Goal: Task Accomplishment & Management: Complete application form

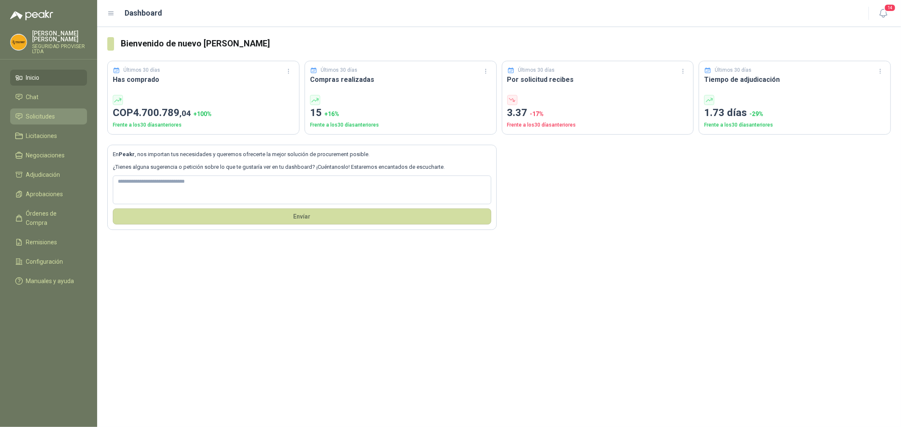
click at [49, 117] on span "Solicitudes" at bounding box center [40, 116] width 29 height 9
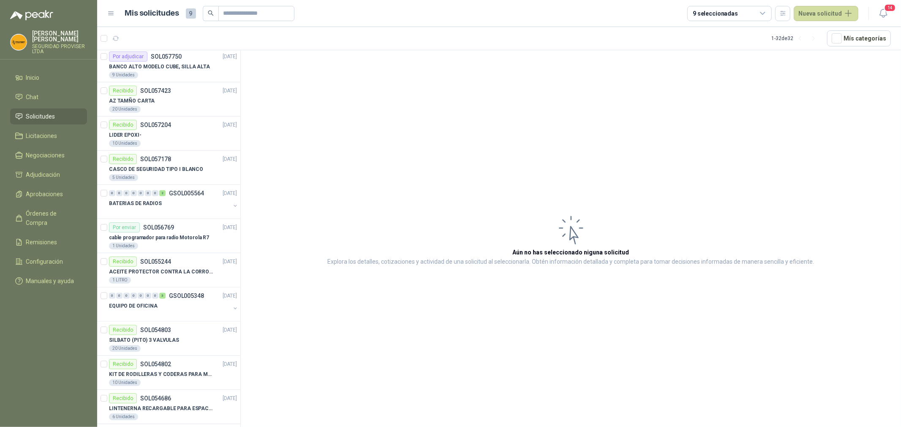
scroll to position [469, 0]
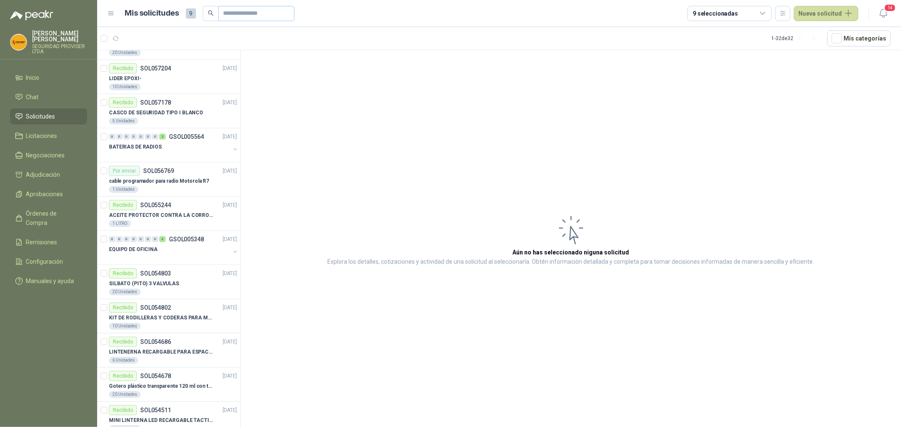
click at [220, 11] on span at bounding box center [256, 13] width 76 height 15
click at [231, 13] on input "text" at bounding box center [252, 13] width 59 height 14
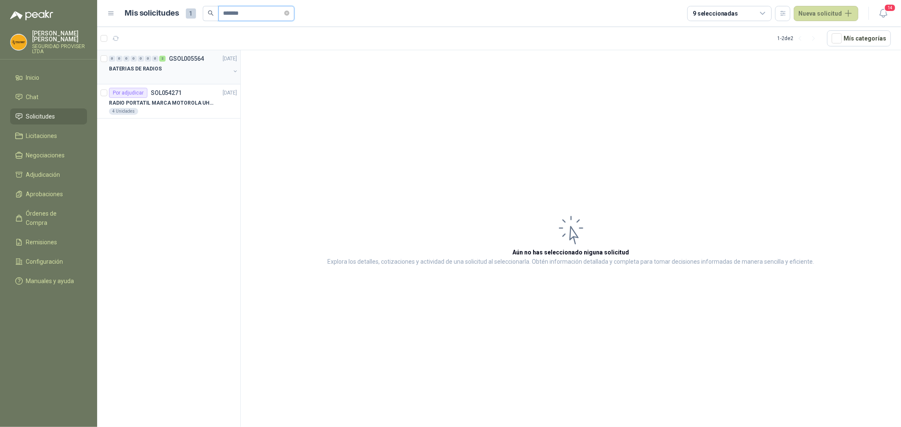
type input "*******"
click at [185, 76] on div at bounding box center [169, 77] width 121 height 7
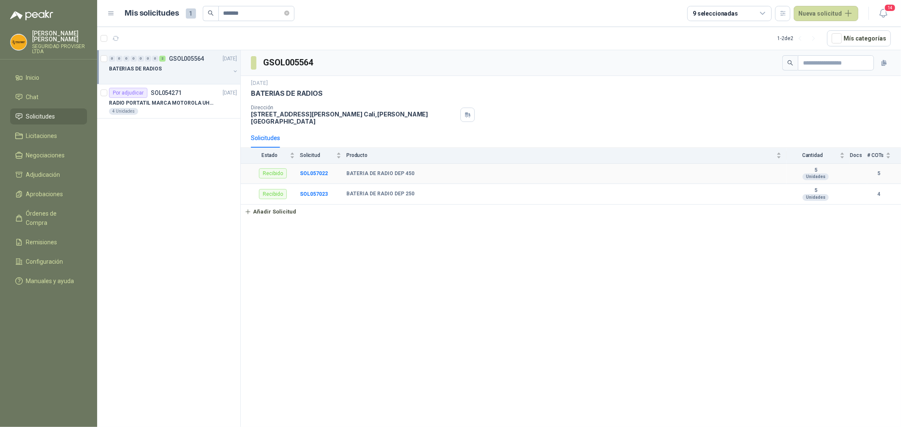
click at [273, 174] on div "Recibido" at bounding box center [273, 173] width 28 height 10
click at [313, 170] on td "SOL057022" at bounding box center [323, 174] width 46 height 21
click at [304, 174] on b "SOL057022" at bounding box center [314, 174] width 28 height 6
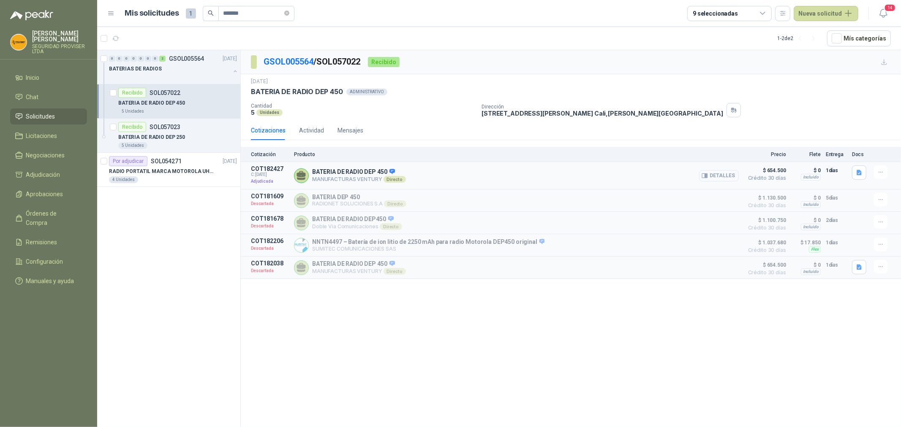
click at [735, 178] on button "Detalles" at bounding box center [719, 175] width 40 height 11
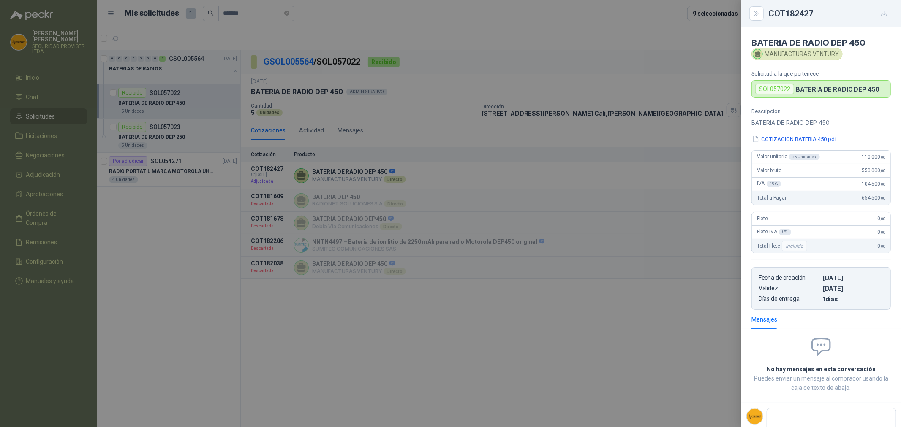
click at [670, 127] on div at bounding box center [450, 213] width 901 height 427
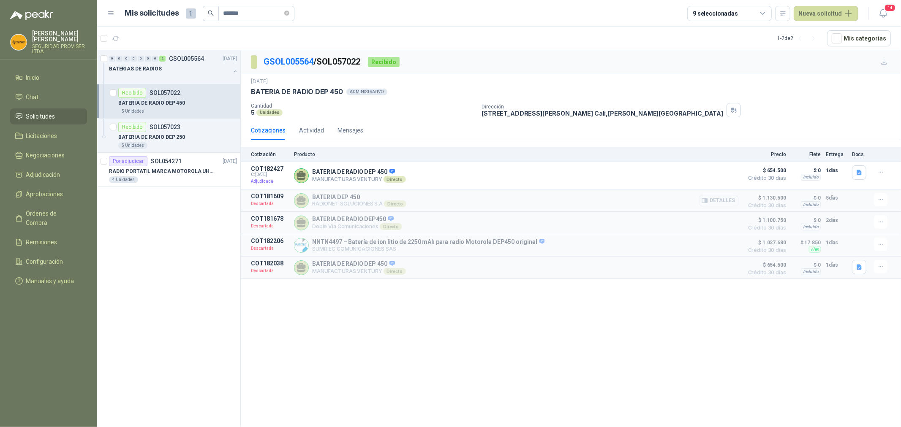
click at [716, 201] on button "Detalles" at bounding box center [719, 200] width 40 height 11
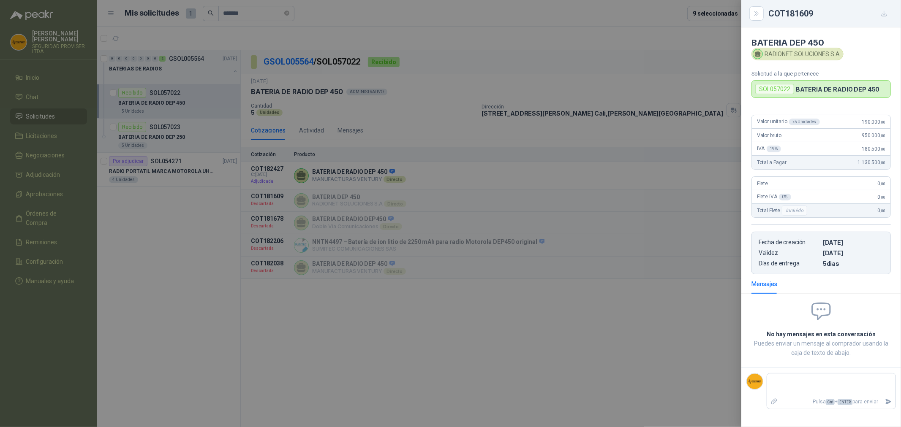
click at [371, 37] on div at bounding box center [450, 213] width 901 height 427
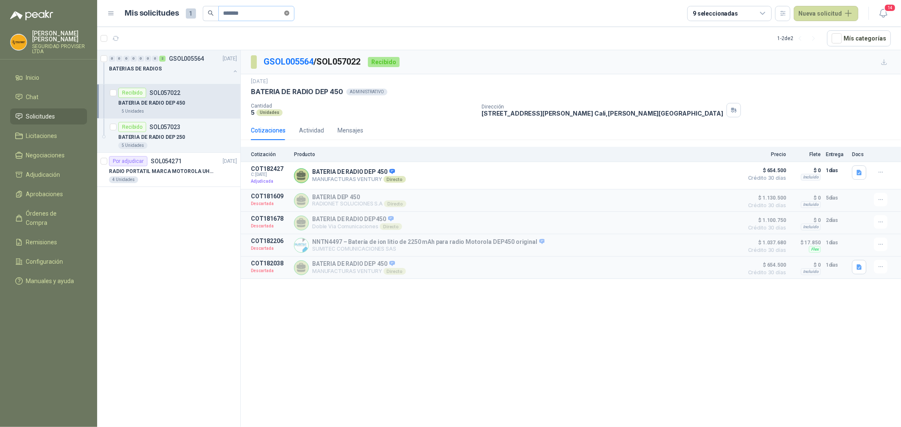
click at [289, 11] on icon "close-circle" at bounding box center [286, 13] width 5 height 5
click at [260, 15] on input "text" at bounding box center [252, 13] width 59 height 14
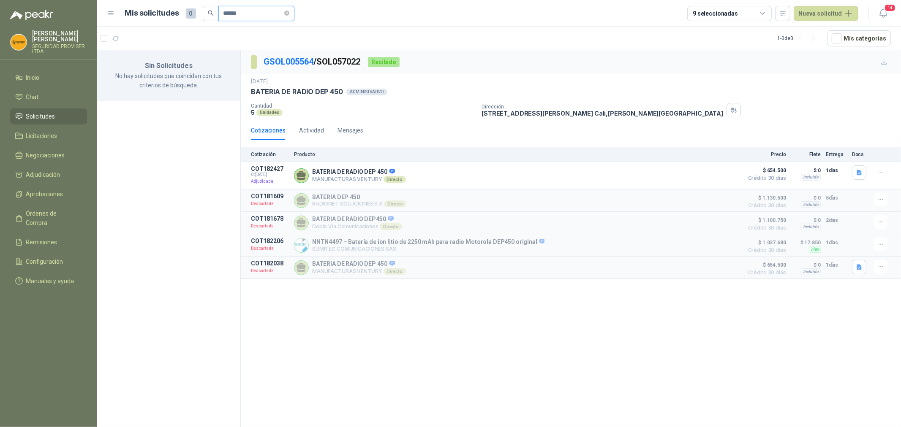
click at [244, 14] on input "******" at bounding box center [252, 13] width 59 height 14
type input "*"
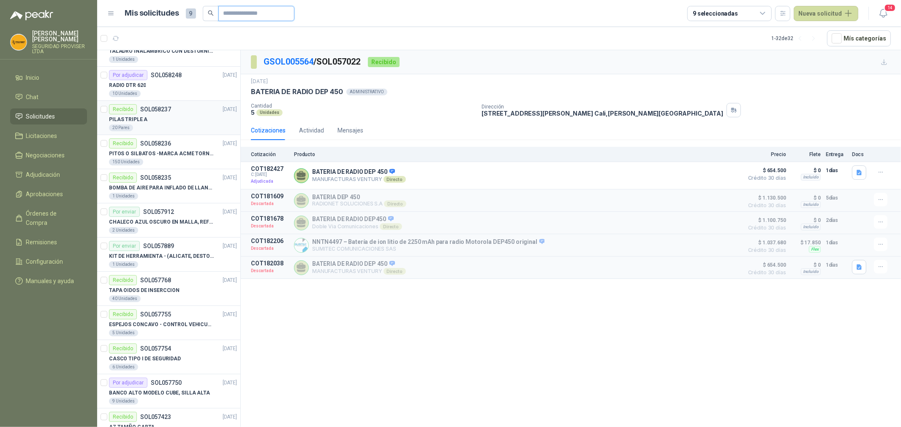
scroll to position [94, 0]
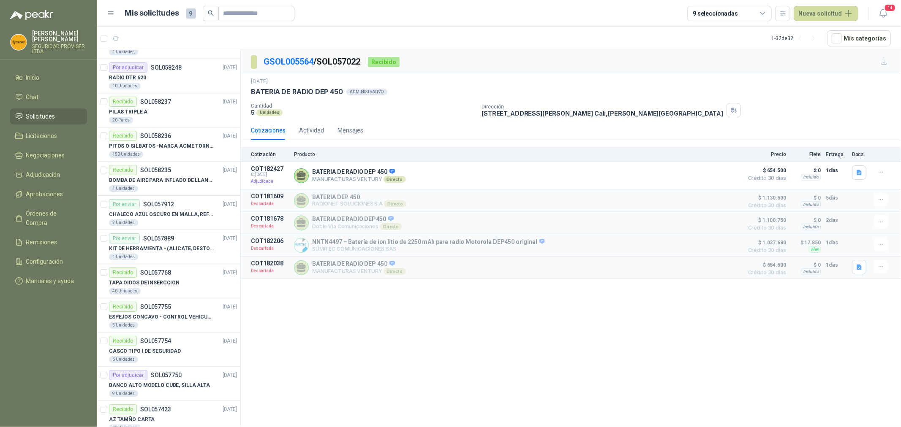
click at [761, 11] on icon at bounding box center [763, 14] width 8 height 8
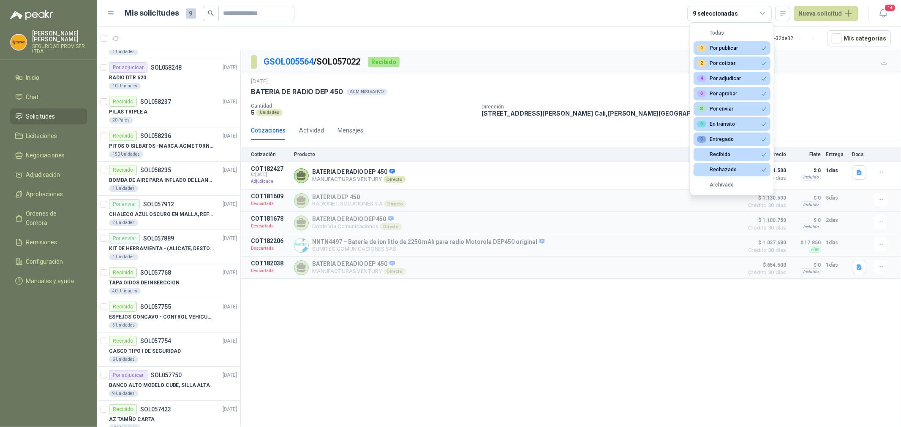
click at [763, 48] on icon "button" at bounding box center [764, 48] width 6 height 6
click at [764, 65] on icon "button" at bounding box center [764, 63] width 6 height 6
click at [765, 77] on icon "button" at bounding box center [764, 79] width 4 height 4
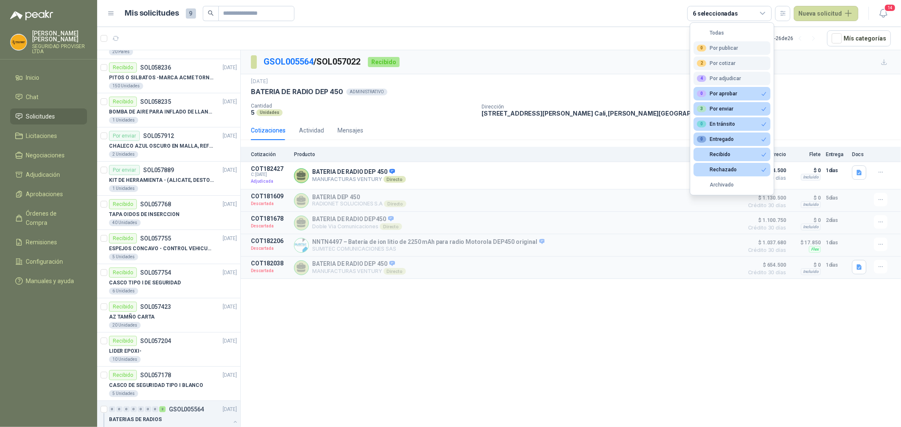
scroll to position [0, 0]
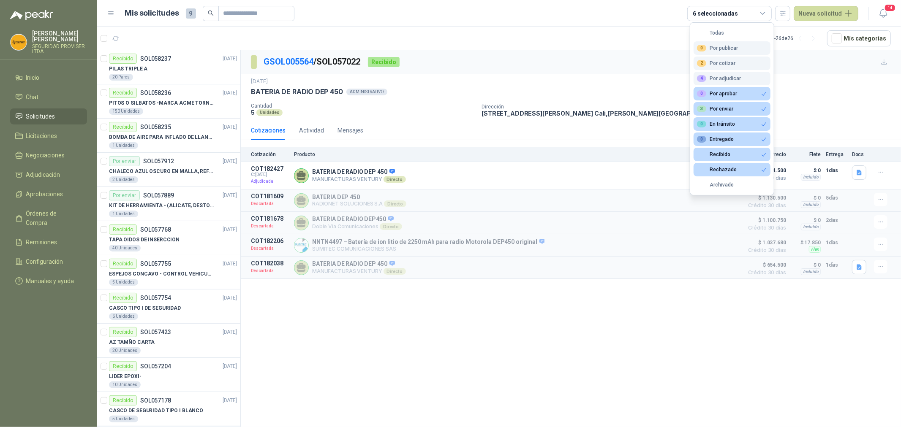
click at [759, 90] on button "0 Por aprobar" at bounding box center [731, 94] width 77 height 14
click at [761, 136] on icon "button" at bounding box center [764, 139] width 6 height 6
click at [766, 123] on icon "button" at bounding box center [764, 124] width 6 height 6
click at [764, 108] on icon "button" at bounding box center [764, 109] width 6 height 6
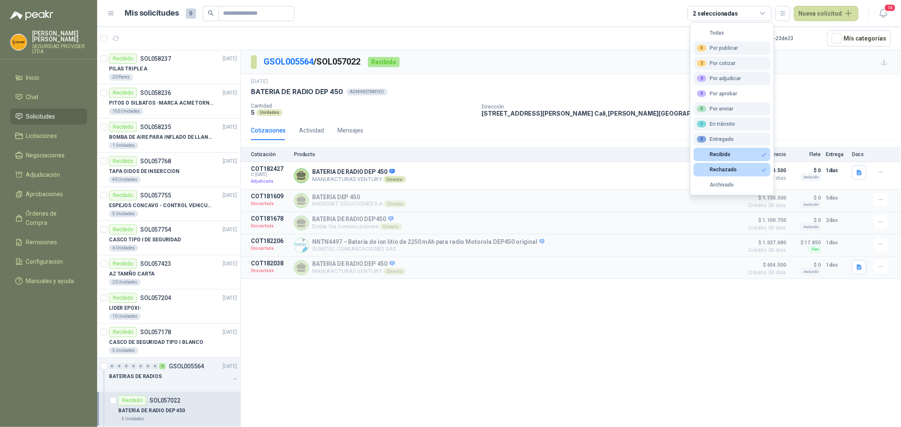
click at [762, 153] on icon "button" at bounding box center [764, 155] width 6 height 6
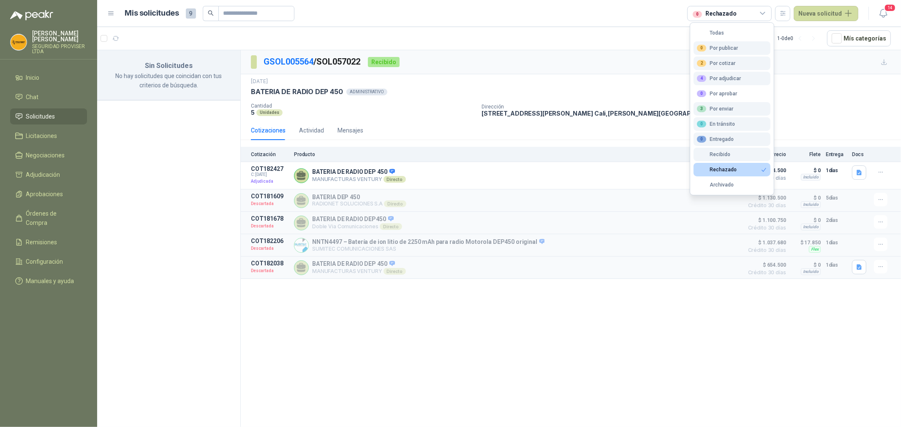
click at [766, 168] on icon "button" at bounding box center [764, 170] width 6 height 6
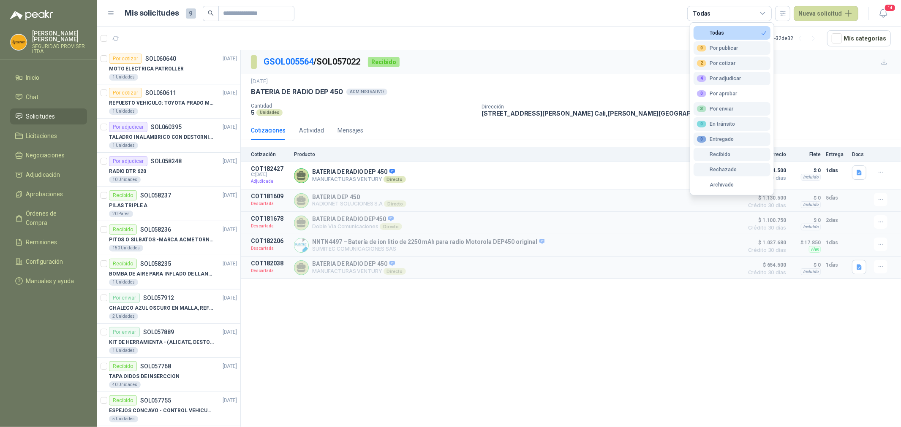
click at [765, 155] on button "Recibido" at bounding box center [731, 155] width 77 height 14
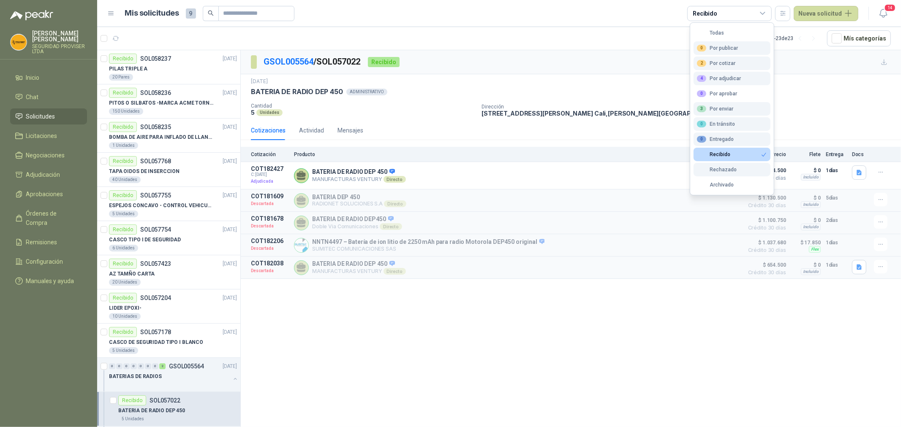
click at [763, 142] on button "0 Entregado" at bounding box center [731, 140] width 77 height 14
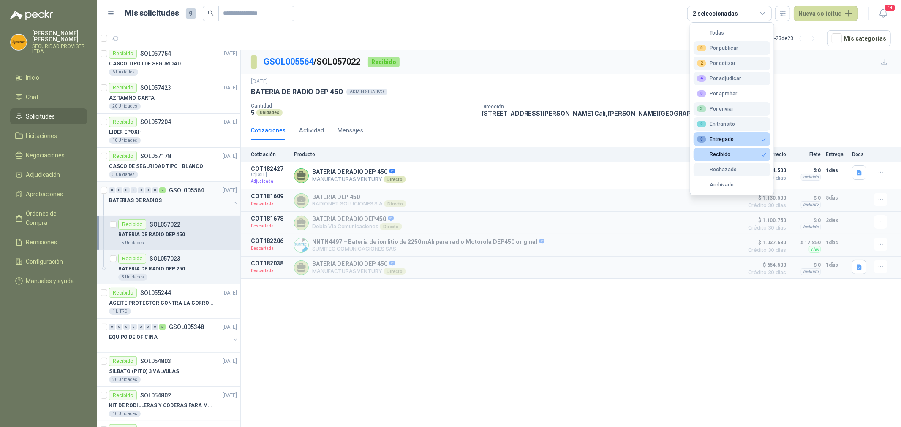
scroll to position [187, 0]
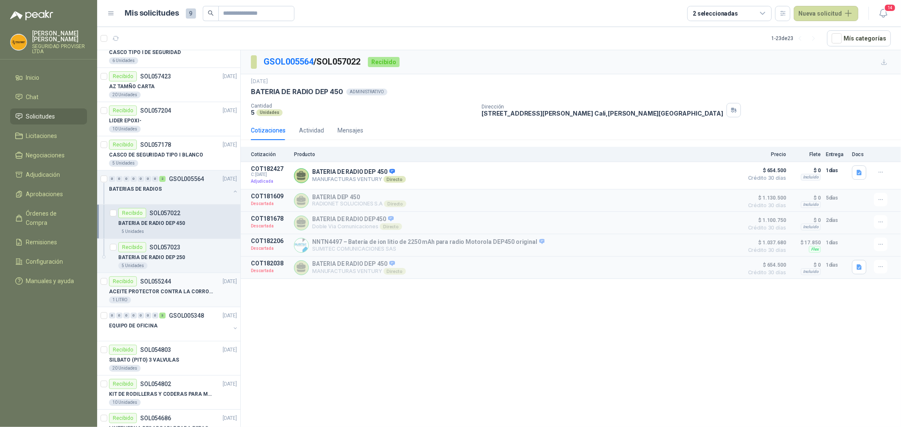
click at [187, 294] on p "ACEITE PROTECTOR CONTRA LA CORROSION - PARA LIMPIEZA DE ARMAMENTO" at bounding box center [161, 292] width 105 height 8
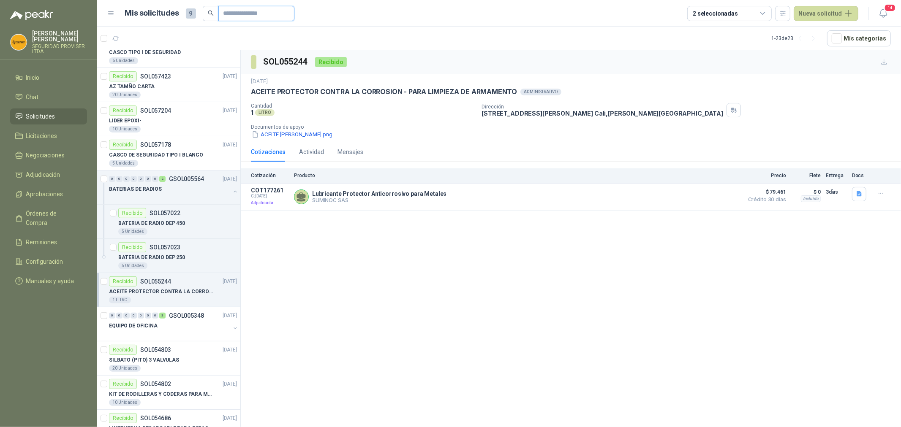
click at [235, 11] on input "text" at bounding box center [252, 13] width 59 height 14
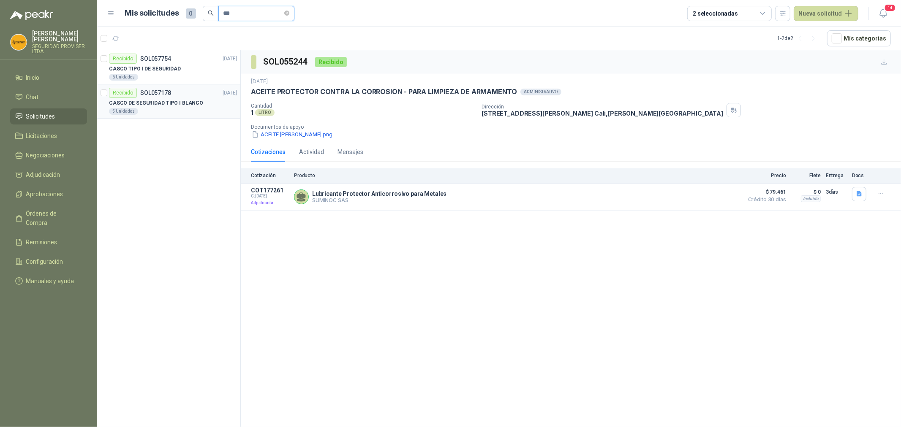
type input "***"
click at [172, 102] on p "CASCO DE SEGURIDAD TIPO I BLANCO" at bounding box center [156, 103] width 94 height 8
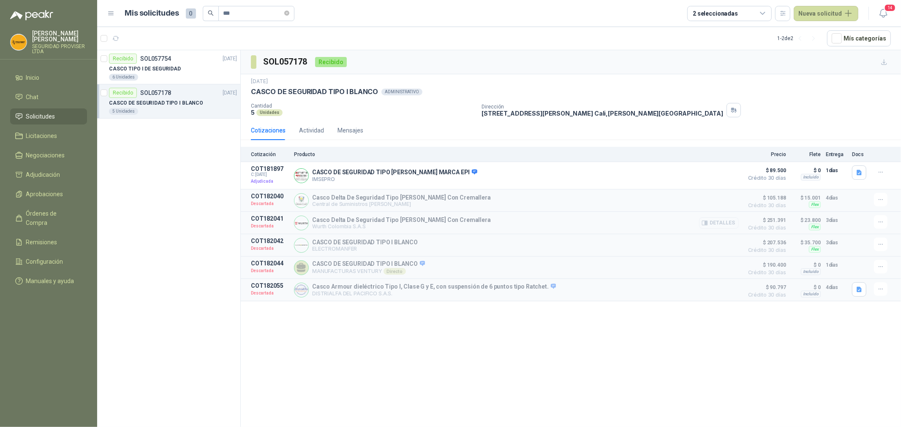
click at [721, 224] on button "Detalles" at bounding box center [719, 222] width 40 height 11
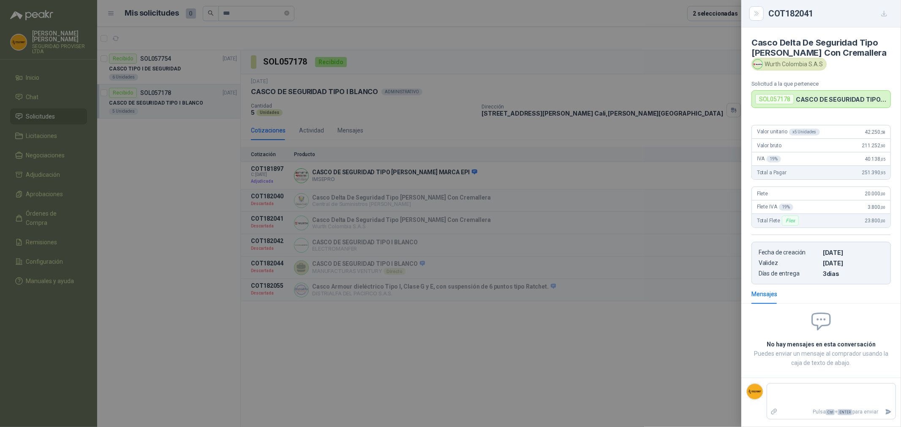
click at [653, 343] on div at bounding box center [450, 213] width 901 height 427
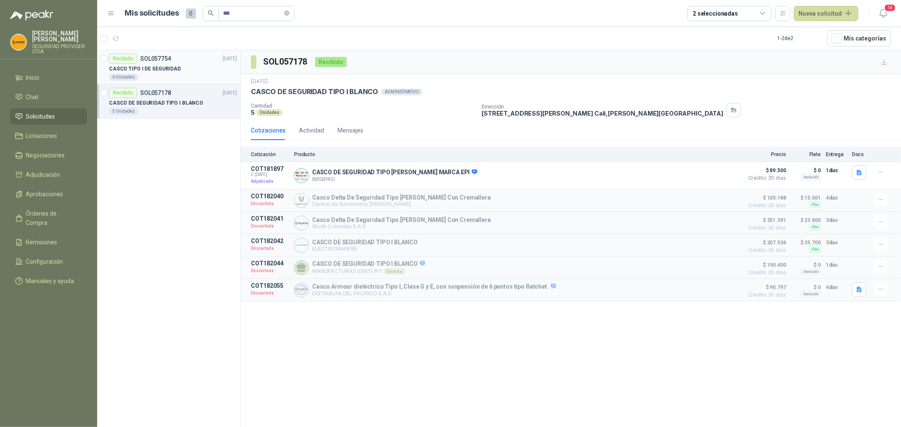
click at [193, 63] on div "Recibido SOL057754 [DATE]" at bounding box center [173, 59] width 128 height 10
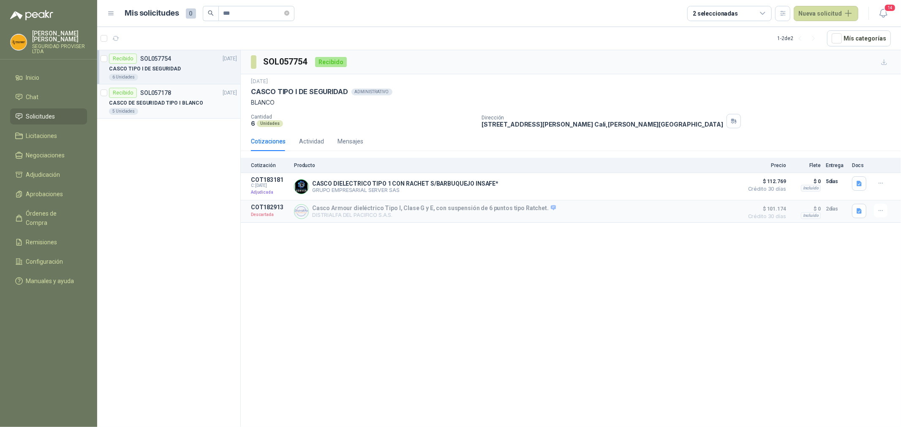
click at [147, 115] on div "5 Unidades" at bounding box center [173, 111] width 128 height 7
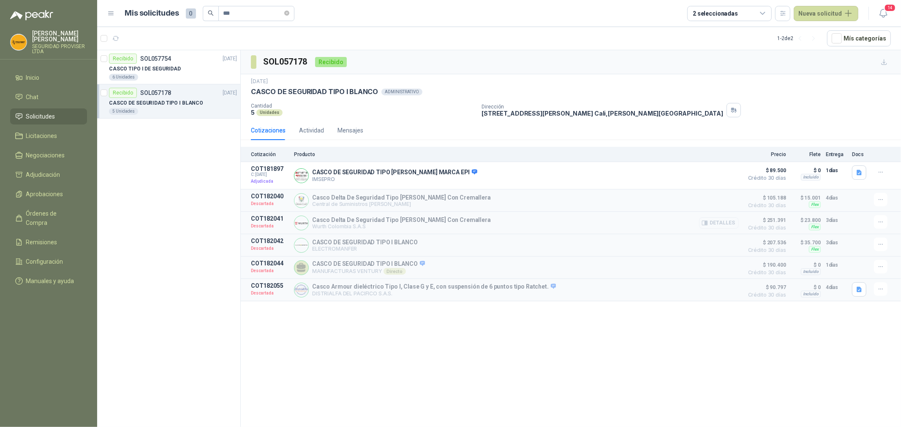
click at [723, 226] on button "Detalles" at bounding box center [719, 222] width 40 height 11
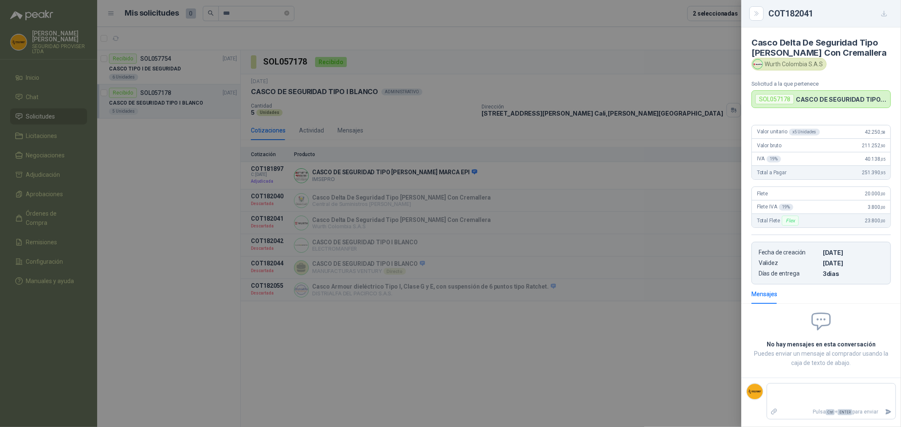
click at [661, 136] on div at bounding box center [450, 213] width 901 height 427
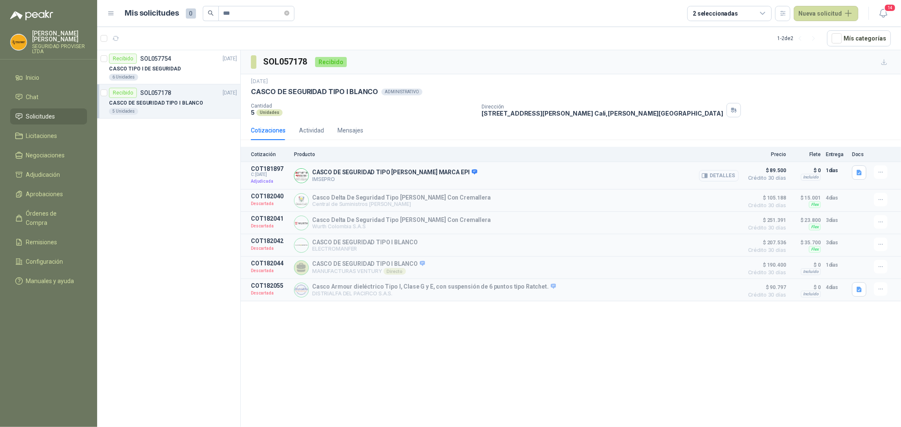
click at [724, 174] on button "Detalles" at bounding box center [719, 175] width 40 height 11
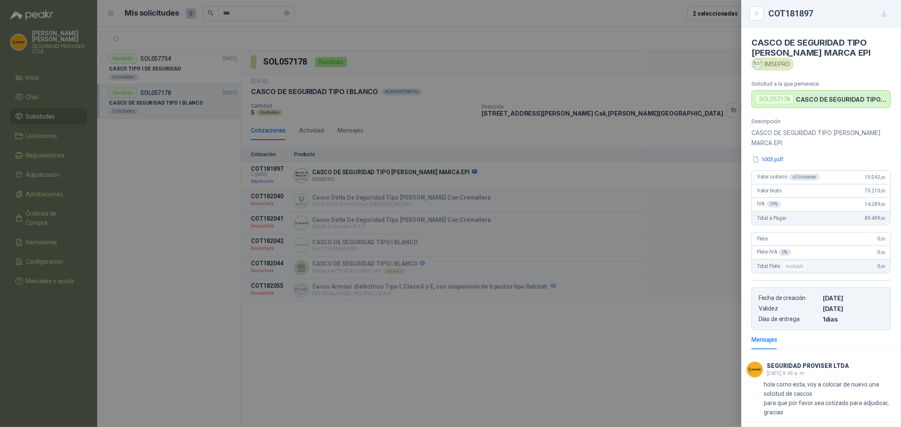
click at [676, 117] on div at bounding box center [450, 213] width 901 height 427
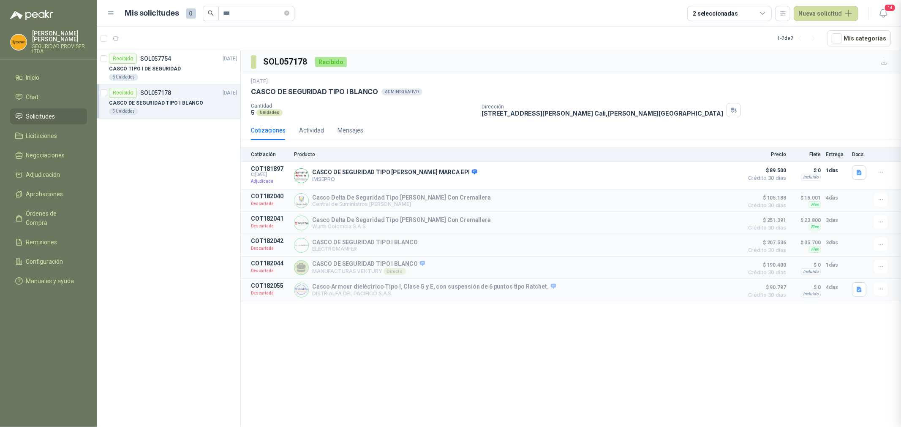
scroll to position [43, 0]
click at [723, 227] on button "Detalles" at bounding box center [719, 222] width 40 height 11
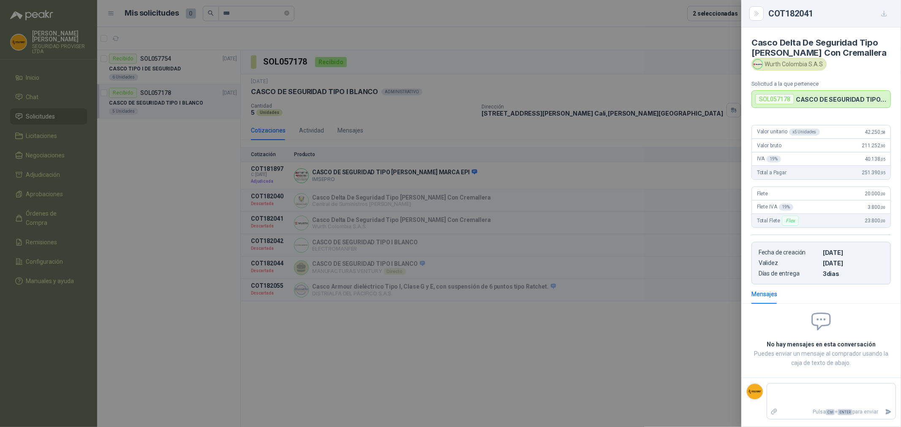
scroll to position [0, 0]
click at [584, 44] on div at bounding box center [450, 213] width 901 height 427
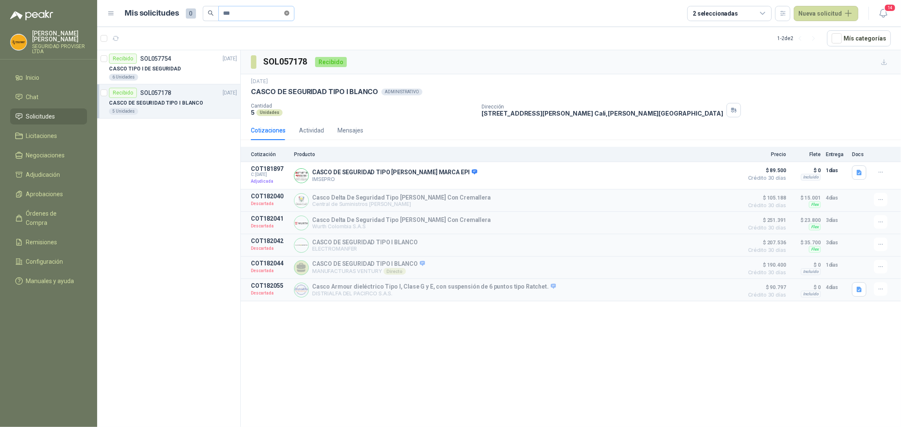
click at [289, 13] on icon "close-circle" at bounding box center [286, 13] width 5 height 5
click at [271, 15] on input "text" at bounding box center [252, 13] width 59 height 14
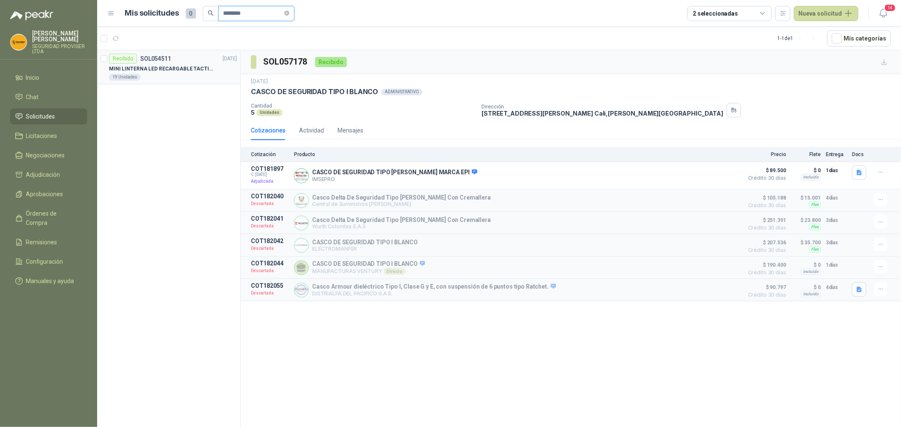
type input "********"
click at [186, 68] on p "MINI LINTERNA LED RECARGABLE TACTICA" at bounding box center [161, 69] width 105 height 8
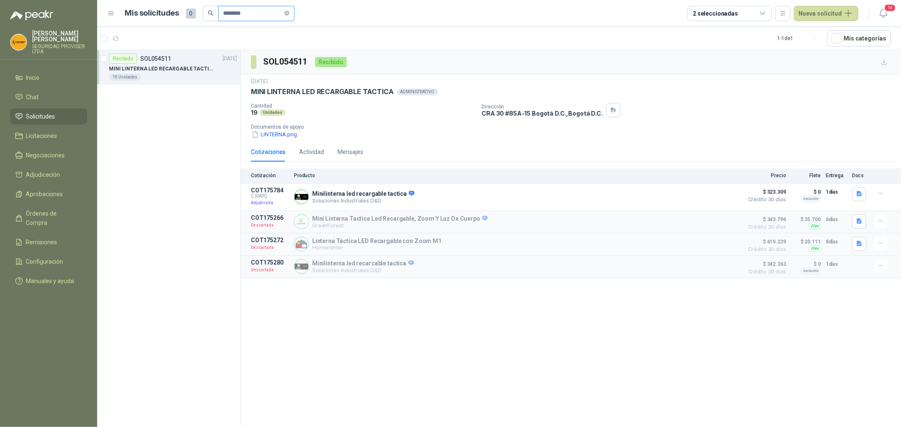
click at [256, 19] on input "********" at bounding box center [252, 13] width 59 height 14
click at [330, 199] on p "Soluciones Industriales D&D" at bounding box center [363, 201] width 102 height 6
click at [313, 148] on div "Actividad" at bounding box center [311, 151] width 25 height 9
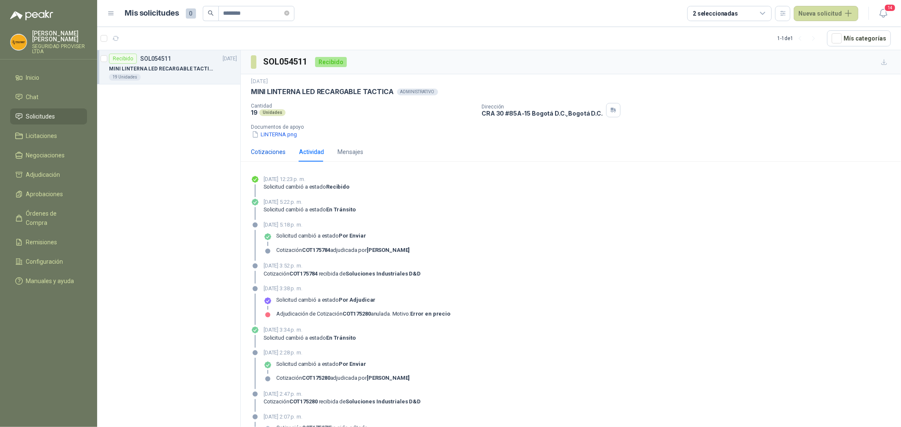
click at [274, 154] on div "Cotizaciones" at bounding box center [268, 151] width 35 height 9
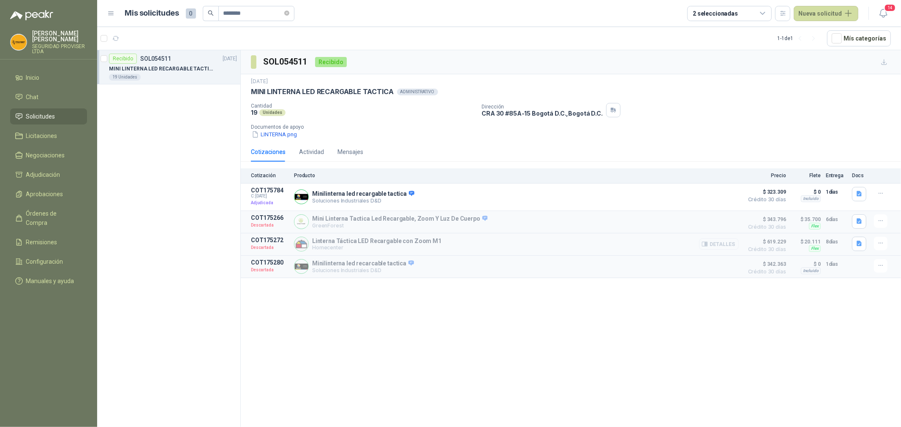
click at [720, 247] on button "Detalles" at bounding box center [719, 244] width 40 height 11
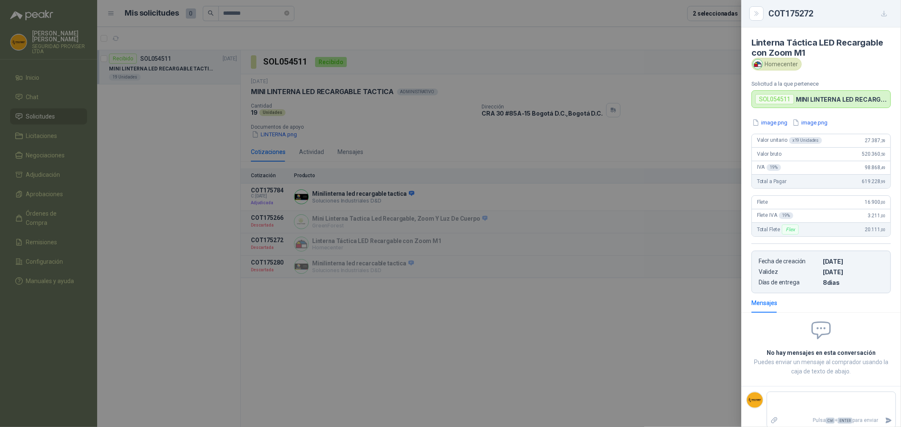
click at [652, 128] on div at bounding box center [450, 213] width 901 height 427
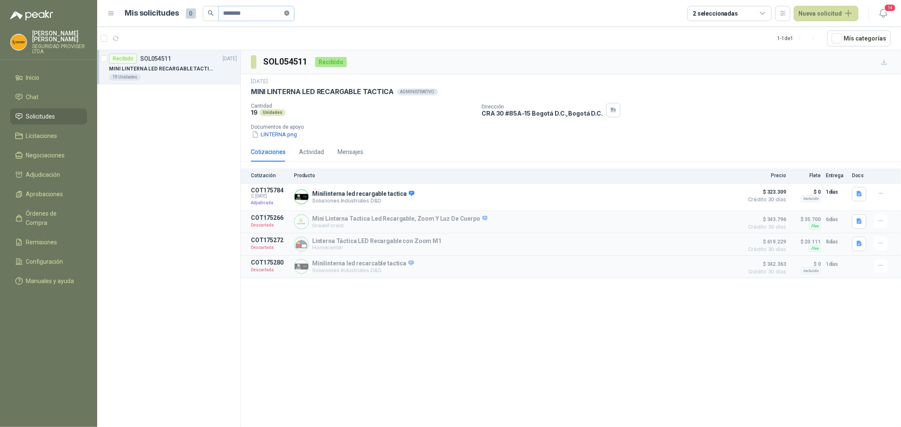
click at [289, 13] on icon "close-circle" at bounding box center [286, 13] width 5 height 5
click at [268, 12] on input "text" at bounding box center [252, 13] width 59 height 14
click at [172, 71] on p "11 | Cable Hdmi 8k 4k 3m 120hz 144hz 2.1 Alta Velocidad" at bounding box center [161, 69] width 105 height 8
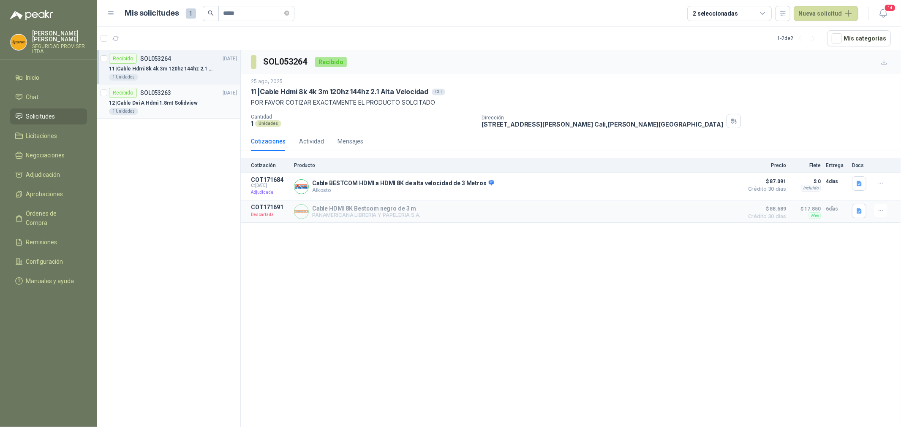
click at [168, 95] on p "SOL053263" at bounding box center [155, 93] width 31 height 6
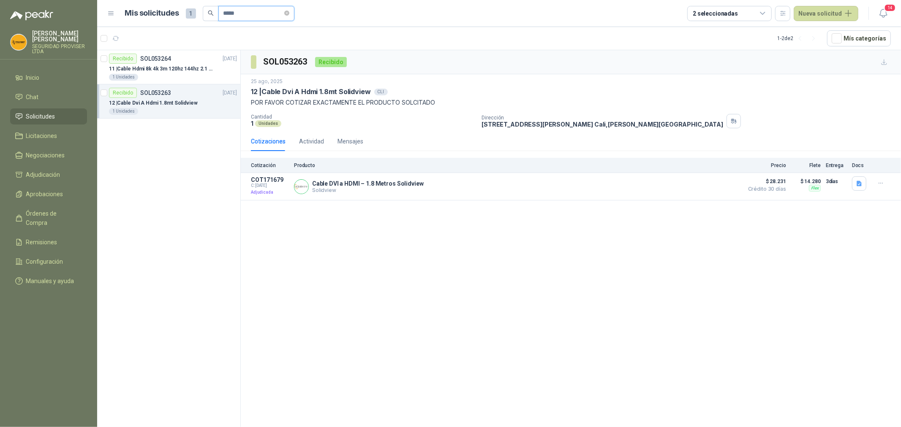
drag, startPoint x: 254, startPoint y: 16, endPoint x: 121, endPoint y: 14, distance: 132.6
click at [121, 15] on div "Mis solicitudes 1 ***** 2 seleccionadas Nueva solicitud" at bounding box center [482, 13] width 751 height 15
type input "******"
click at [195, 114] on div "4 KIT" at bounding box center [173, 111] width 128 height 7
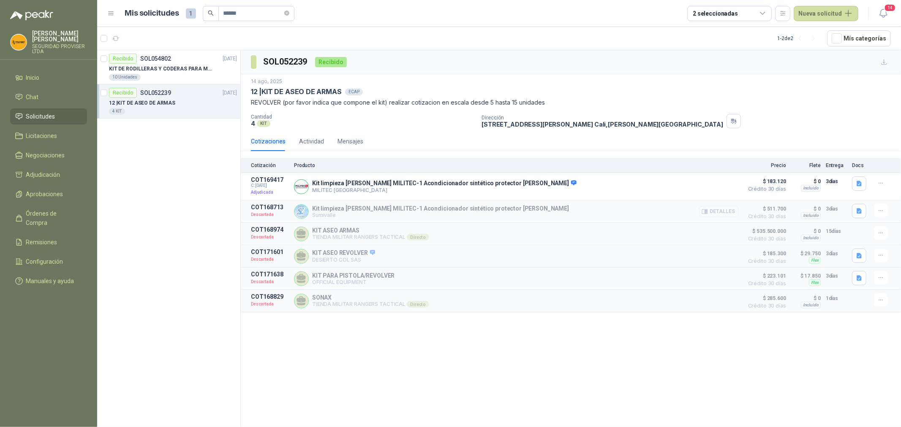
click at [723, 214] on button "Detalles" at bounding box center [719, 211] width 40 height 11
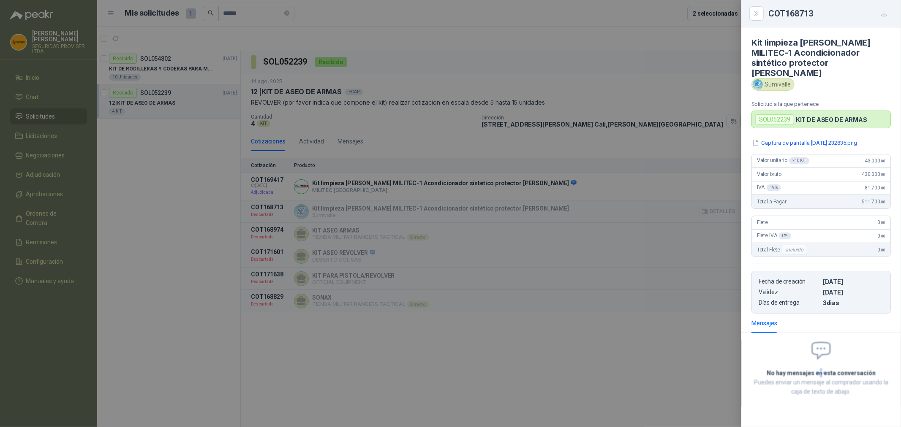
scroll to position [146, 0]
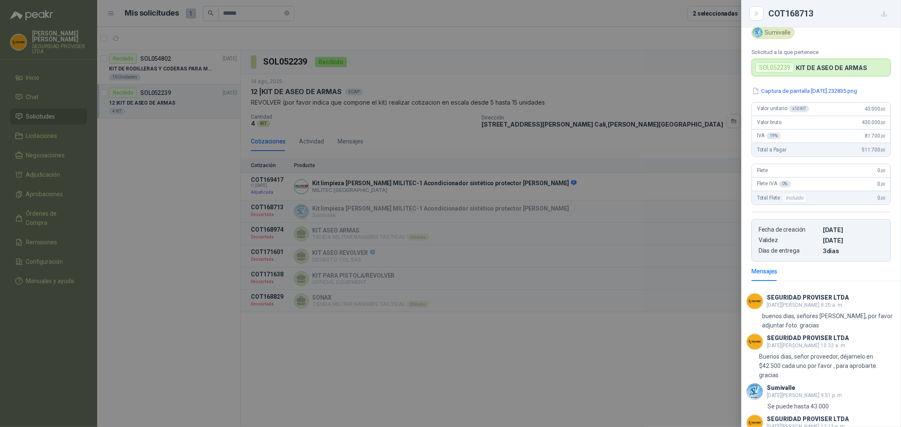
click at [638, 342] on div at bounding box center [450, 213] width 901 height 427
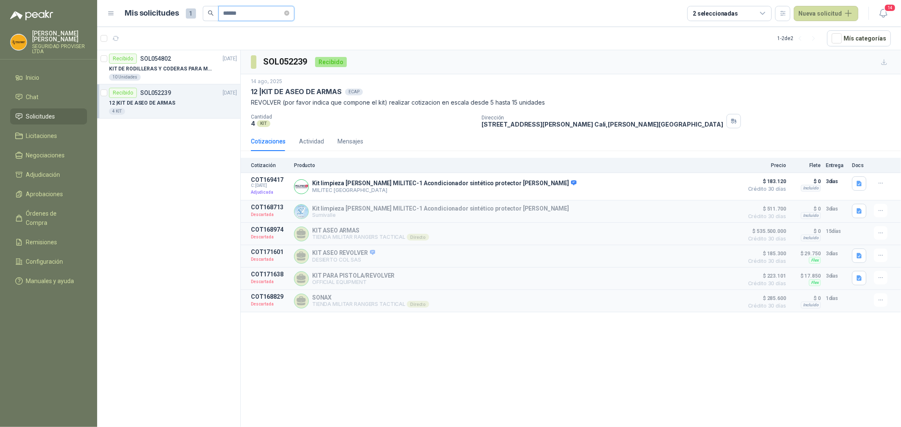
drag, startPoint x: 210, startPoint y: 11, endPoint x: 153, endPoint y: 14, distance: 56.7
click at [158, 11] on div "Mis solicitudes 1 ******" at bounding box center [209, 13] width 169 height 15
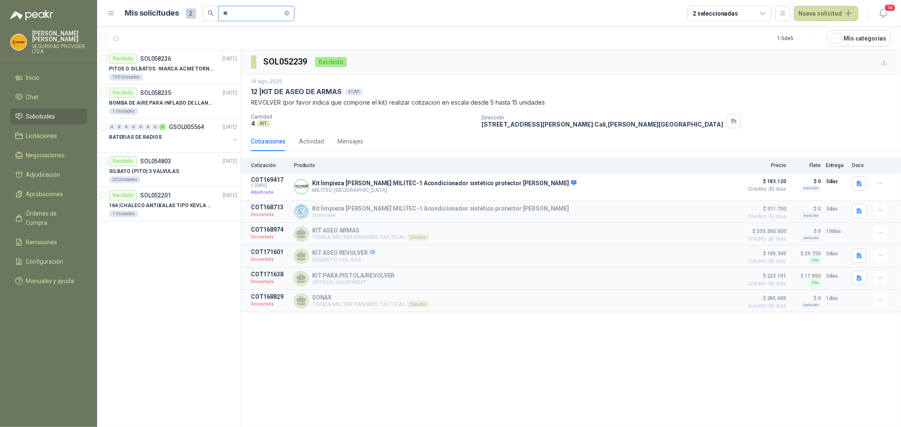
type input "*"
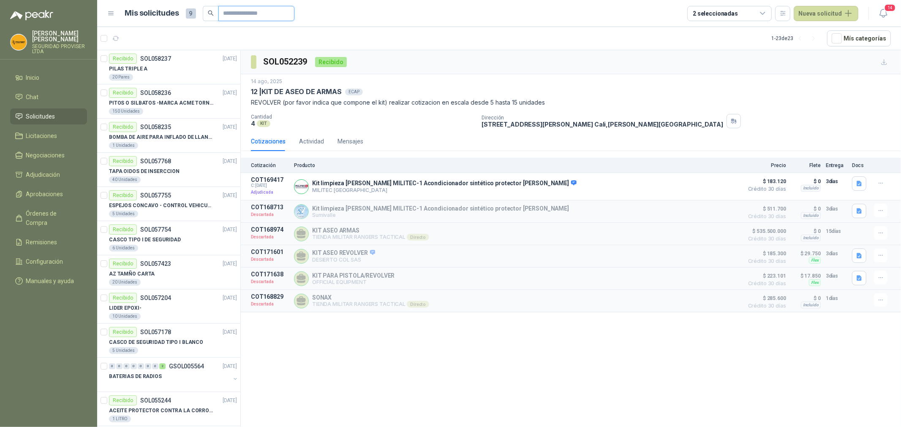
click at [261, 16] on input "text" at bounding box center [252, 13] width 59 height 14
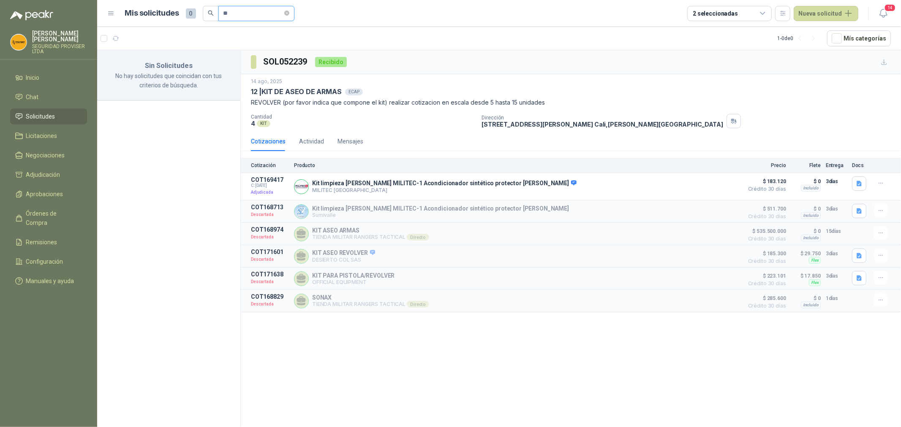
type input "*"
type input "***"
click at [183, 82] on div "0 0 0 0 0 0 0 1 GSOL005348 [DATE] EQUIPO DE OFICINA" at bounding box center [168, 67] width 143 height 34
click at [210, 71] on div "EQUIPO DE OFICINA" at bounding box center [169, 69] width 121 height 10
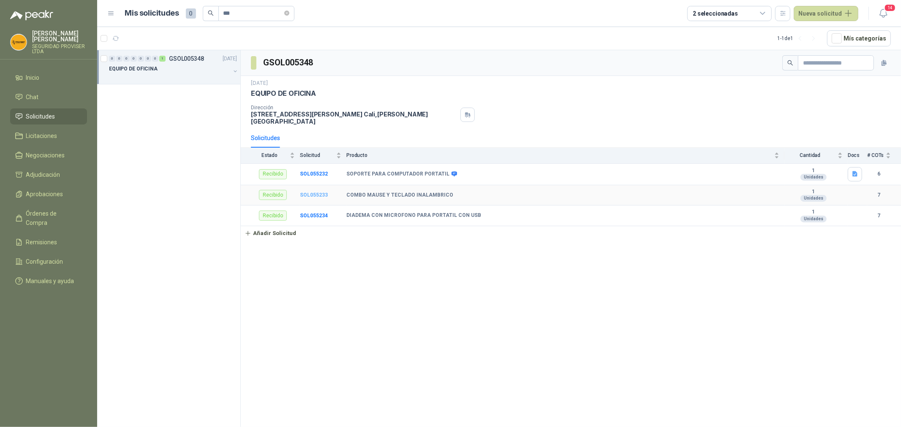
click at [310, 196] on b "SOL055233" at bounding box center [314, 195] width 28 height 6
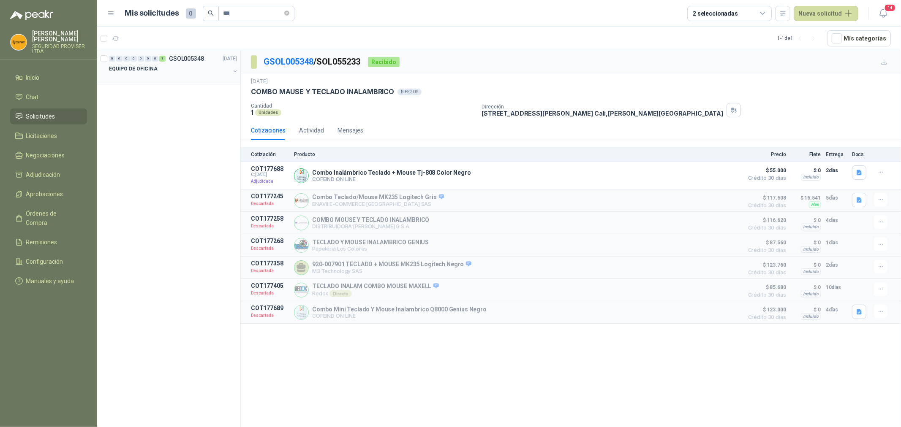
click at [163, 75] on div at bounding box center [169, 77] width 121 height 7
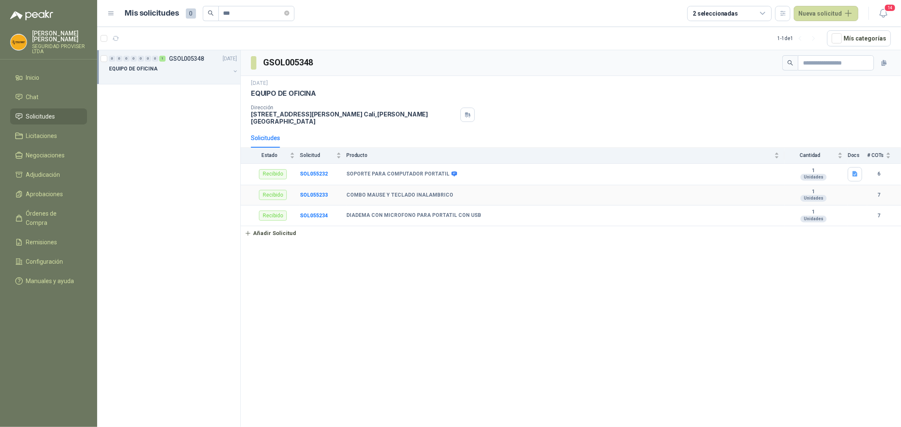
click at [489, 196] on div "COMBO MAUSE Y TECLADO INALAMBRICO" at bounding box center [562, 195] width 433 height 7
click at [314, 194] on b "SOL055233" at bounding box center [314, 195] width 28 height 6
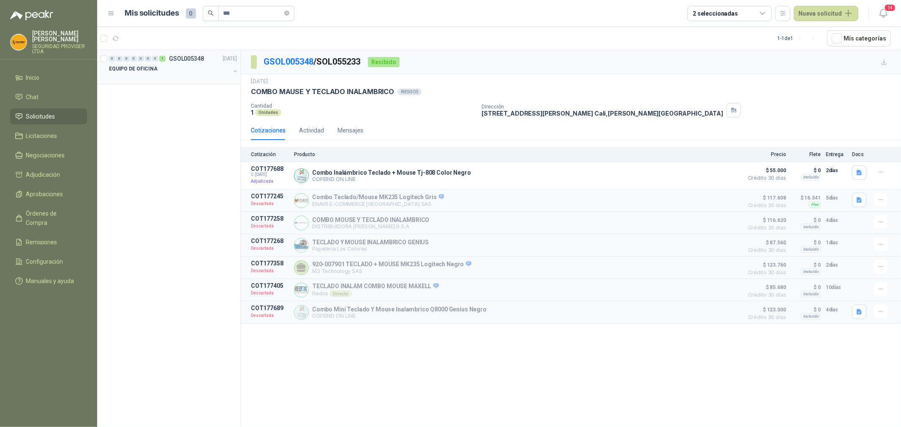
click at [176, 71] on div "EQUIPO DE OFICINA" at bounding box center [169, 69] width 121 height 10
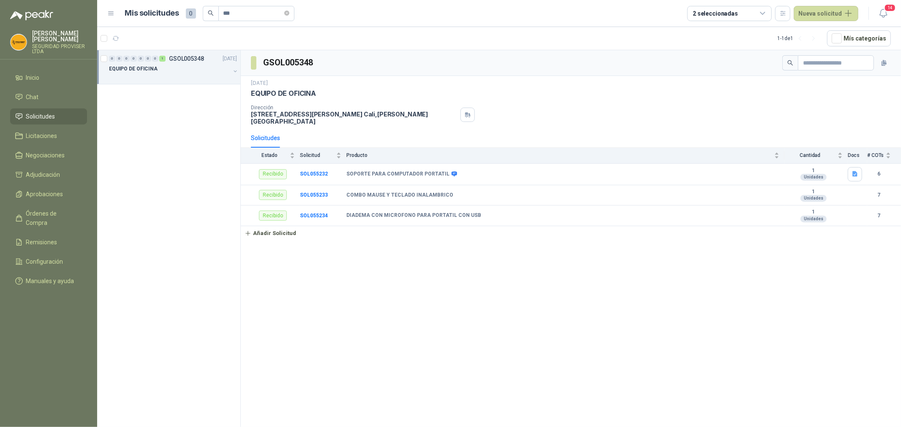
click at [410, 230] on link "Añadir Solicitud" at bounding box center [571, 233] width 660 height 14
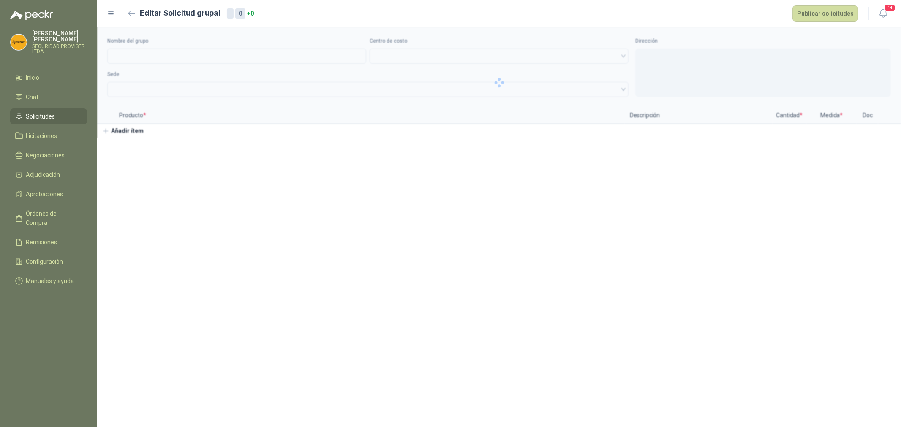
type input "**********"
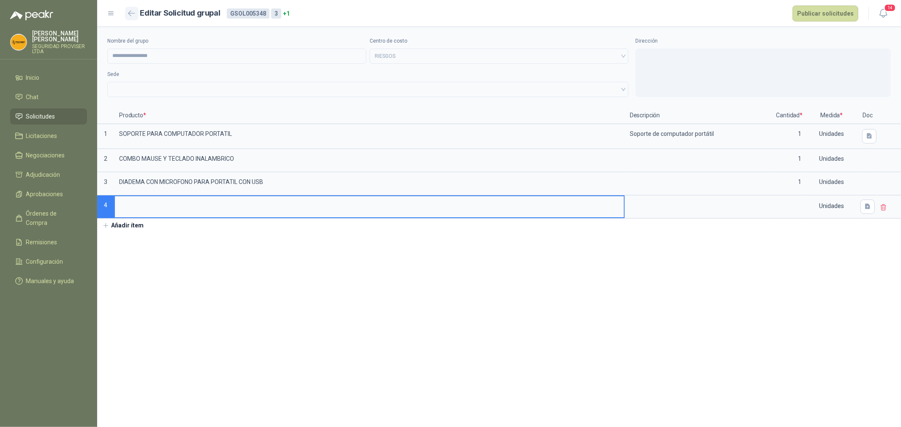
click at [128, 11] on icon "button" at bounding box center [131, 13] width 7 height 6
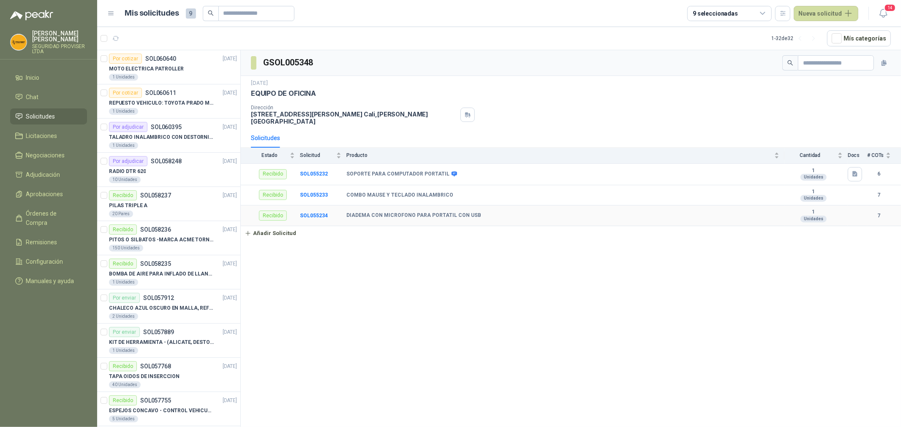
click at [405, 220] on td "DIADEMA CON MICROFONO PARA PORTATIL CON USB" at bounding box center [565, 216] width 438 height 21
click at [318, 216] on b "SOL055234" at bounding box center [314, 216] width 28 height 6
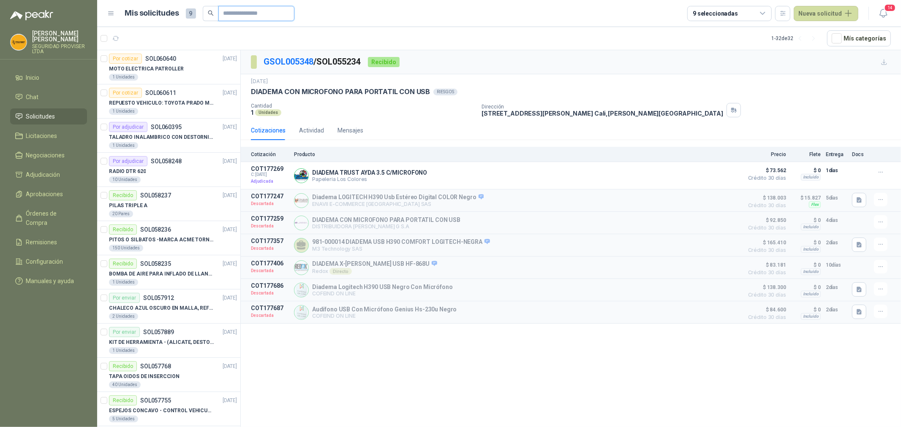
click at [245, 14] on input "text" at bounding box center [252, 13] width 59 height 14
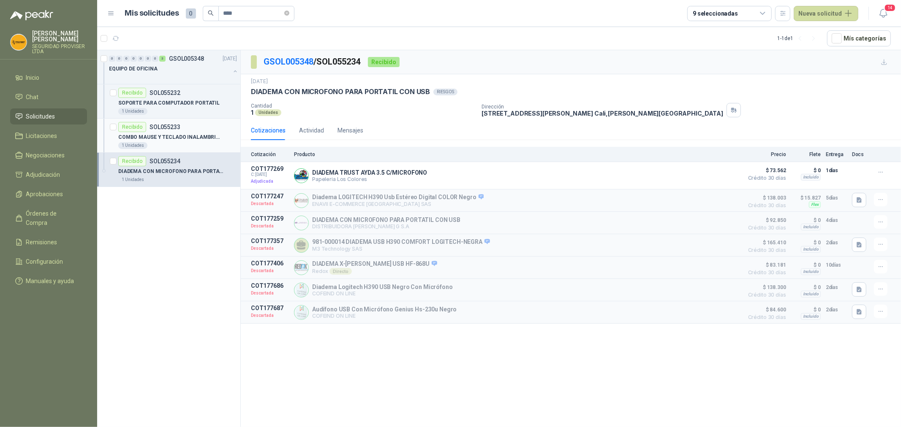
click at [220, 141] on div "COMBO MAUSE Y TECLADO INALAMBRICO" at bounding box center [177, 137] width 119 height 10
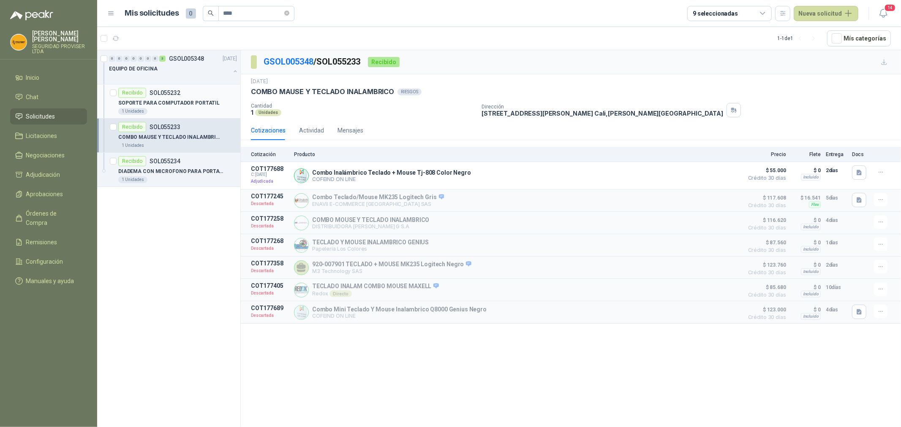
click at [218, 95] on div "Recibido SOL055232" at bounding box center [177, 93] width 119 height 10
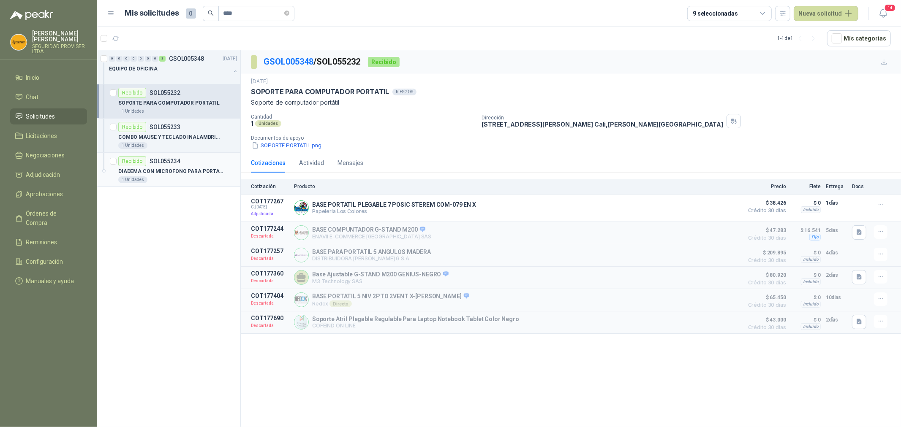
click at [192, 170] on p "DIADEMA CON MICROFONO PARA PORTATIL CON USB" at bounding box center [170, 172] width 105 height 8
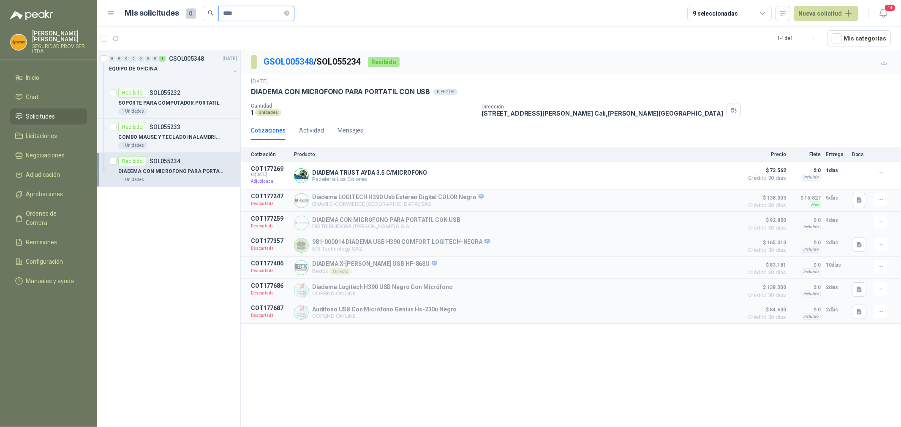
drag, startPoint x: 244, startPoint y: 14, endPoint x: 220, endPoint y: 13, distance: 23.3
click at [220, 13] on span "****" at bounding box center [256, 13] width 76 height 15
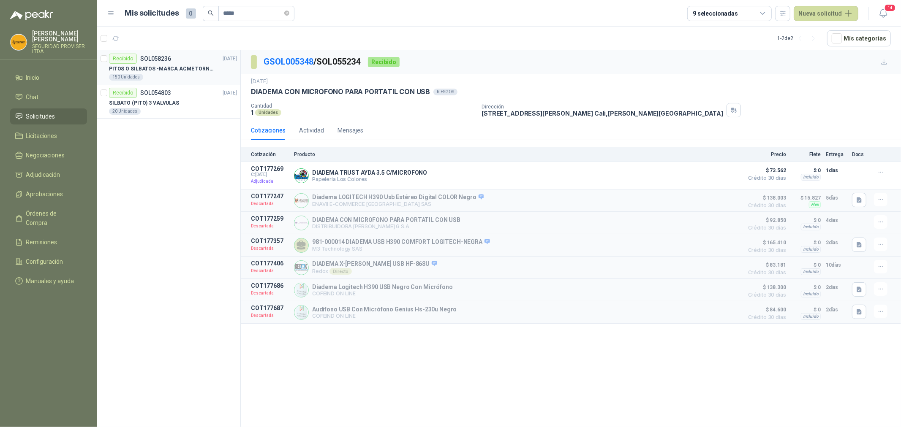
click at [191, 79] on div "150 Unidades" at bounding box center [173, 77] width 128 height 7
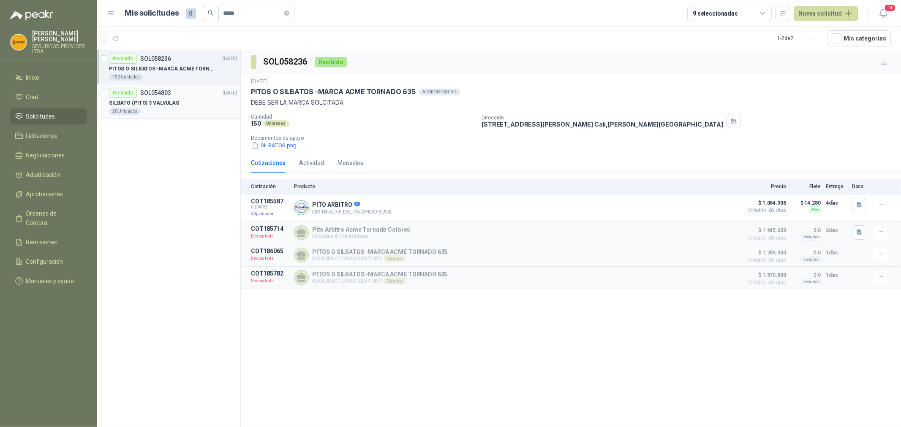
click at [182, 109] on div "20 Unidades" at bounding box center [173, 111] width 128 height 7
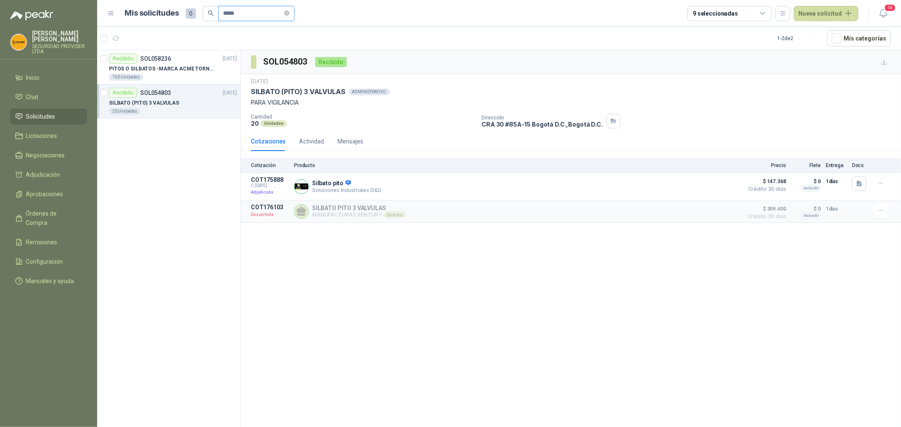
drag, startPoint x: 217, startPoint y: 10, endPoint x: 179, endPoint y: 8, distance: 38.0
click at [179, 8] on div "Mis solicitudes 0 *****" at bounding box center [209, 13] width 169 height 15
type input "*****"
click at [170, 72] on p "KIT DE RODILLERAS Y CODERAS PARA MOTORIZADO" at bounding box center [161, 69] width 105 height 8
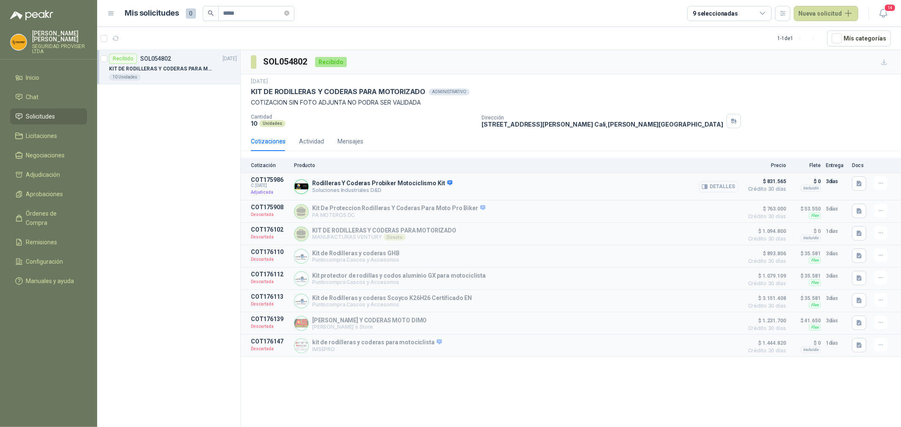
click at [725, 187] on button "Detalles" at bounding box center [719, 186] width 40 height 11
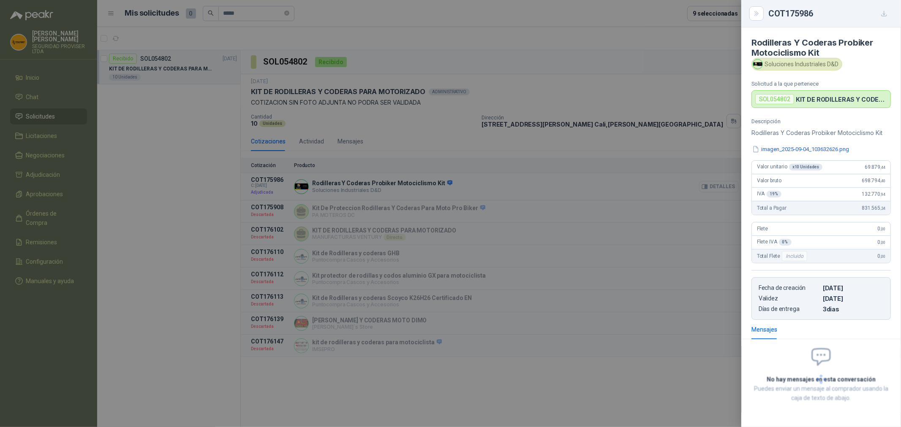
scroll to position [3, 0]
click at [660, 148] on div at bounding box center [450, 213] width 901 height 427
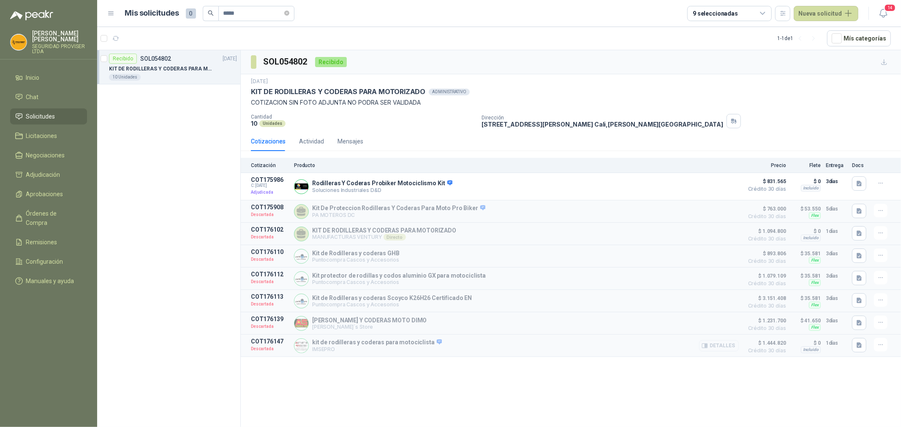
click at [727, 349] on button "Detalles" at bounding box center [719, 345] width 40 height 11
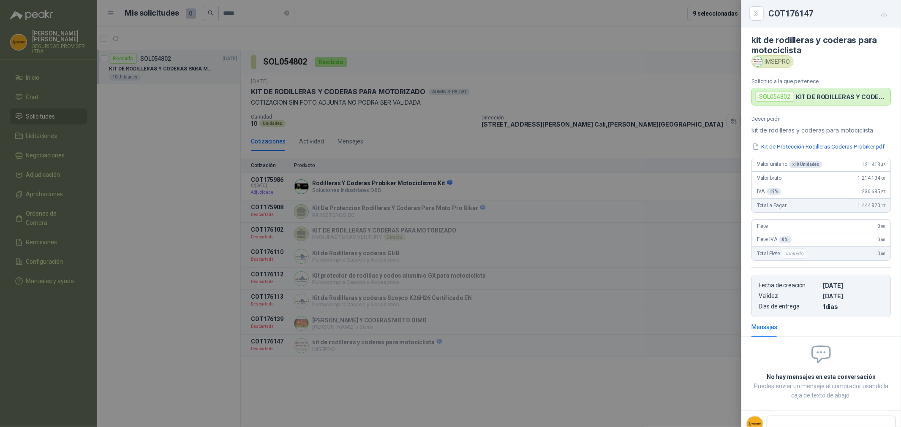
click at [424, 26] on div at bounding box center [450, 213] width 901 height 427
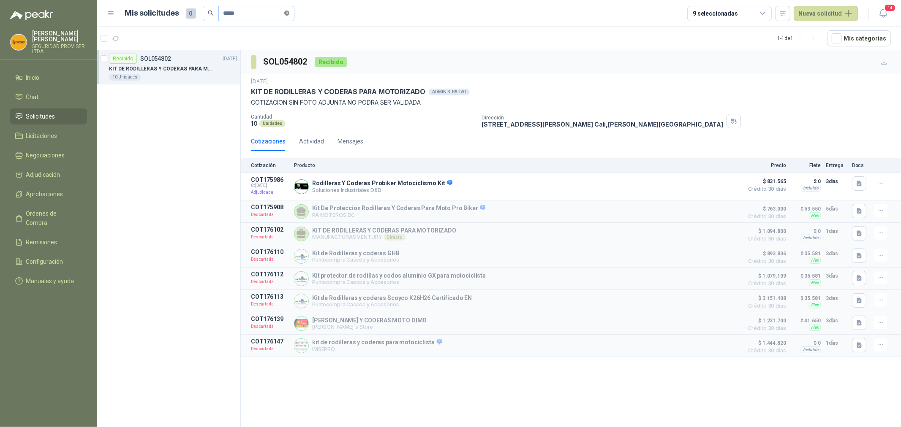
click at [288, 15] on span at bounding box center [286, 13] width 5 height 8
click at [253, 15] on input "text" at bounding box center [252, 13] width 59 height 14
click at [197, 76] on div "6 Unidades" at bounding box center [173, 77] width 128 height 7
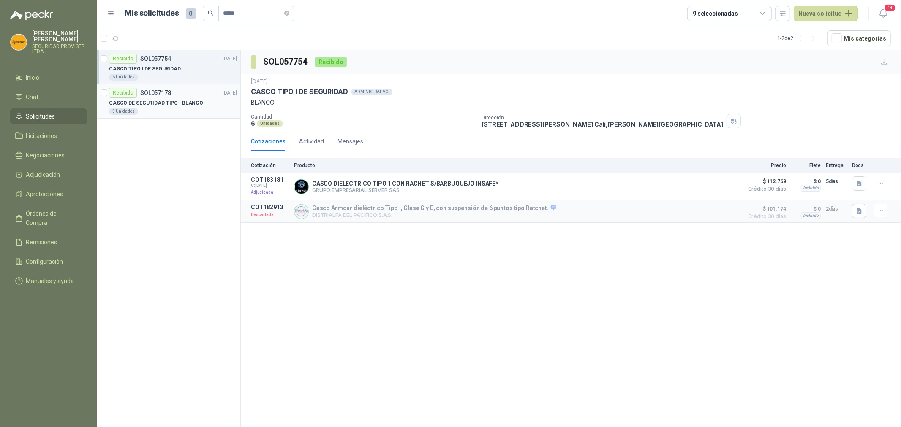
click at [191, 102] on p "CASCO DE SEGURIDAD TIPO I BLANCO" at bounding box center [156, 103] width 94 height 8
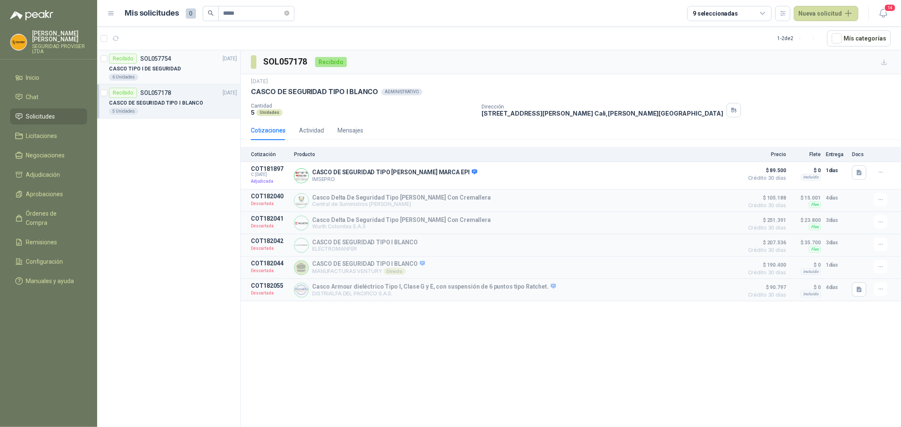
click at [188, 79] on div "6 Unidades" at bounding box center [173, 77] width 128 height 7
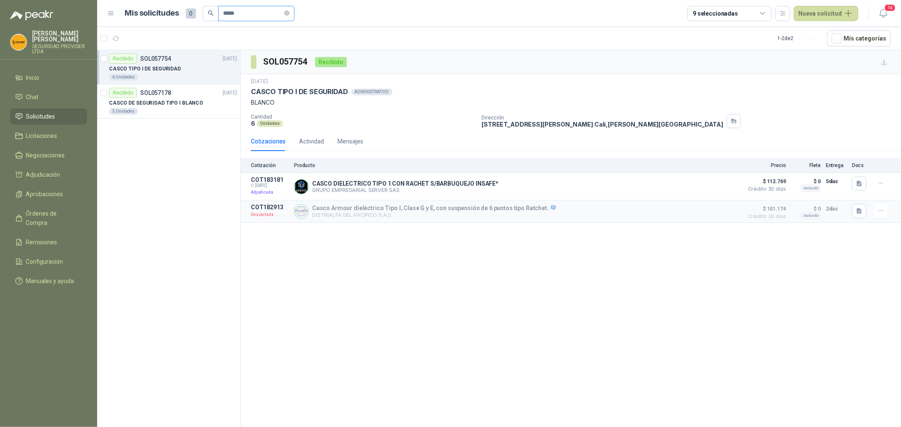
drag, startPoint x: 243, startPoint y: 14, endPoint x: 212, endPoint y: 6, distance: 32.8
click at [212, 6] on span "*****" at bounding box center [249, 13] width 92 height 15
type input "******"
click at [199, 136] on div "12 | KIT DE ASEO [PERSON_NAME]" at bounding box center [173, 137] width 128 height 10
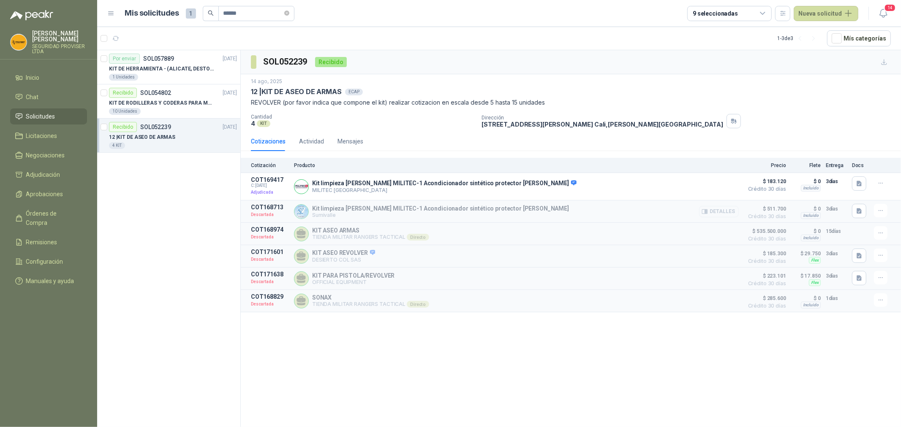
click at [724, 213] on button "Detalles" at bounding box center [719, 211] width 40 height 11
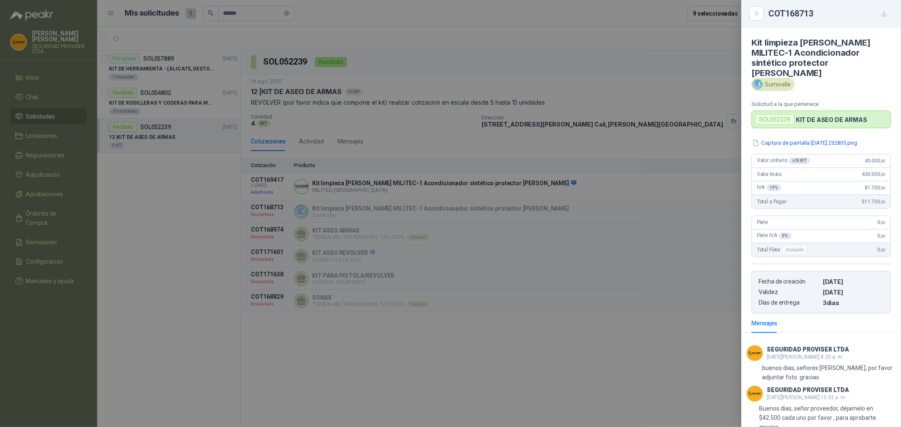
click at [453, 35] on div at bounding box center [450, 213] width 901 height 427
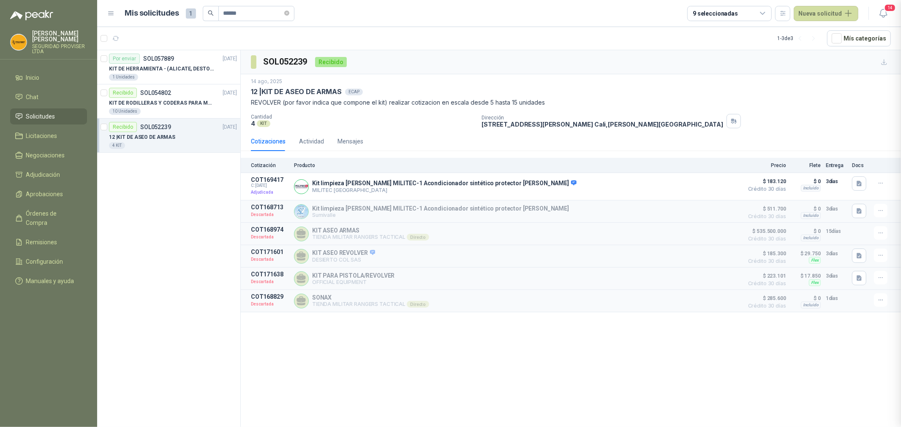
scroll to position [150, 0]
drag, startPoint x: 259, startPoint y: 10, endPoint x: 146, endPoint y: 11, distance: 113.6
click at [146, 10] on div "Mis solicitudes 1 ******" at bounding box center [209, 13] width 169 height 15
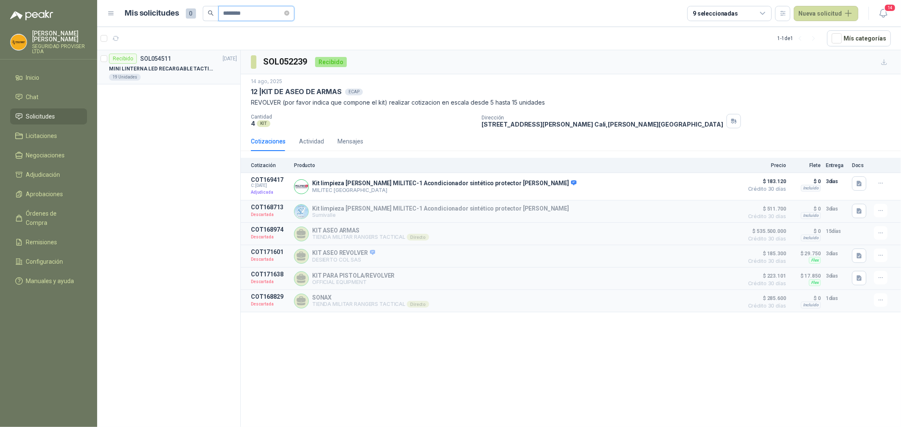
type input "********"
click at [198, 75] on div "19 Unidades" at bounding box center [173, 77] width 128 height 7
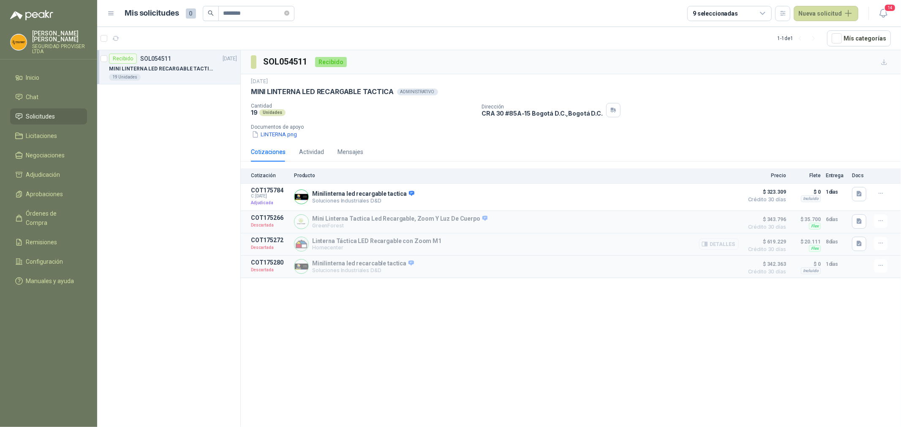
click at [731, 247] on button "Detalles" at bounding box center [719, 244] width 40 height 11
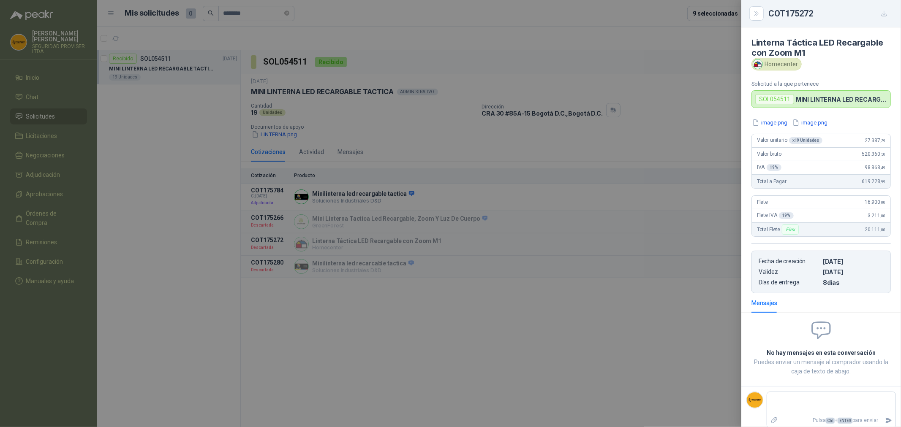
click at [452, 14] on div at bounding box center [450, 213] width 901 height 427
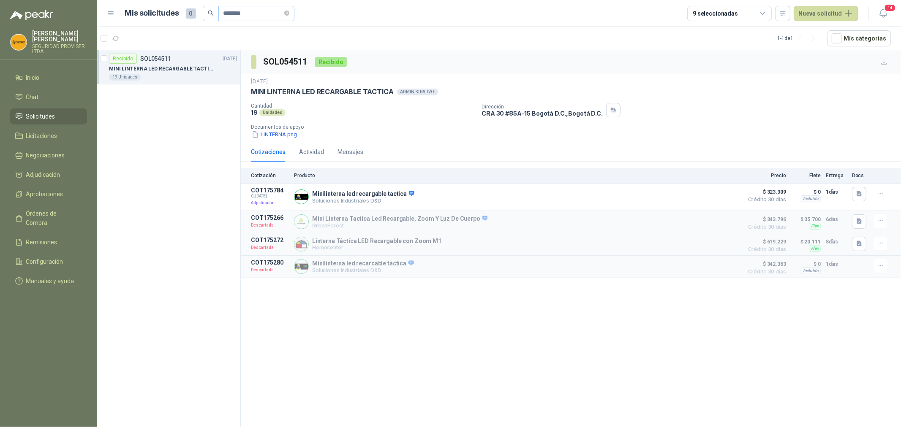
click at [289, 15] on span at bounding box center [286, 13] width 5 height 8
drag, startPoint x: 275, startPoint y: 11, endPoint x: 268, endPoint y: 10, distance: 7.2
click at [269, 10] on input "text" at bounding box center [252, 13] width 59 height 14
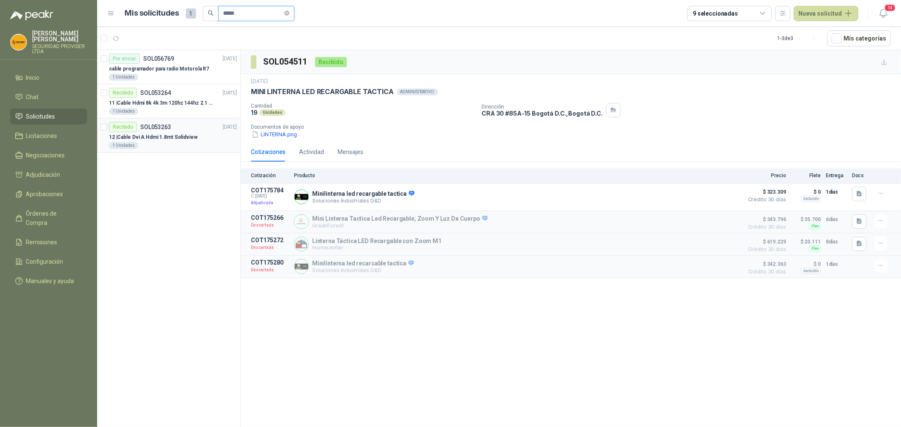
type input "*****"
click at [199, 128] on div "Recibido SOL053263 [DATE]" at bounding box center [173, 127] width 128 height 10
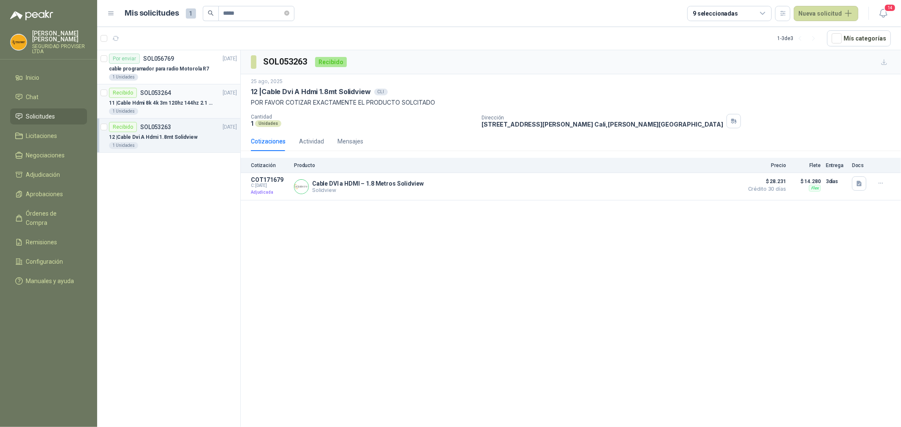
click at [179, 102] on p "11 | Cable Hdmi 8k 4k 3m 120hz 144hz 2.1 Alta Velocidad" at bounding box center [161, 103] width 105 height 8
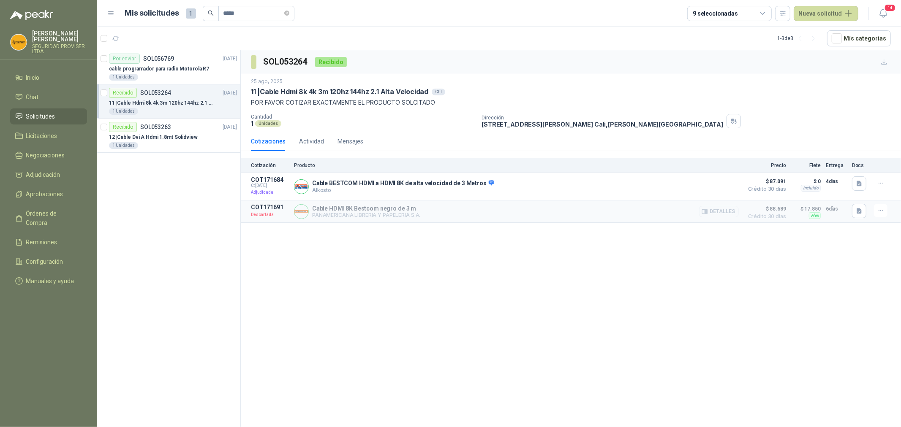
click at [723, 212] on button "Detalles" at bounding box center [719, 211] width 40 height 11
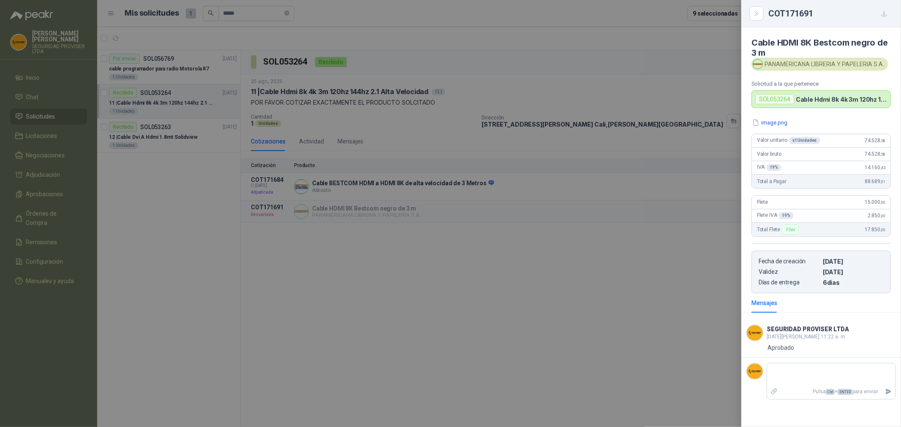
click at [175, 141] on div at bounding box center [450, 213] width 901 height 427
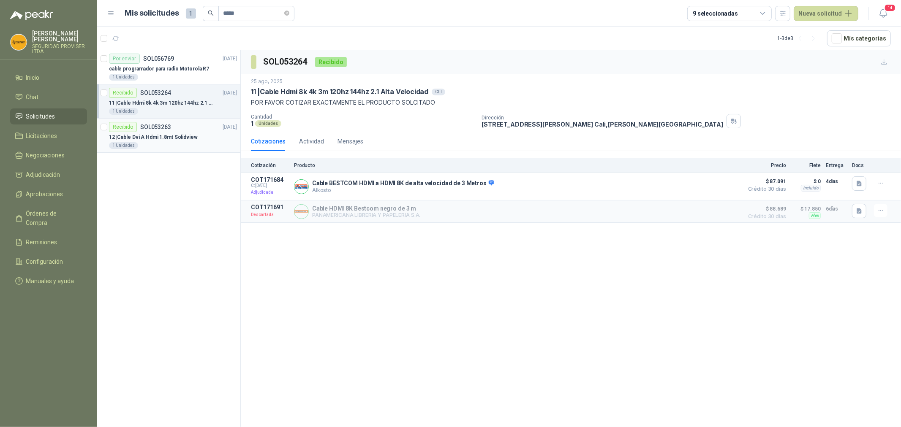
click at [168, 138] on p "12 | Cable Dvi A Hdmi 1.8mt Solidview" at bounding box center [153, 137] width 89 height 8
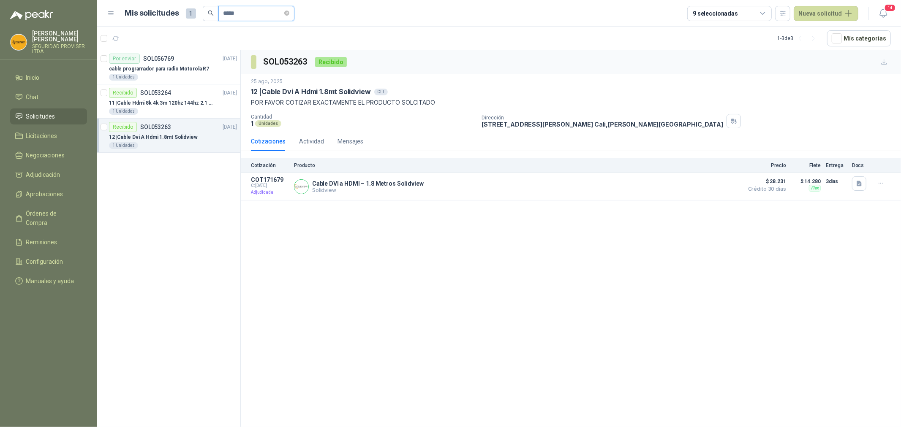
drag, startPoint x: 244, startPoint y: 16, endPoint x: 142, endPoint y: 5, distance: 101.9
click at [143, 6] on div "Mis solicitudes 1 *****" at bounding box center [209, 13] width 169 height 15
type input "****"
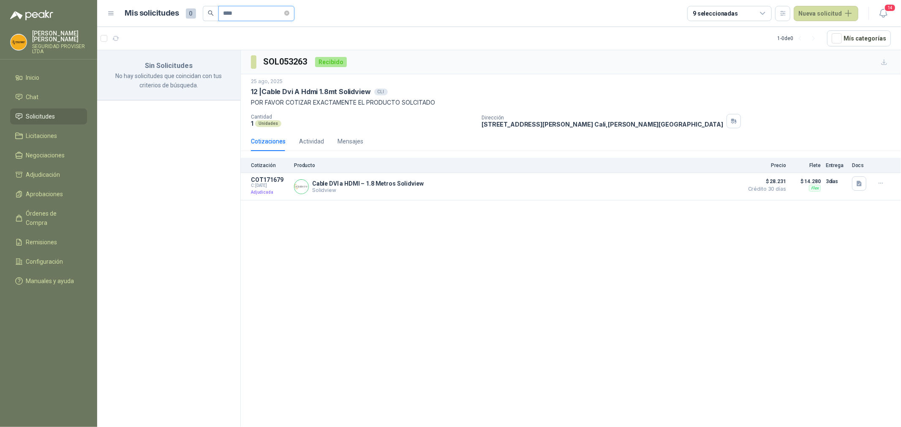
drag, startPoint x: 241, startPoint y: 16, endPoint x: 192, endPoint y: 16, distance: 49.0
click at [192, 16] on div "Mis solicitudes 0 ****" at bounding box center [209, 13] width 169 height 15
type input "*****"
click at [207, 73] on div "EQUIPO DE OFICINA" at bounding box center [169, 69] width 121 height 10
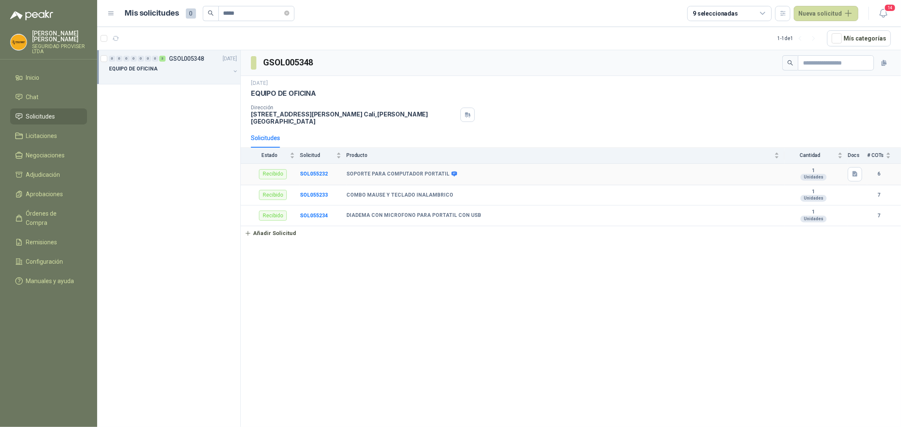
click at [478, 178] on td "SOPORTE PARA COMPUTADOR PORTATIL" at bounding box center [565, 175] width 438 height 22
click at [406, 173] on b "SOPORTE PARA COMPUTADOR PORTATIL" at bounding box center [397, 174] width 103 height 7
click at [318, 174] on b "SOL055232" at bounding box center [314, 174] width 28 height 6
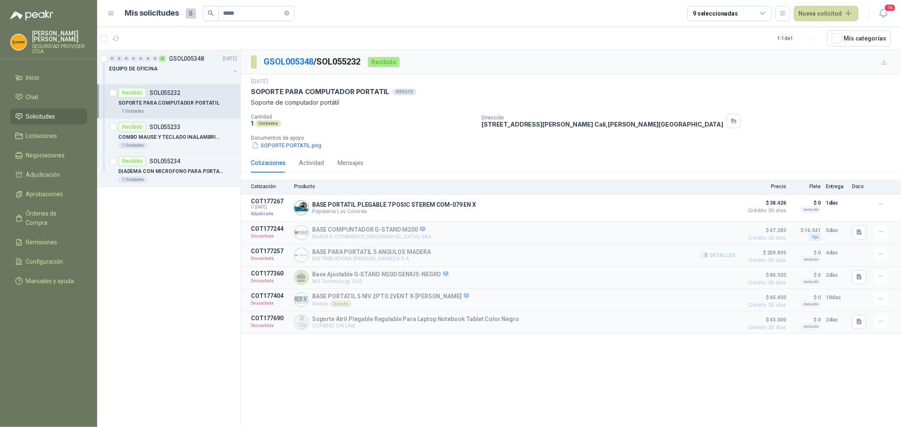
click at [722, 258] on button "Detalles" at bounding box center [719, 255] width 40 height 11
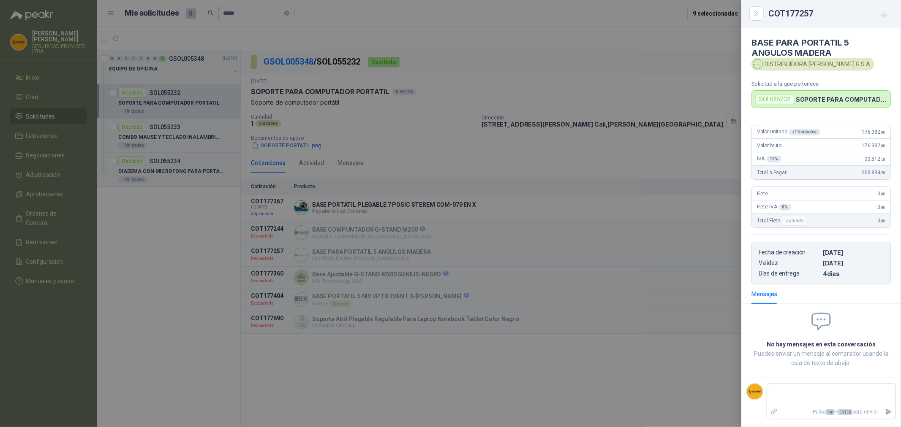
click at [190, 171] on div at bounding box center [450, 213] width 901 height 427
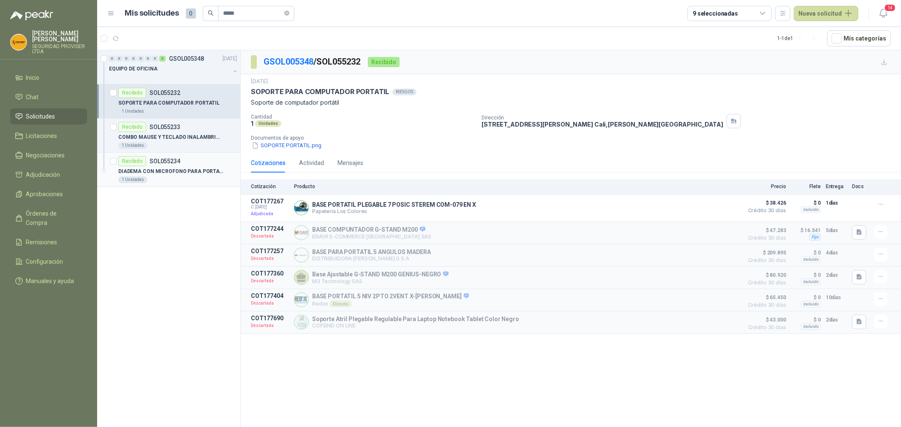
click at [191, 176] on div "DIADEMA CON MICROFONO PARA PORTATIL CON USB" at bounding box center [177, 171] width 119 height 10
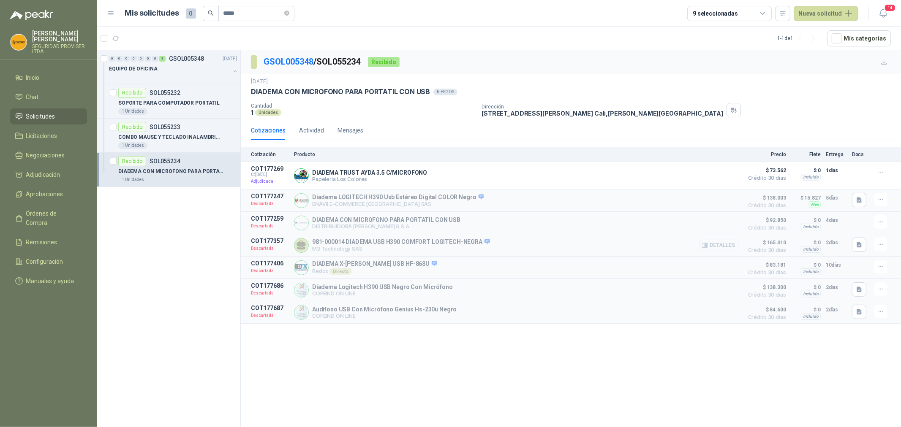
click at [727, 246] on button "Detalles" at bounding box center [719, 245] width 40 height 11
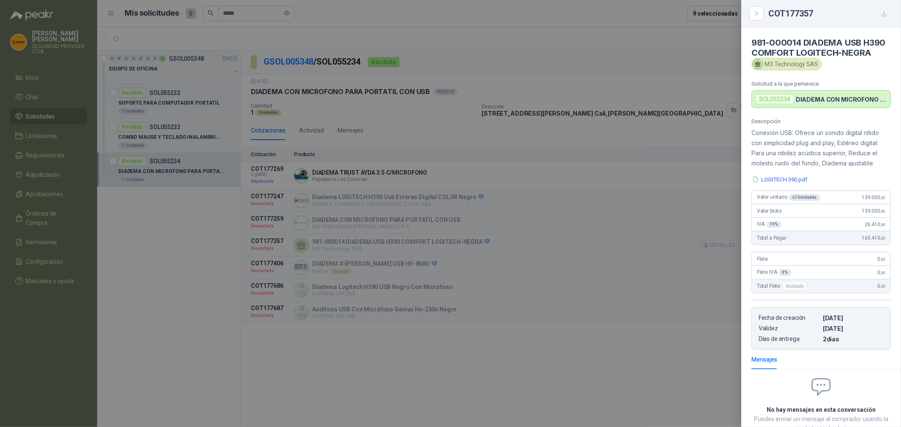
scroll to position [70, 0]
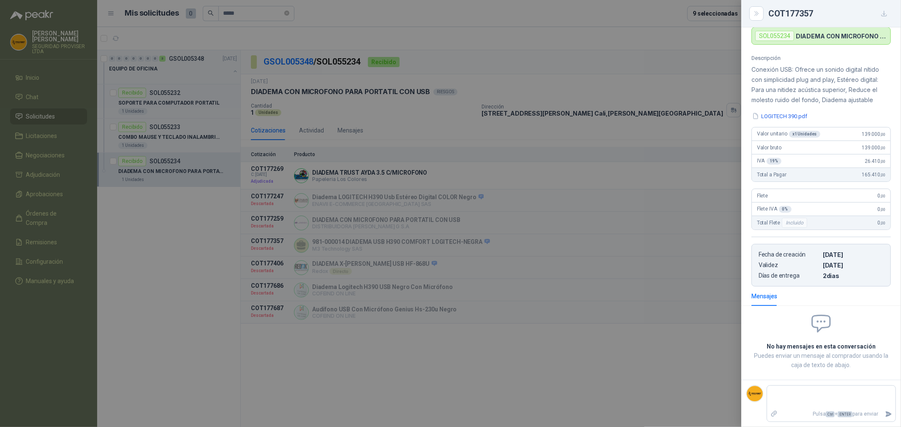
click at [183, 128] on div at bounding box center [450, 213] width 901 height 427
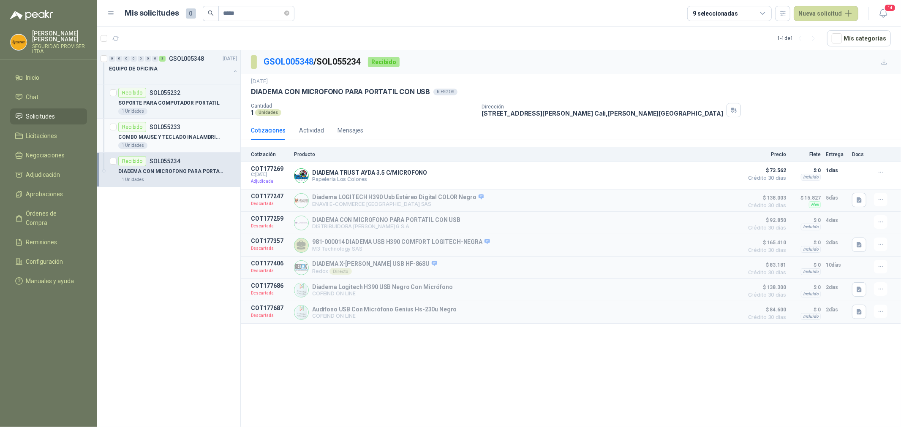
click at [193, 137] on p "COMBO MAUSE Y TECLADO INALAMBRICO" at bounding box center [170, 137] width 105 height 8
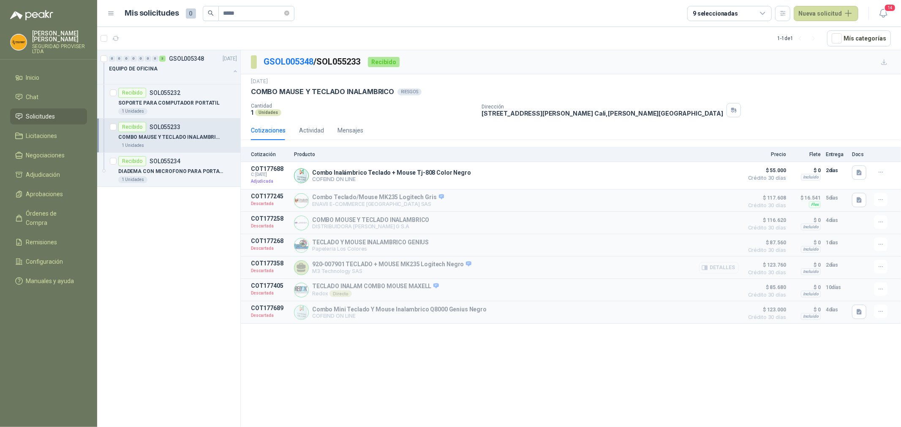
click at [728, 269] on button "Detalles" at bounding box center [719, 267] width 40 height 11
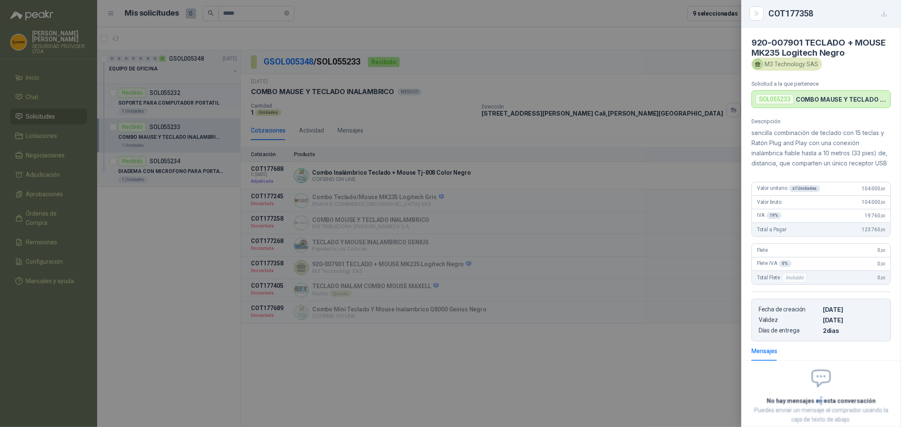
scroll to position [61, 0]
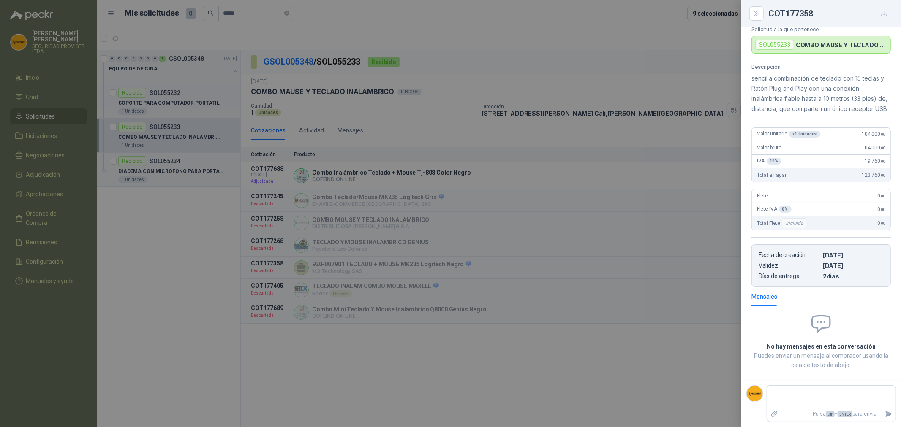
click at [244, 8] on div at bounding box center [450, 213] width 901 height 427
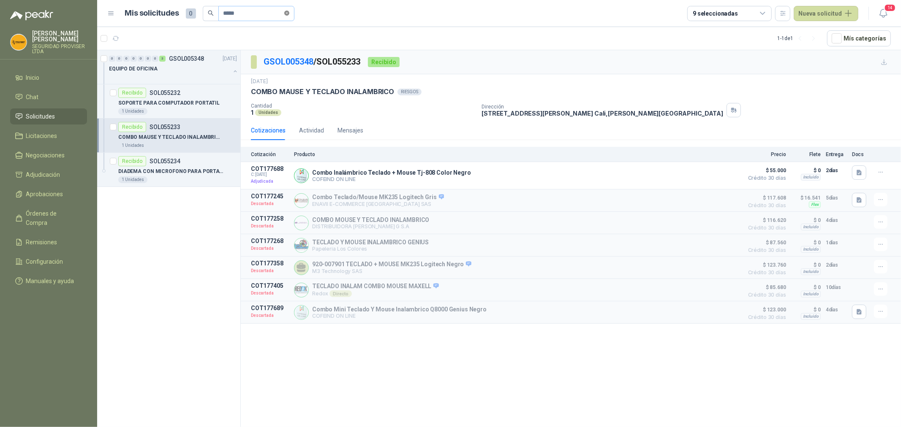
click at [289, 11] on icon "close-circle" at bounding box center [286, 13] width 5 height 5
click at [248, 15] on input "text" at bounding box center [252, 13] width 59 height 14
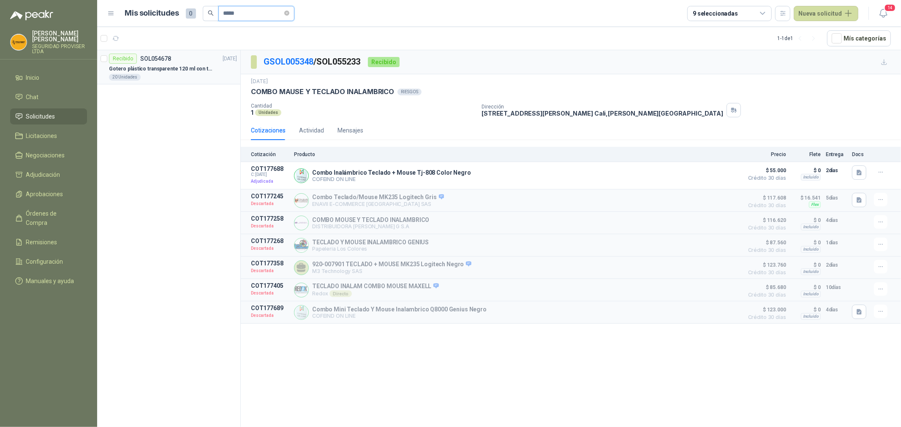
type input "*****"
click at [189, 61] on div "Recibido SOL054678 [DATE]" at bounding box center [173, 59] width 128 height 10
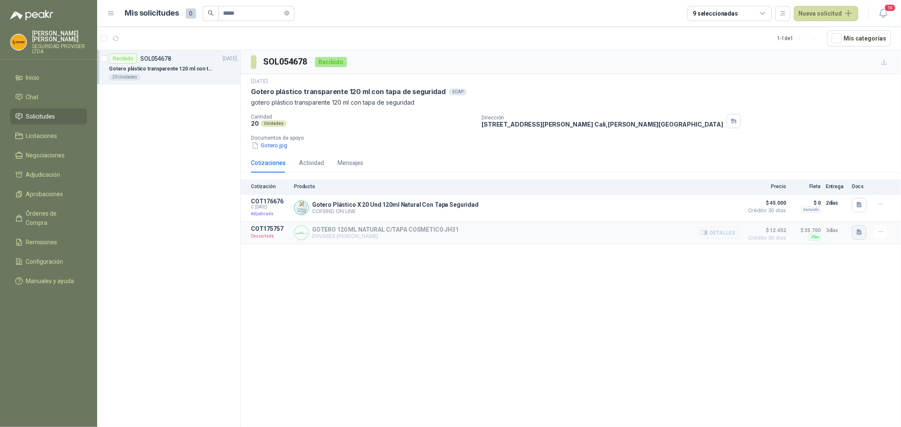
click at [859, 236] on icon "button" at bounding box center [859, 232] width 7 height 7
click at [841, 214] on button "image.png" at bounding box center [842, 214] width 37 height 9
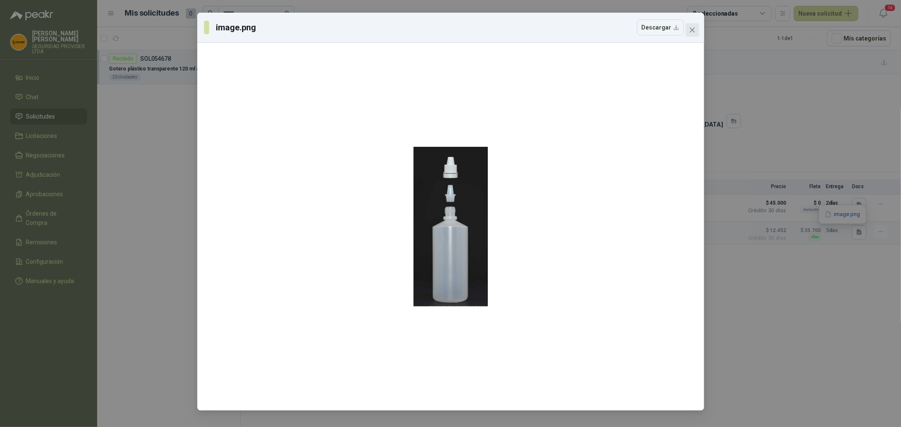
click at [689, 30] on icon "close" at bounding box center [692, 30] width 7 height 7
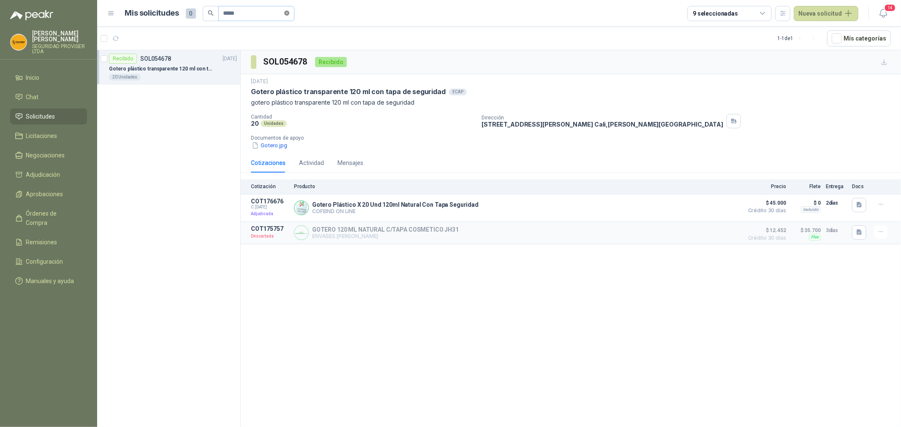
click at [289, 13] on icon "close-circle" at bounding box center [286, 13] width 5 height 5
click at [254, 14] on input "text" at bounding box center [252, 13] width 59 height 14
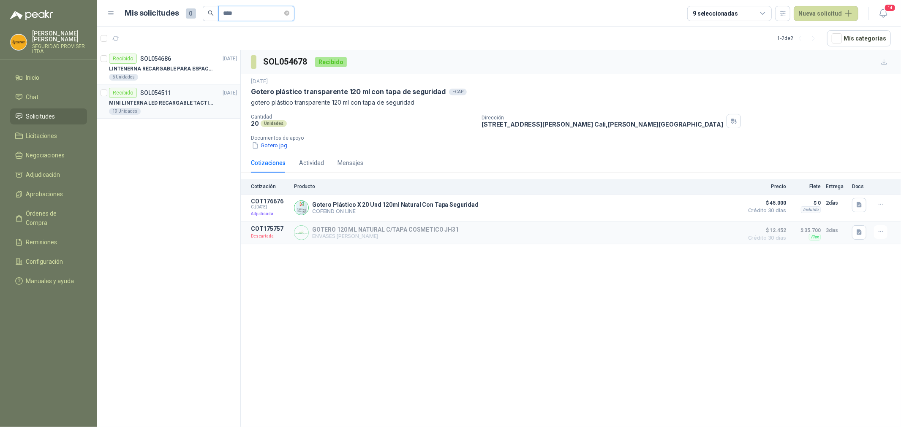
type input "****"
click at [193, 94] on div "Recibido SOL054511 [DATE]" at bounding box center [173, 93] width 128 height 10
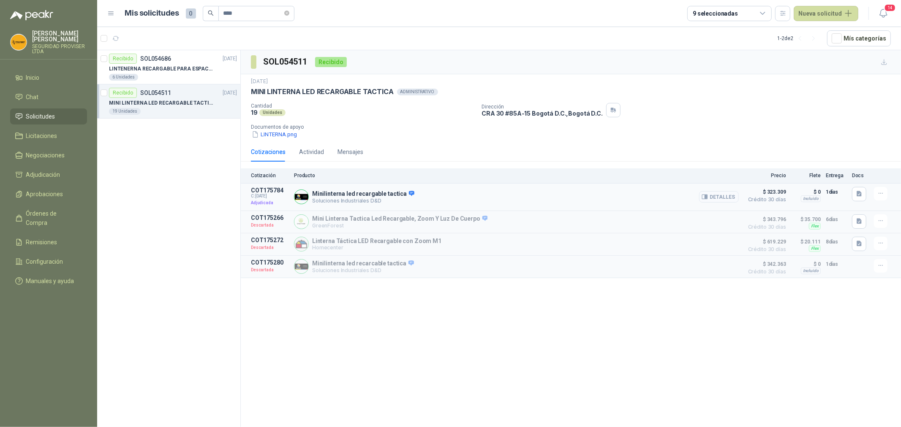
click at [725, 198] on button "Detalles" at bounding box center [719, 196] width 40 height 11
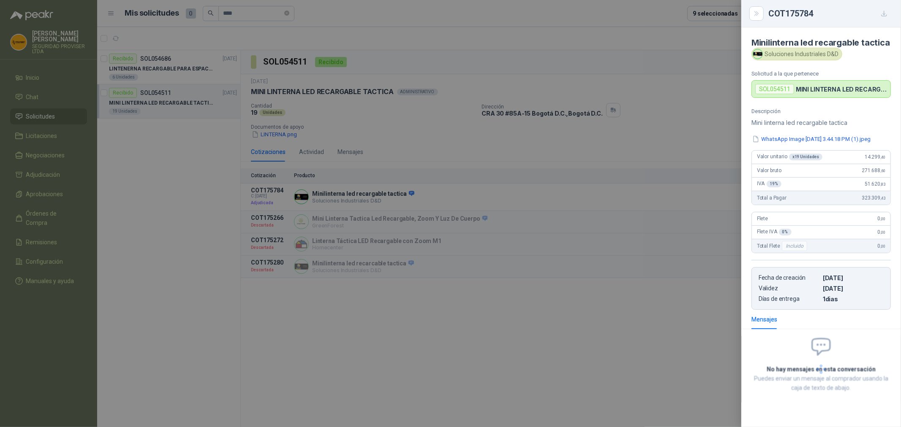
scroll to position [35, 0]
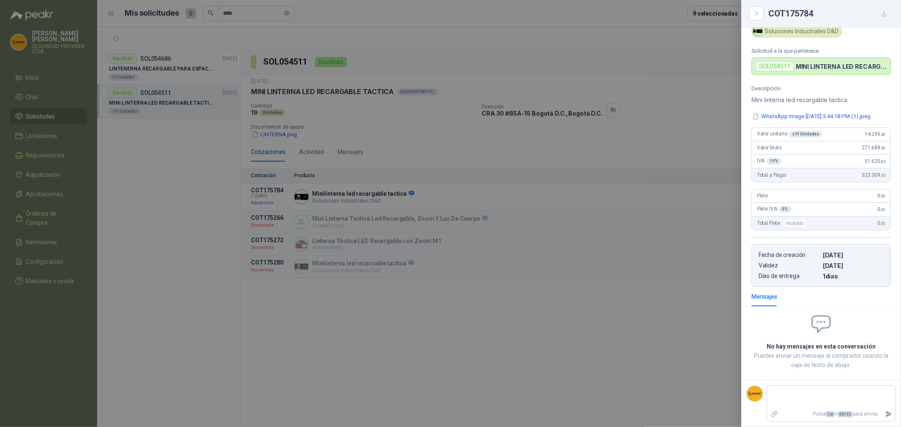
click at [619, 327] on div at bounding box center [450, 213] width 901 height 427
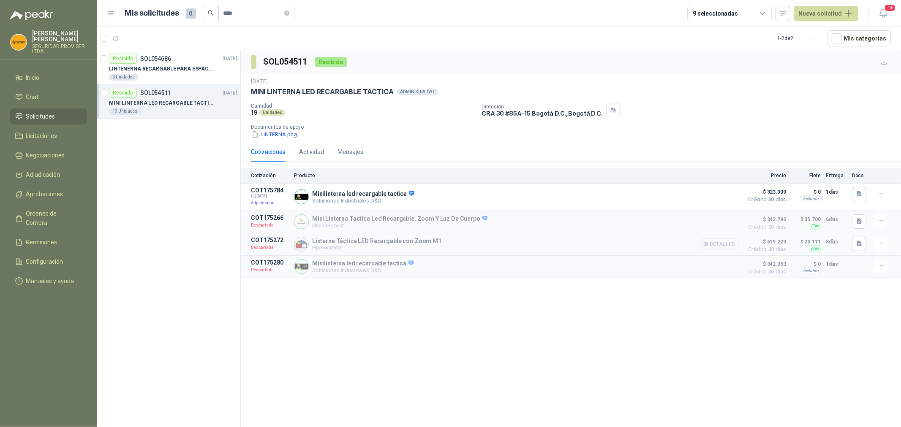
click at [724, 247] on button "Detalles" at bounding box center [719, 244] width 40 height 11
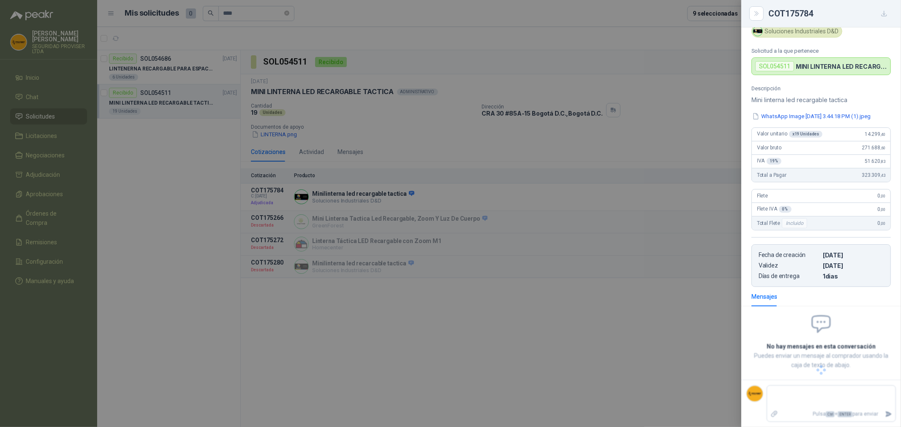
scroll to position [6, 0]
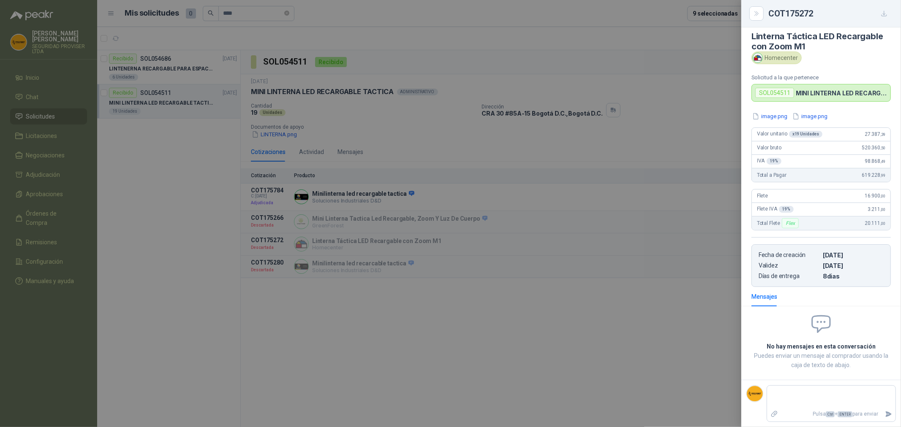
click at [191, 180] on div at bounding box center [450, 213] width 901 height 427
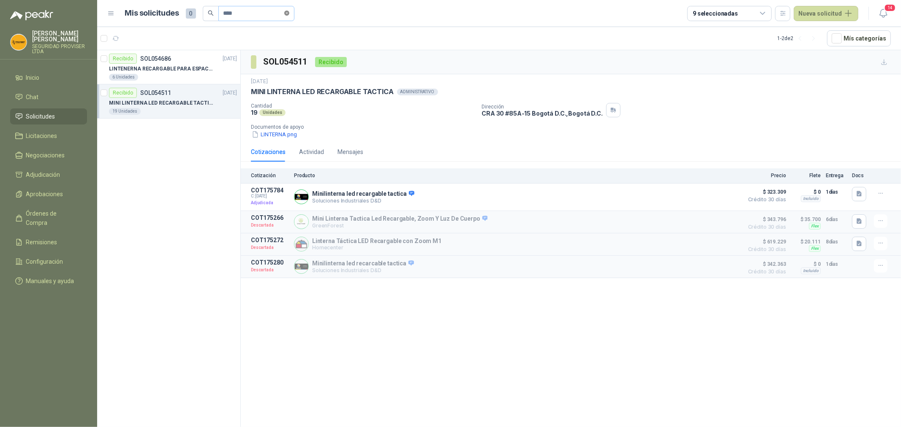
click at [289, 11] on icon "close-circle" at bounding box center [286, 13] width 5 height 5
click at [261, 11] on input "text" at bounding box center [252, 13] width 59 height 14
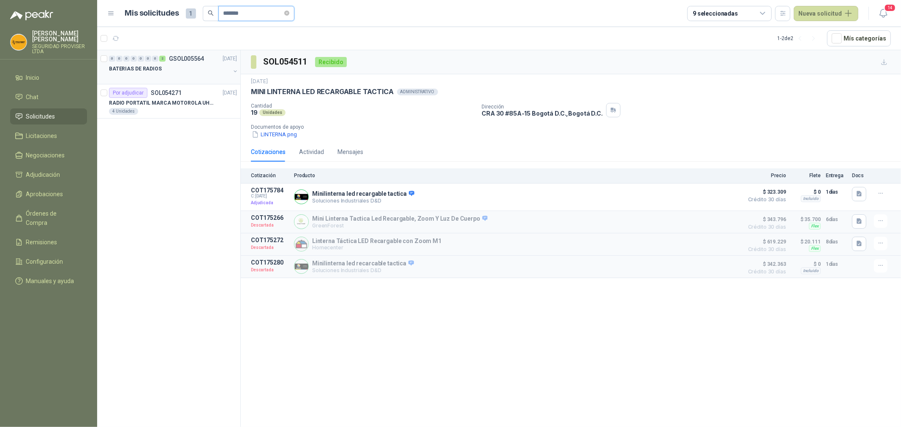
type input "*******"
click at [202, 69] on div "BATERIAS DE RADIOS" at bounding box center [169, 69] width 121 height 10
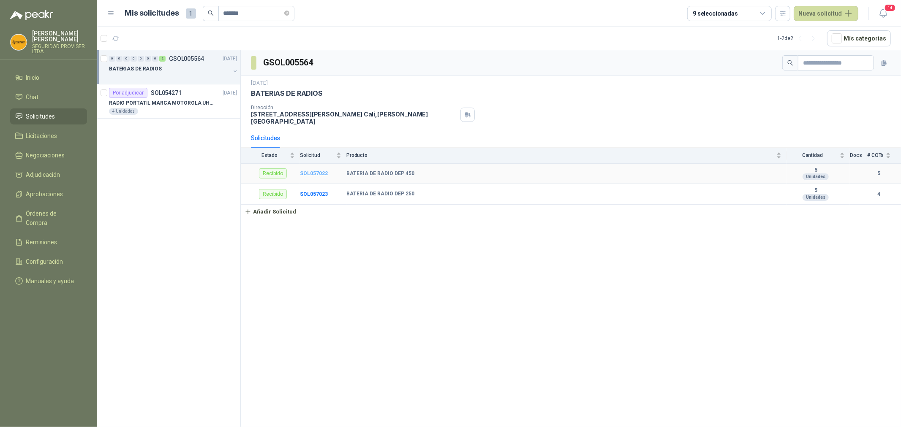
click at [315, 174] on b "SOL057022" at bounding box center [314, 174] width 28 height 6
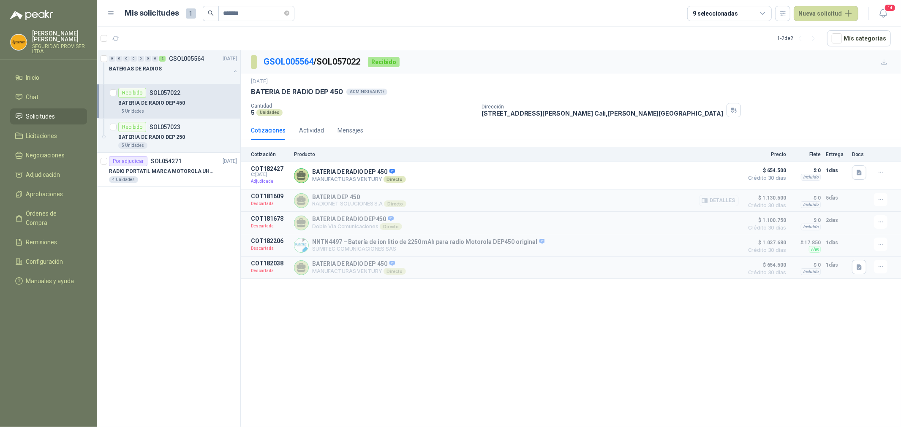
click at [716, 199] on button "Detalles" at bounding box center [719, 200] width 40 height 11
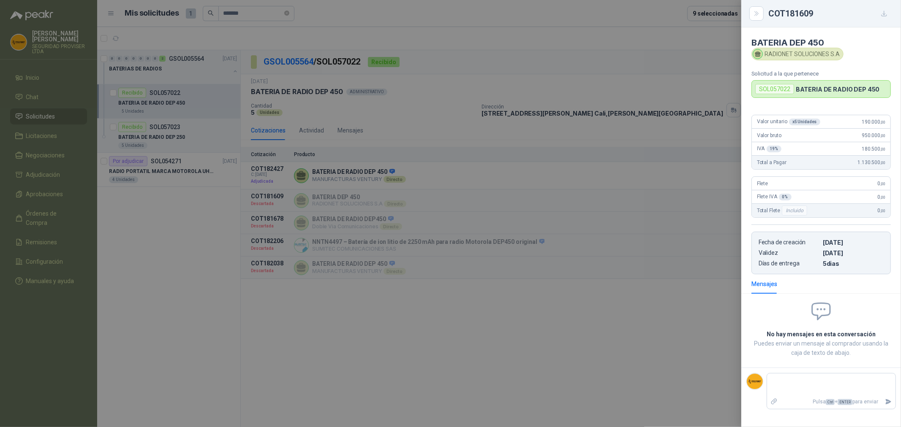
click at [608, 353] on div at bounding box center [450, 213] width 901 height 427
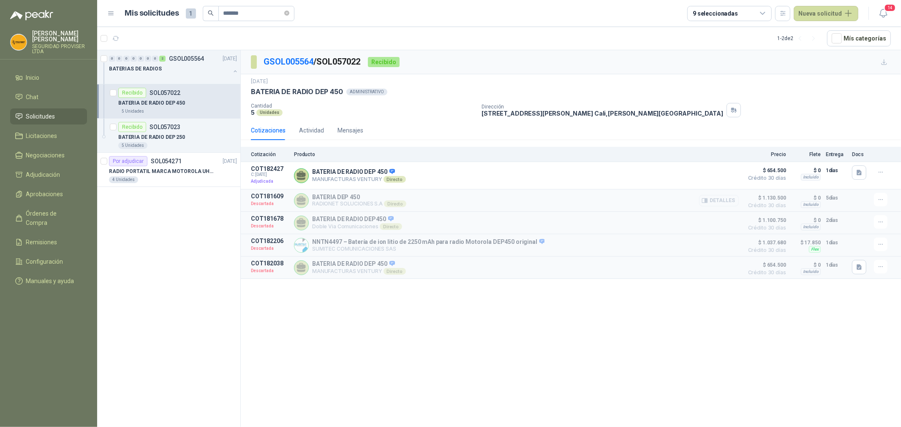
click at [725, 200] on button "Detalles" at bounding box center [719, 200] width 40 height 11
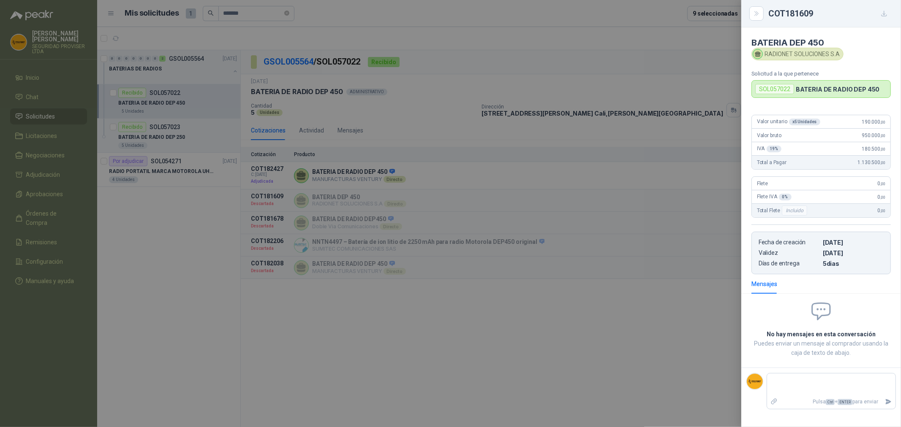
click at [674, 174] on div at bounding box center [450, 213] width 901 height 427
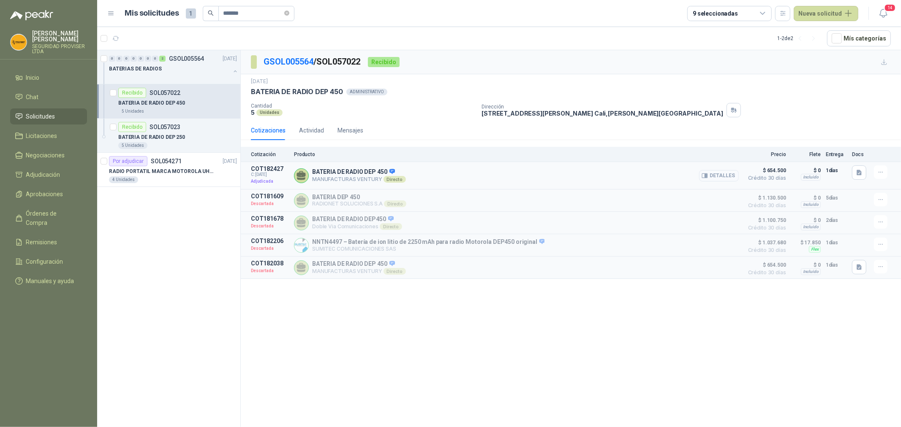
click at [720, 176] on button "Detalles" at bounding box center [719, 175] width 40 height 11
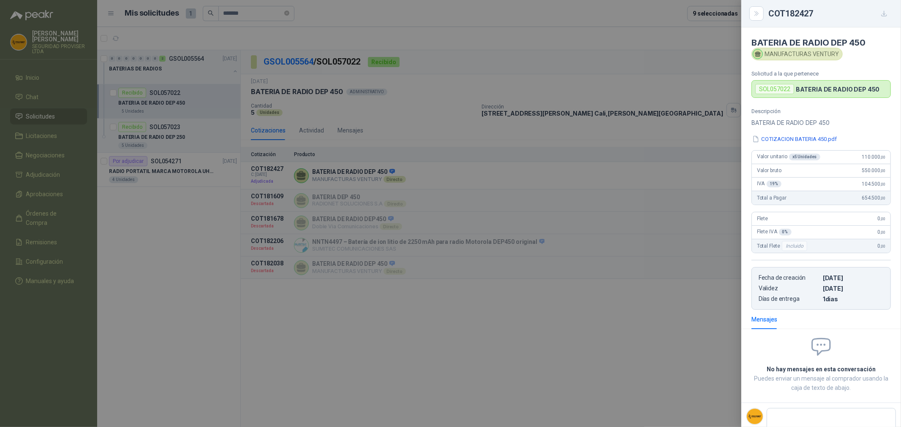
click at [666, 132] on div at bounding box center [450, 213] width 901 height 427
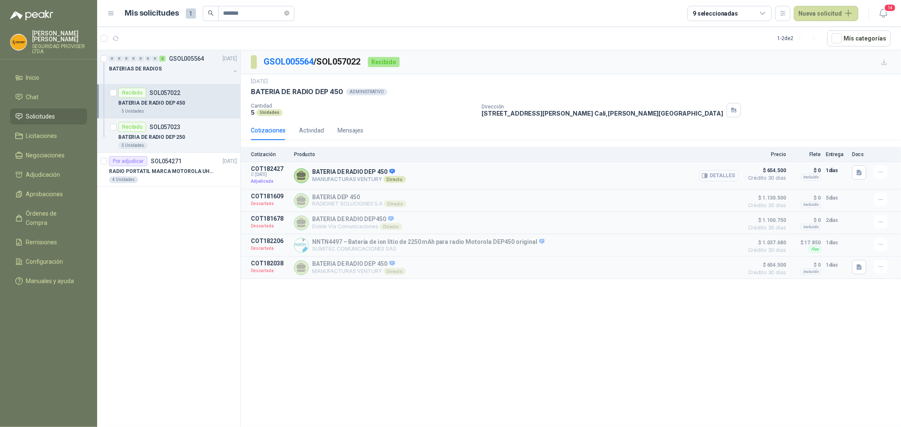
click at [723, 176] on button "Detalles" at bounding box center [719, 175] width 40 height 11
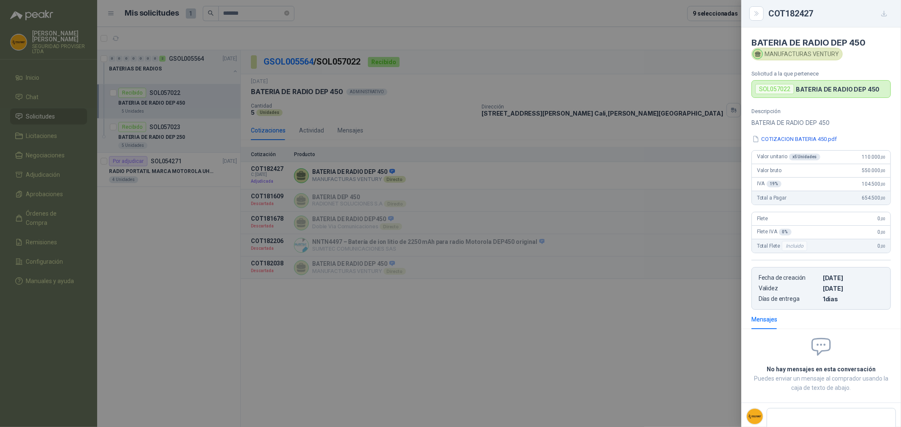
click at [712, 128] on div at bounding box center [450, 213] width 901 height 427
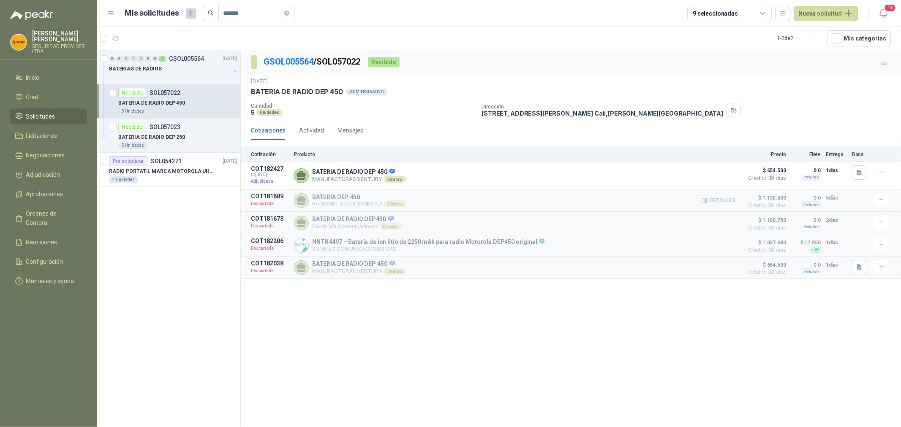
click at [717, 199] on button "Detalles" at bounding box center [719, 200] width 40 height 11
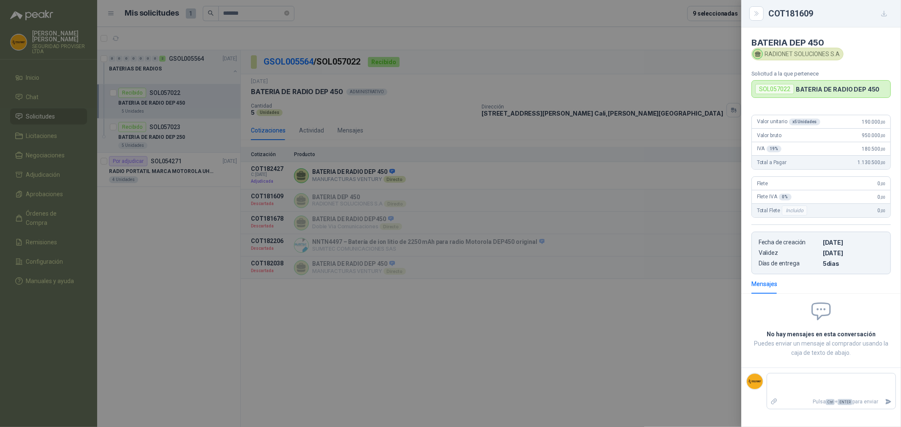
click at [671, 128] on div at bounding box center [450, 213] width 901 height 427
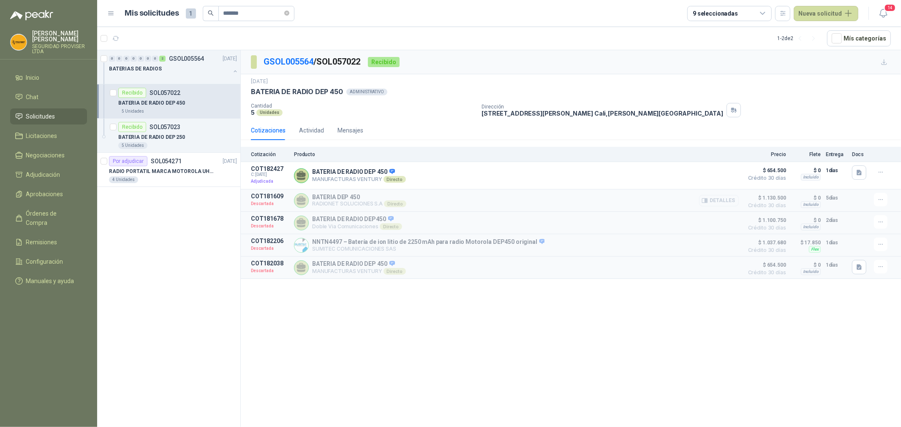
click at [718, 203] on button "Detalles" at bounding box center [719, 200] width 40 height 11
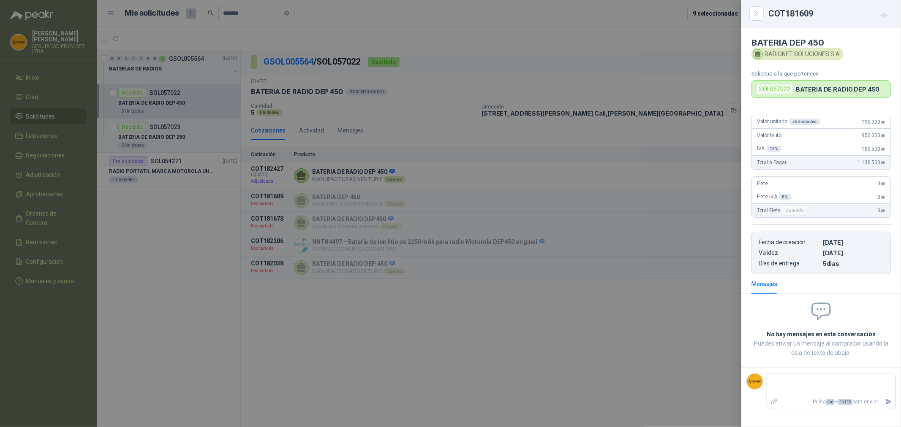
click at [656, 309] on div at bounding box center [450, 213] width 901 height 427
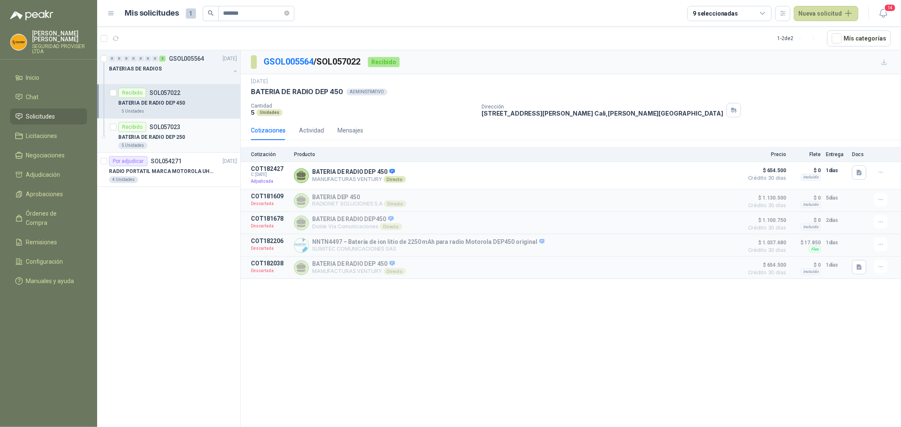
click at [201, 138] on div "BATERIA DE RADIO DEP 250" at bounding box center [177, 137] width 119 height 10
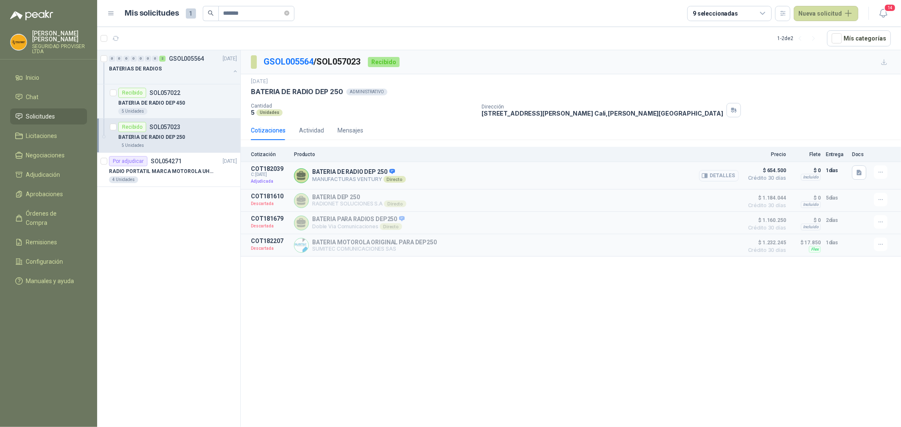
click at [728, 178] on button "Detalles" at bounding box center [719, 175] width 40 height 11
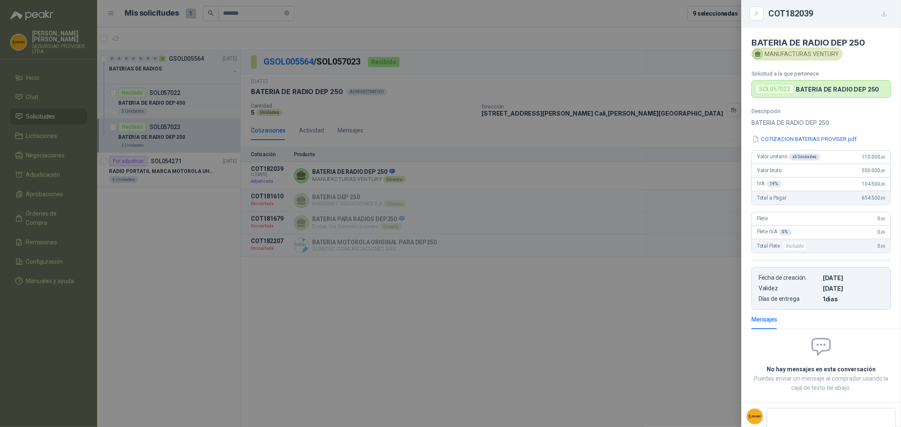
click at [704, 318] on div at bounding box center [450, 213] width 901 height 427
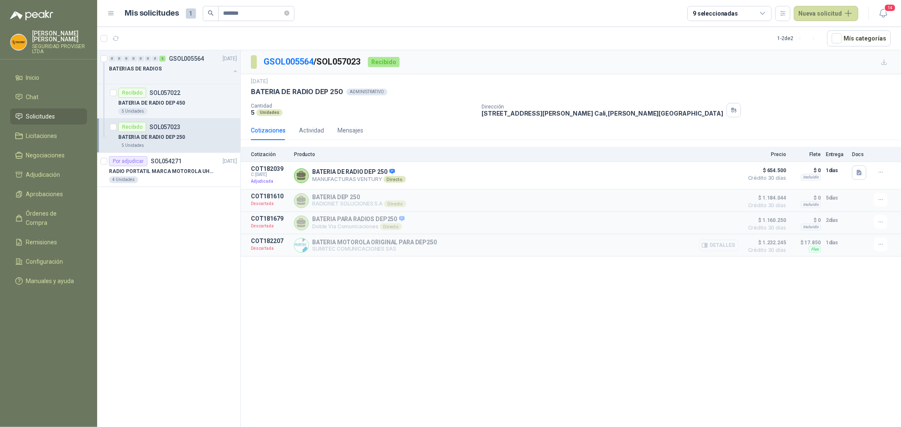
click at [733, 245] on button "Detalles" at bounding box center [719, 245] width 40 height 11
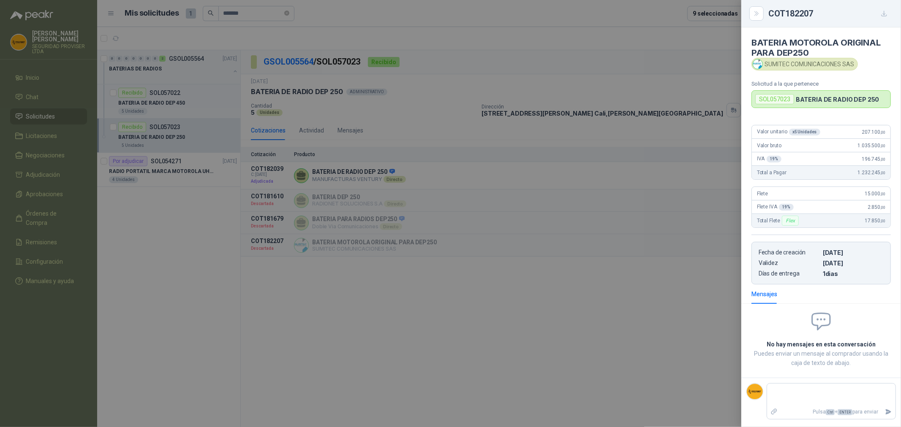
click at [247, 328] on div at bounding box center [450, 213] width 901 height 427
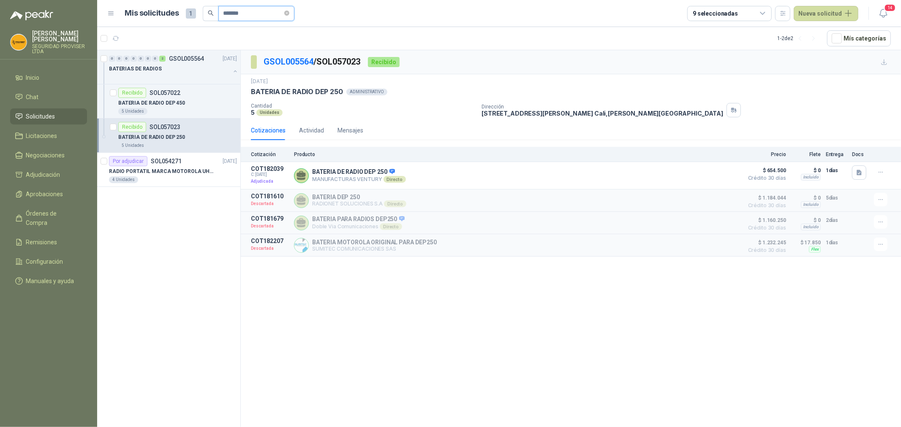
click at [258, 18] on input "*******" at bounding box center [252, 13] width 59 height 14
click at [289, 9] on span at bounding box center [286, 13] width 5 height 8
click at [274, 14] on input "text" at bounding box center [252, 13] width 59 height 14
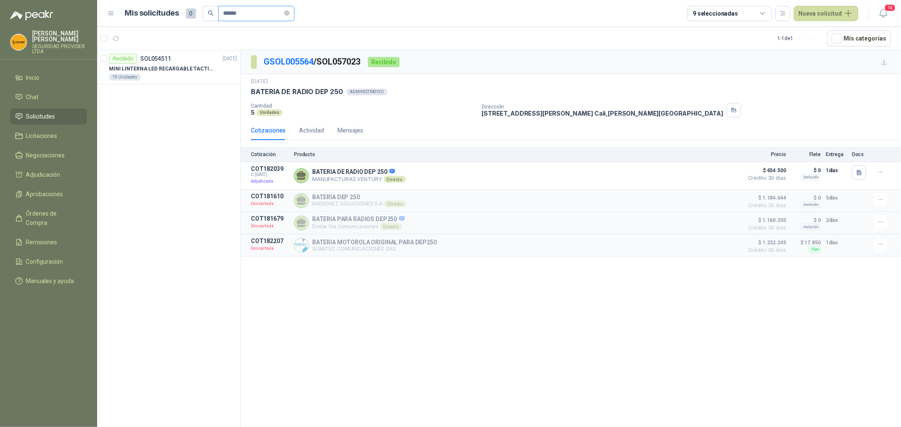
click at [254, 14] on input "******" at bounding box center [252, 13] width 59 height 14
type input "*****"
click at [160, 76] on div "6 Unidades" at bounding box center [173, 77] width 128 height 7
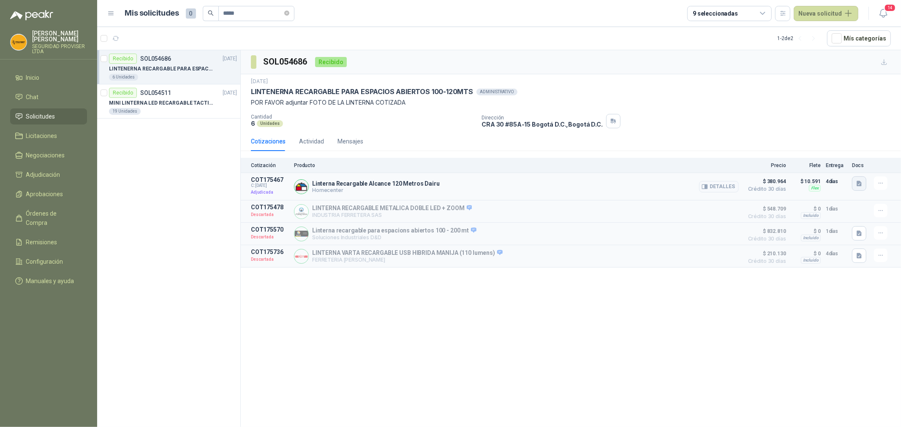
click at [859, 188] on button "button" at bounding box center [859, 184] width 14 height 14
click at [855, 166] on button "image.png" at bounding box center [842, 165] width 37 height 9
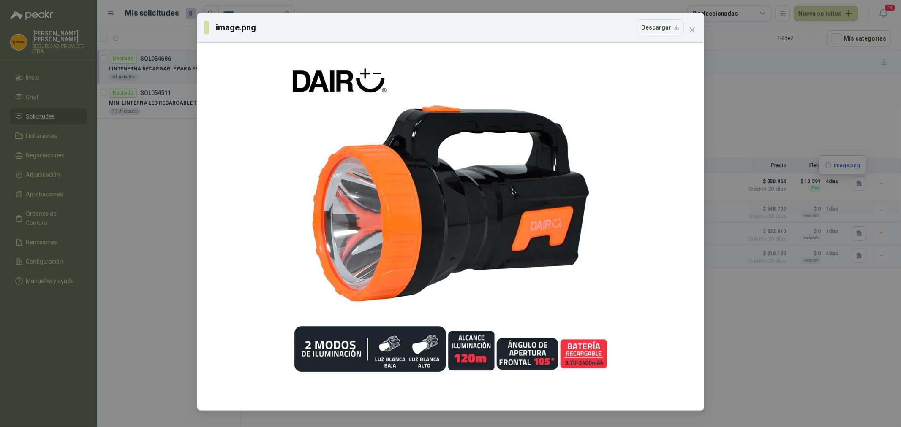
click at [881, 130] on div "image.png Descargar" at bounding box center [450, 213] width 901 height 427
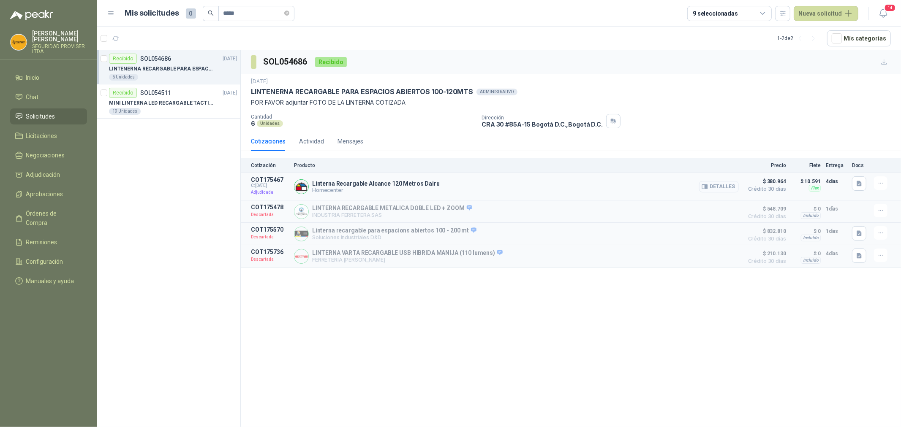
click at [728, 188] on button "Detalles" at bounding box center [719, 186] width 40 height 11
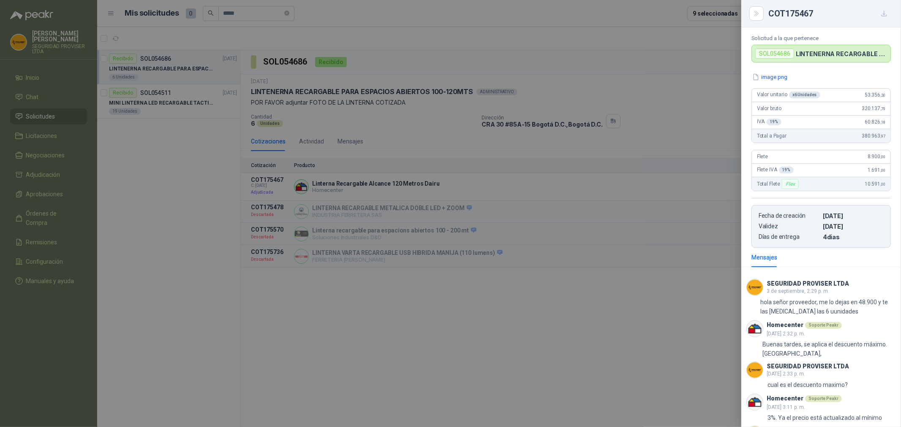
scroll to position [41, 0]
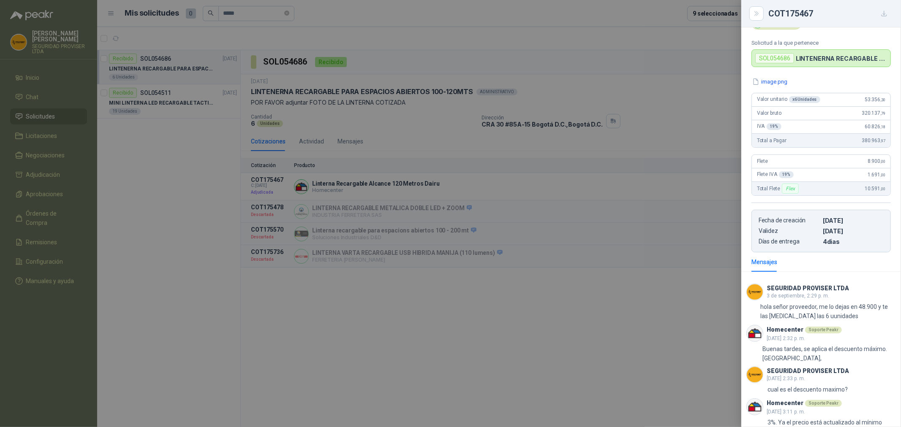
click at [679, 120] on div at bounding box center [450, 213] width 901 height 427
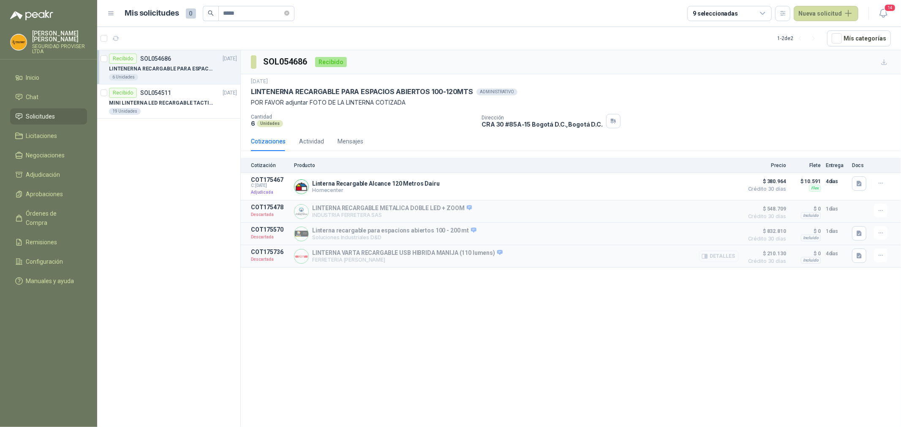
click at [723, 255] on button "Detalles" at bounding box center [719, 256] width 40 height 11
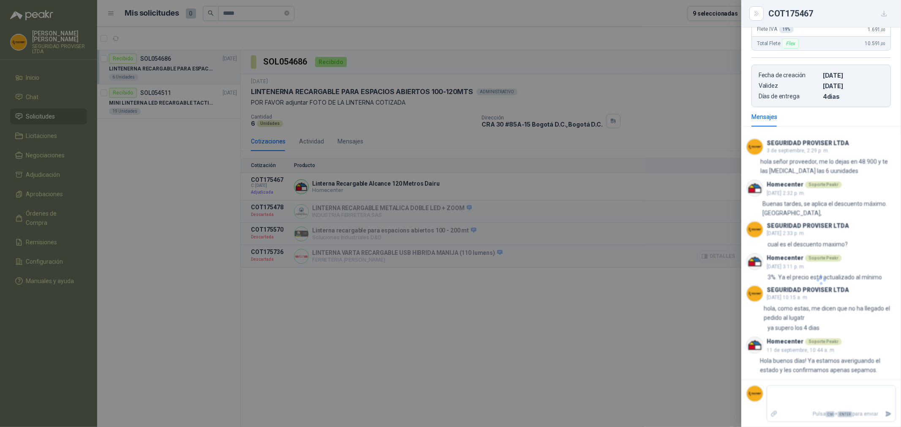
scroll to position [54, 0]
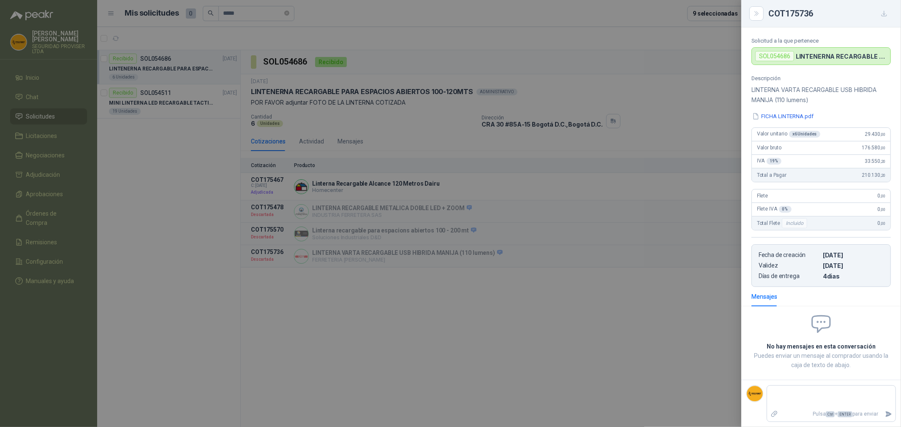
click at [699, 121] on div at bounding box center [450, 213] width 901 height 427
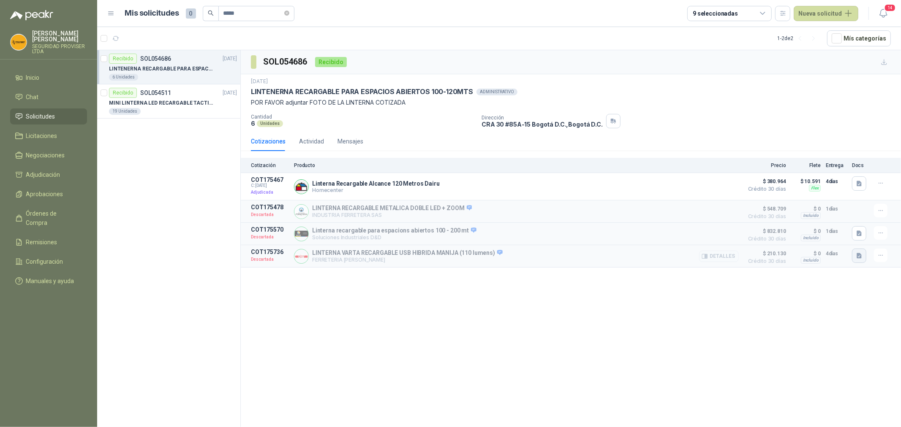
click at [860, 253] on icon "button" at bounding box center [859, 256] width 7 height 7
click at [822, 240] on button "FICHA LINTERNA.pdf" at bounding box center [829, 238] width 63 height 9
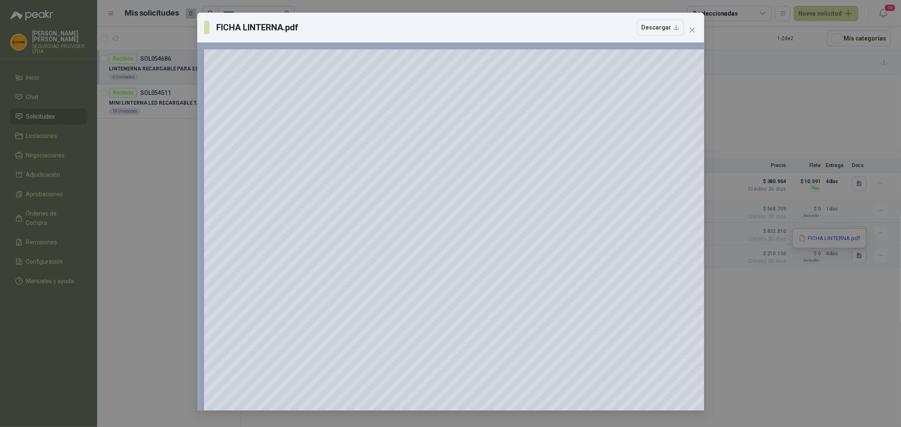
scroll to position [39, 0]
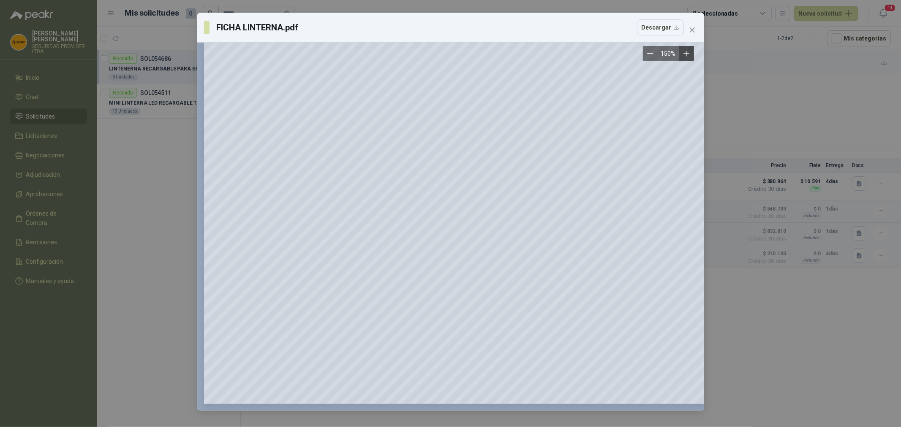
click at [688, 53] on icon "Zoom in" at bounding box center [686, 53] width 8 height 8
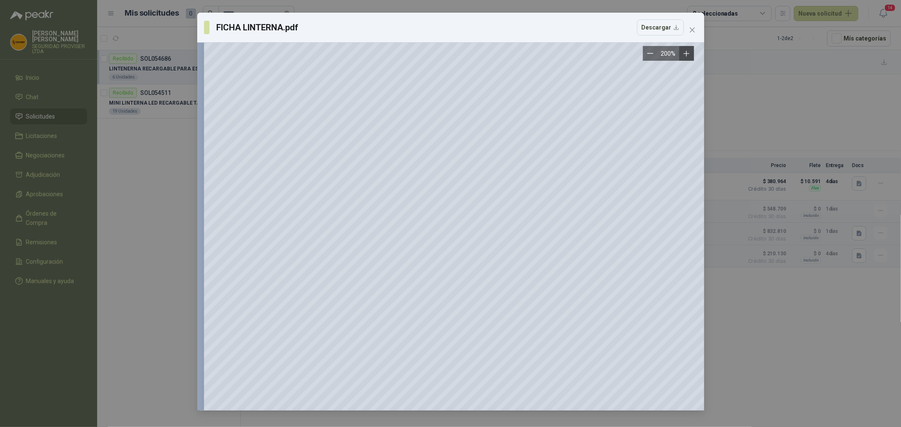
click at [688, 53] on icon "Zoom in" at bounding box center [686, 53] width 8 height 8
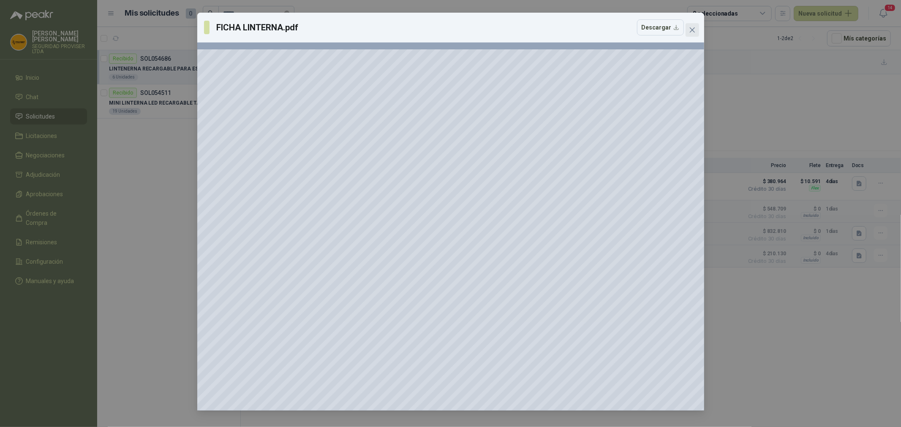
click at [691, 30] on icon "close" at bounding box center [692, 30] width 7 height 7
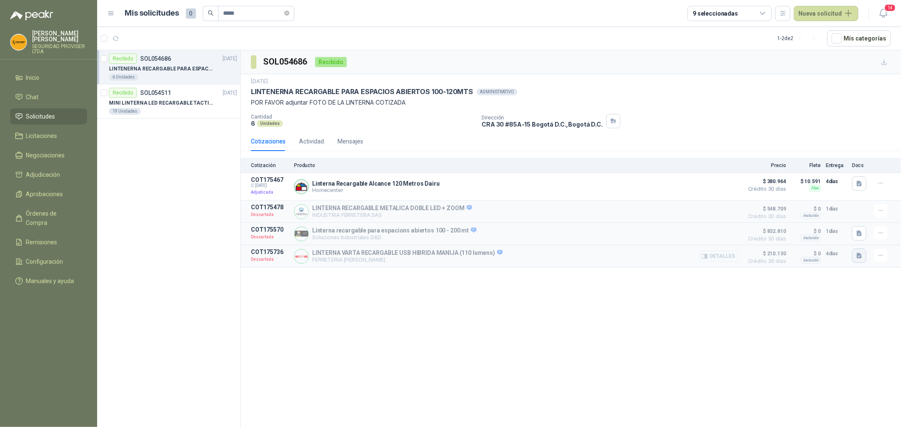
click at [858, 258] on icon "button" at bounding box center [858, 255] width 5 height 5
click at [823, 235] on button "FICHA LINTERNA.pdf" at bounding box center [829, 238] width 63 height 9
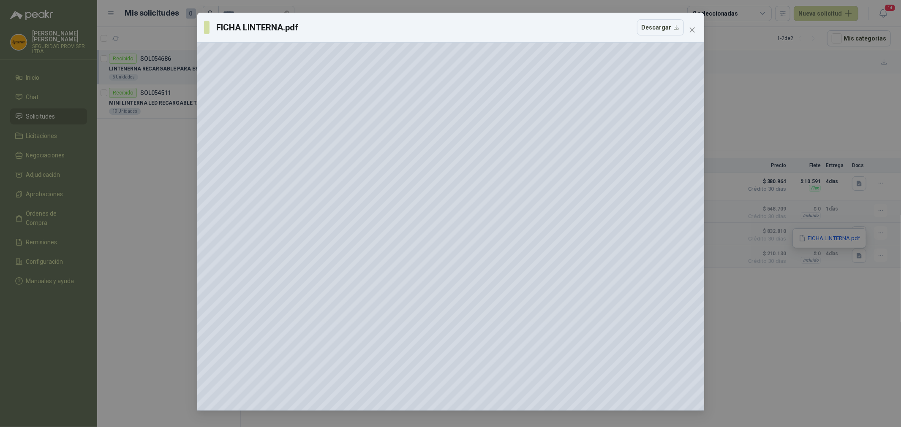
scroll to position [187, 153]
click at [663, 32] on button "Descargar" at bounding box center [660, 27] width 47 height 16
click at [693, 27] on icon "close" at bounding box center [692, 30] width 7 height 7
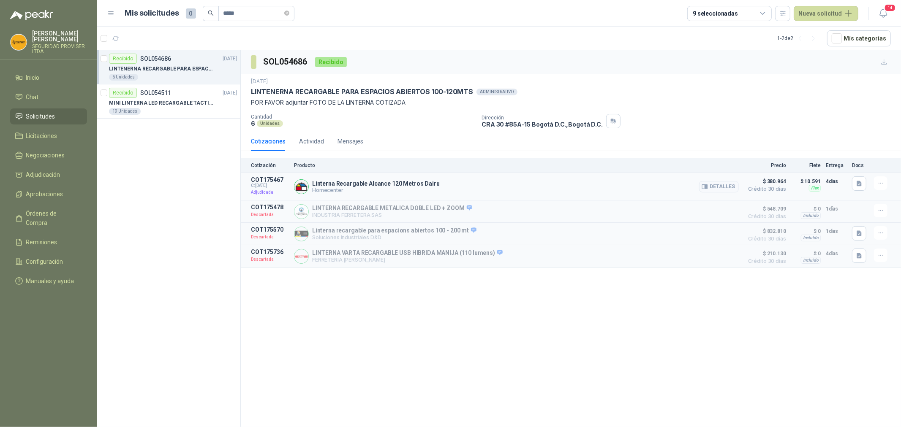
click at [390, 185] on p "Linterna Recargable Alcance 120 Metros Dairu" at bounding box center [376, 183] width 128 height 7
drag, startPoint x: 470, startPoint y: 90, endPoint x: 250, endPoint y: 90, distance: 220.4
click at [250, 90] on div "[DATE] LINTENERNA RECARGABLE PARA ESPACIOS ABIERTOS 100-120MTS ADMINISTRATIVO P…" at bounding box center [571, 102] width 660 height 57
copy p "LINTENERNA RECARGABLE PARA ESPACIOS ABIERTOS 100-120MTS"
drag, startPoint x: 841, startPoint y: 11, endPoint x: 837, endPoint y: 11, distance: 4.7
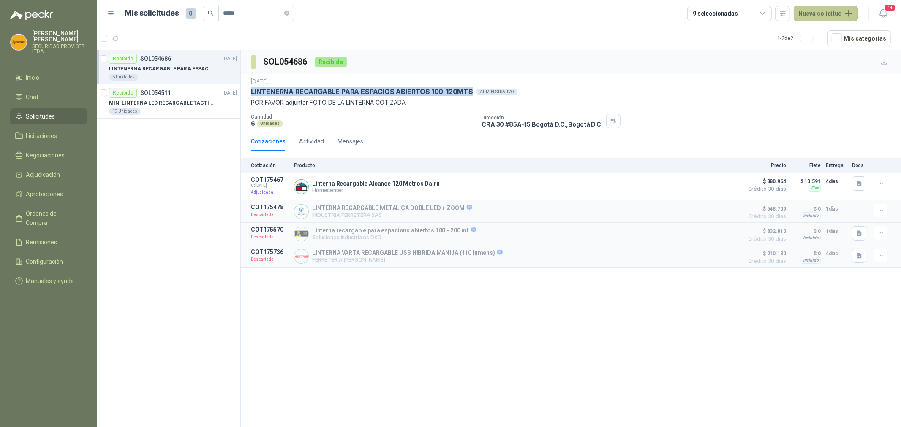
click at [841, 11] on button "Nueva solicitud" at bounding box center [825, 13] width 65 height 15
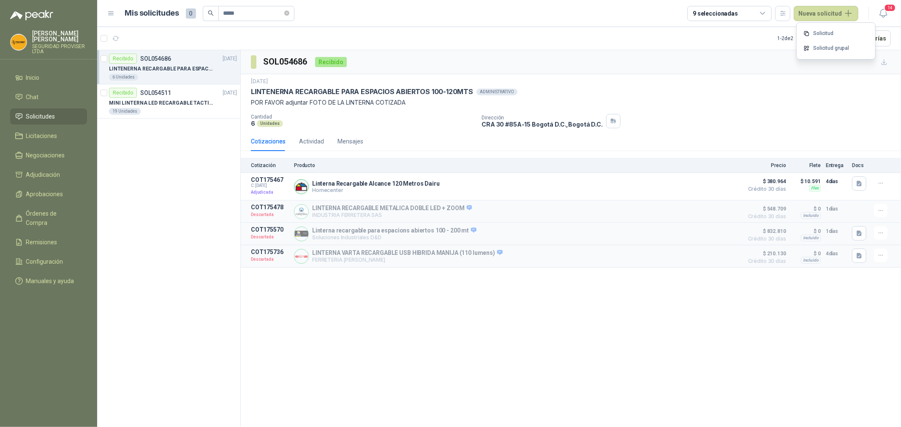
click at [834, 24] on div "Solicitud Solicitud grupal" at bounding box center [835, 41] width 79 height 36
click at [834, 28] on link "Solicitud" at bounding box center [836, 33] width 72 height 15
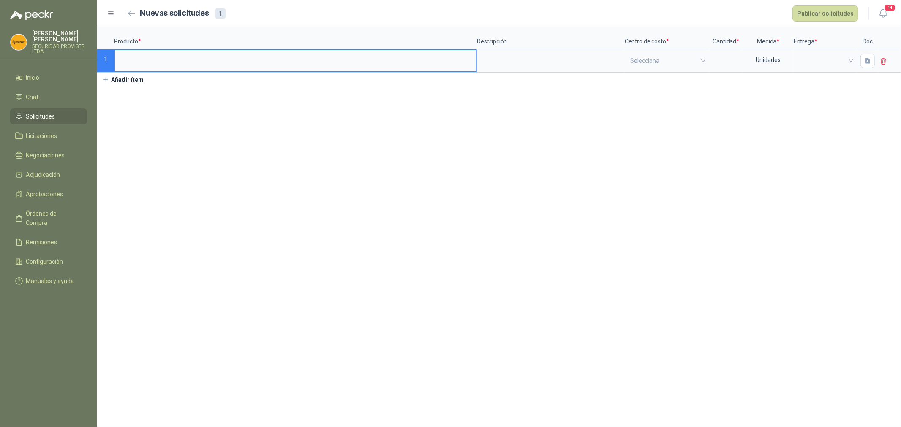
click at [206, 60] on input at bounding box center [295, 58] width 361 height 16
click at [139, 60] on input "**********" at bounding box center [295, 58] width 361 height 16
click at [149, 60] on input "**********" at bounding box center [295, 58] width 361 height 16
click at [304, 58] on input "**********" at bounding box center [295, 58] width 361 height 16
type input "**********"
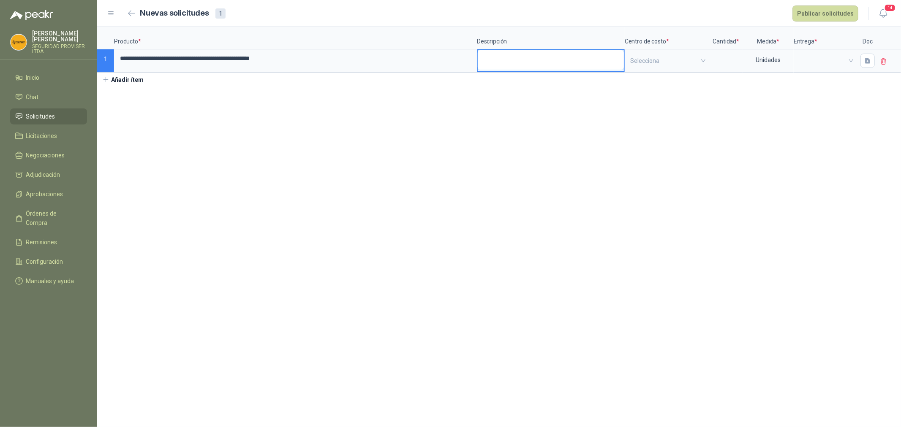
click at [510, 56] on textarea at bounding box center [551, 59] width 146 height 19
type textarea "*"
type textarea "**"
type textarea "***"
type textarea "****"
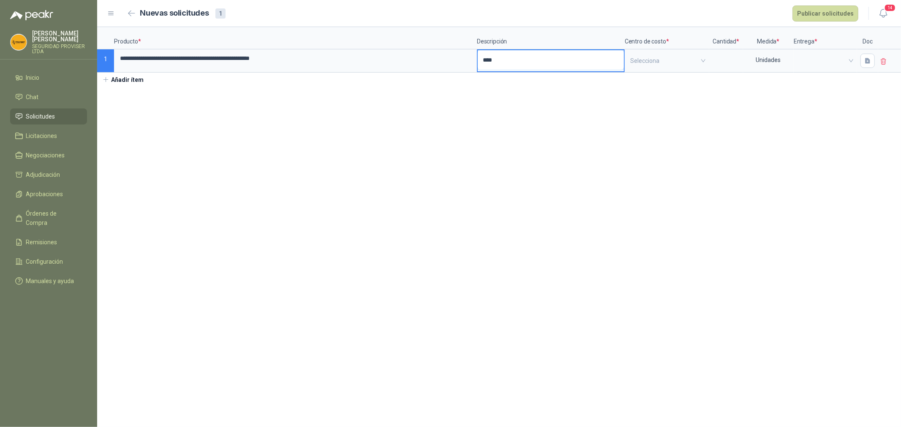
type textarea "*****"
type textarea "******"
click at [655, 67] on input "search" at bounding box center [666, 60] width 73 height 21
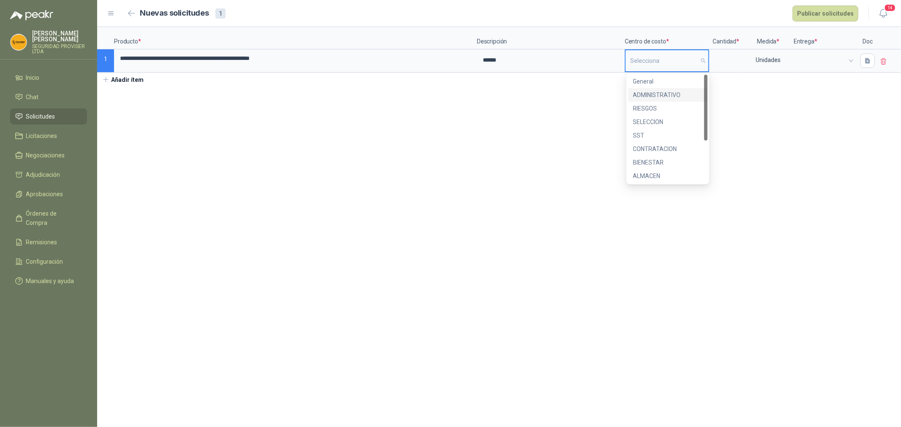
click at [683, 93] on div "ADMINISTRATIVO" at bounding box center [667, 94] width 69 height 9
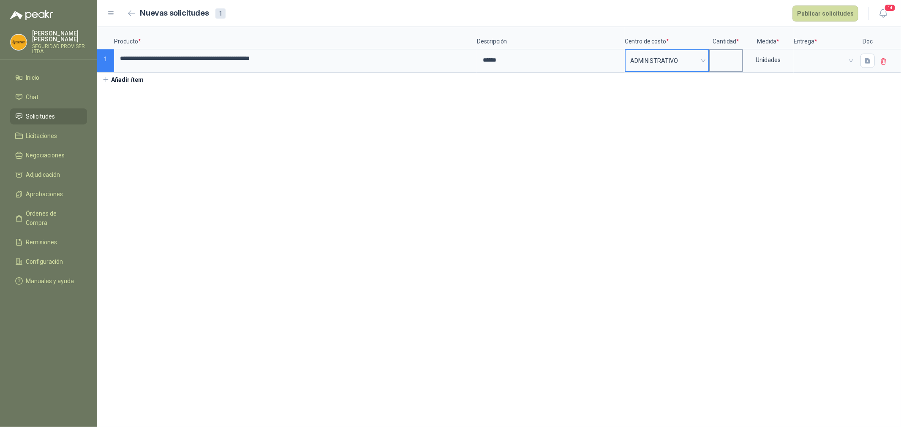
click at [725, 60] on input at bounding box center [726, 58] width 32 height 16
click at [825, 58] on span at bounding box center [825, 60] width 52 height 13
type input "*"
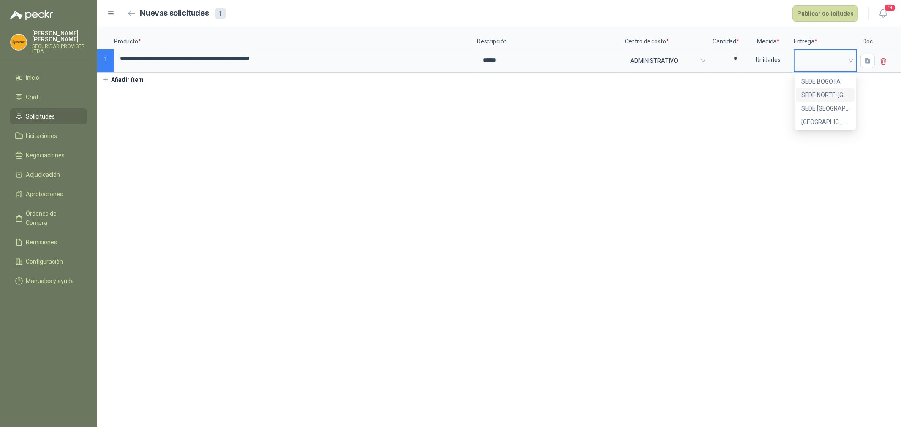
click at [846, 97] on div "SEDE NORTE-[GEOGRAPHIC_DATA]" at bounding box center [825, 94] width 48 height 9
click at [867, 60] on icon "button" at bounding box center [867, 60] width 5 height 5
click at [828, 106] on span "Cargar archivo" at bounding box center [822, 117] width 42 height 42
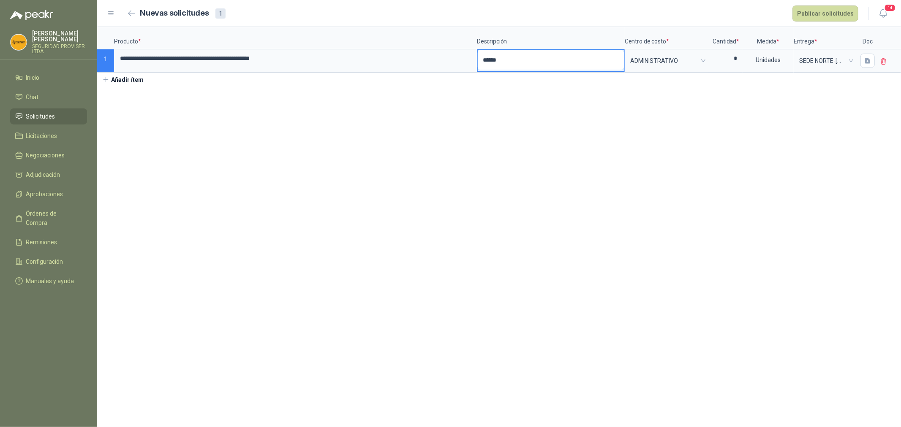
click at [551, 62] on textarea "******" at bounding box center [551, 59] width 146 height 19
type textarea "*******"
type textarea "*********"
type textarea "**********"
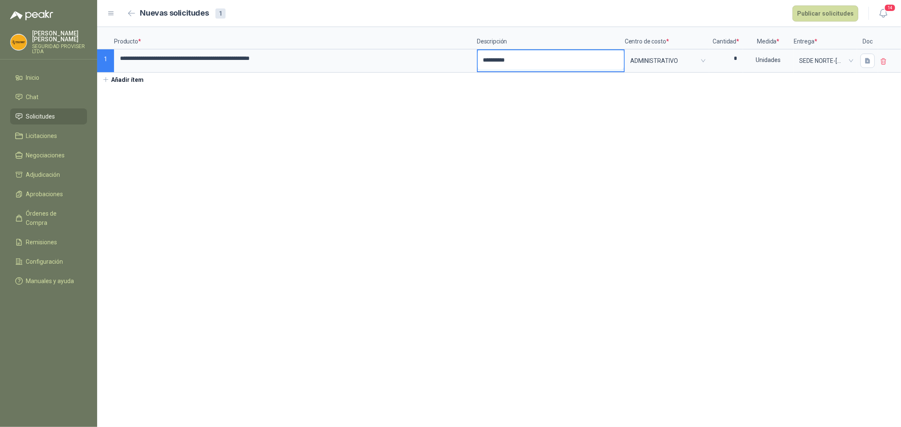
type textarea "**********"
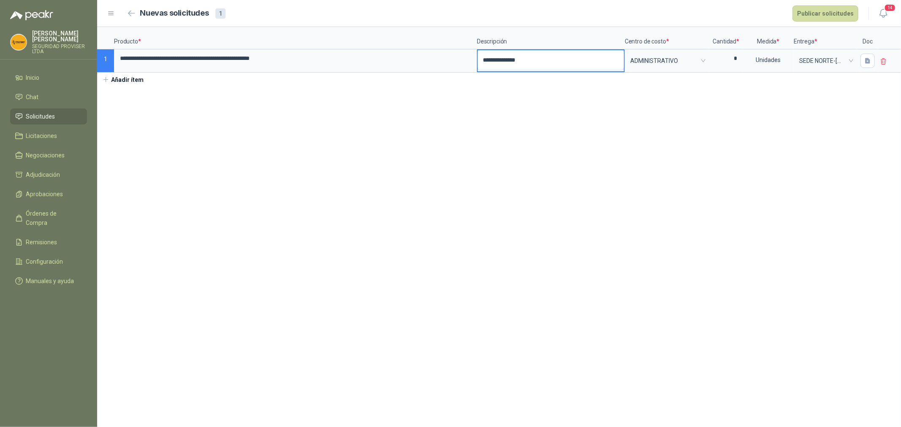
type textarea "**********"
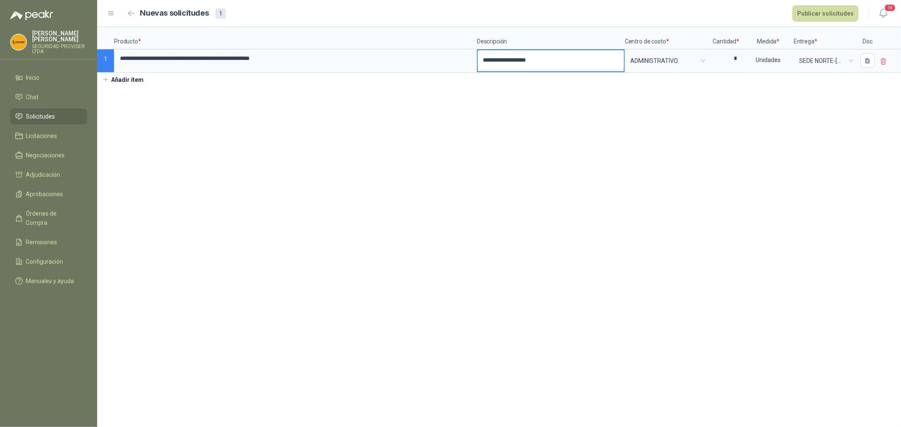
type textarea "**********"
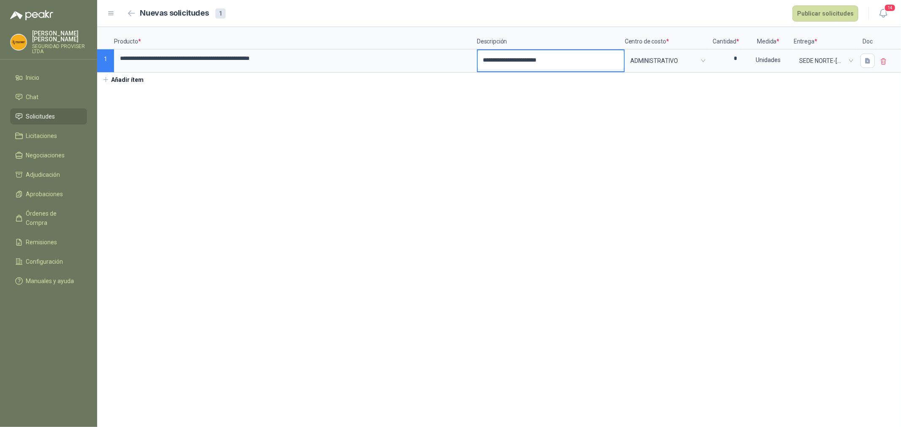
type textarea "**********"
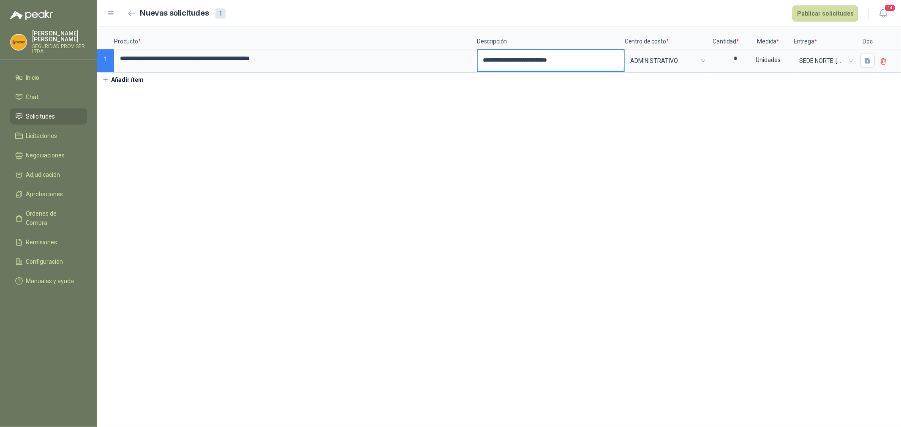
type textarea "**********"
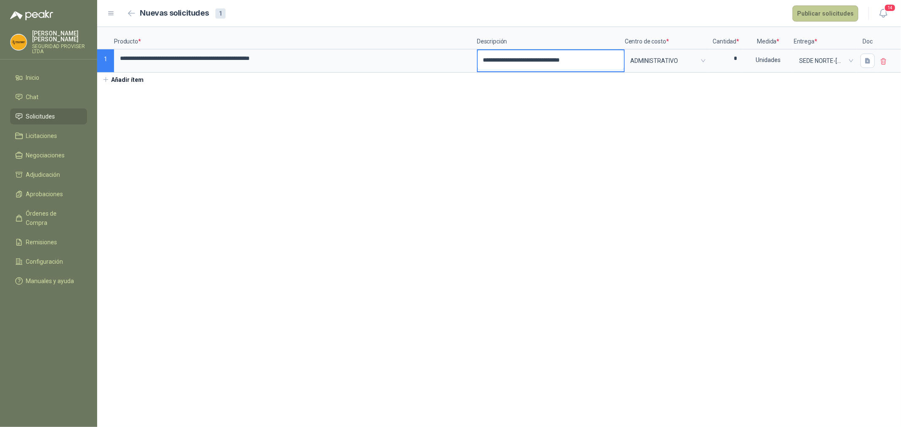
type textarea "**********"
click at [811, 16] on button "Publicar solicitudes" at bounding box center [825, 13] width 66 height 16
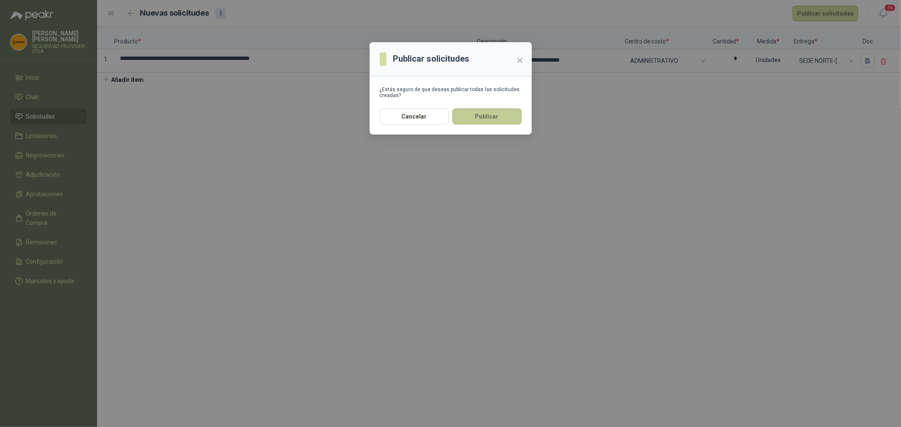
click at [494, 116] on button "Publicar" at bounding box center [486, 117] width 69 height 16
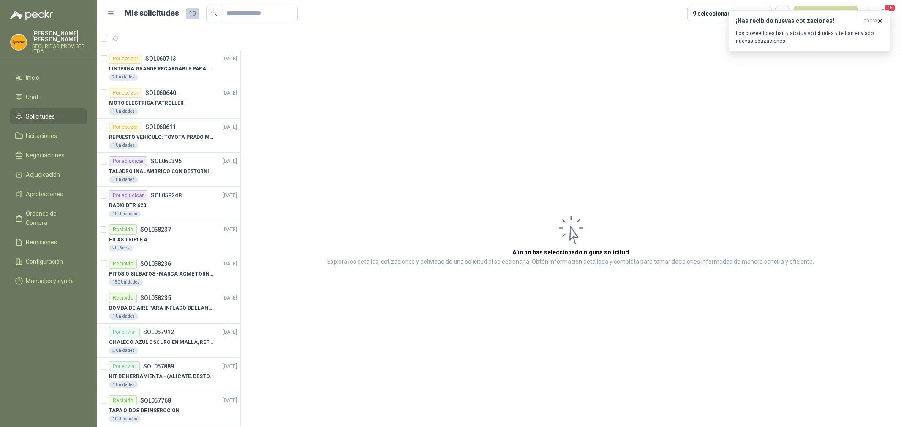
click at [50, 115] on span "Solicitudes" at bounding box center [40, 116] width 29 height 9
click at [47, 78] on li "Inicio" at bounding box center [48, 77] width 67 height 9
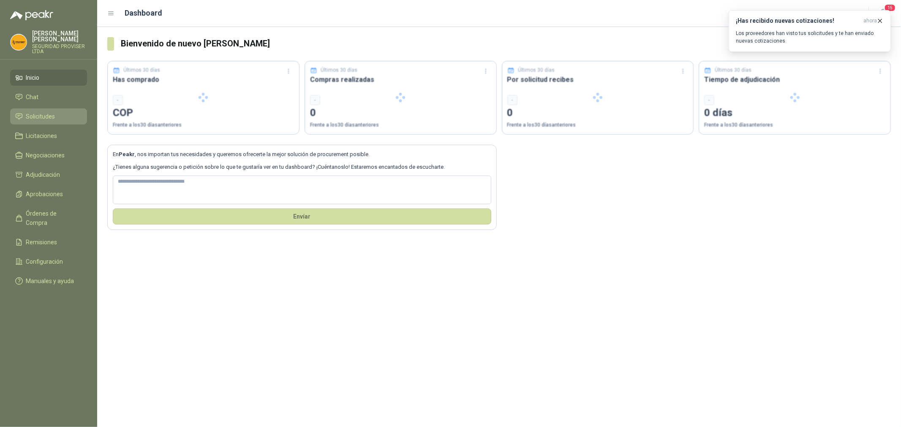
click at [49, 112] on span "Solicitudes" at bounding box center [40, 116] width 29 height 9
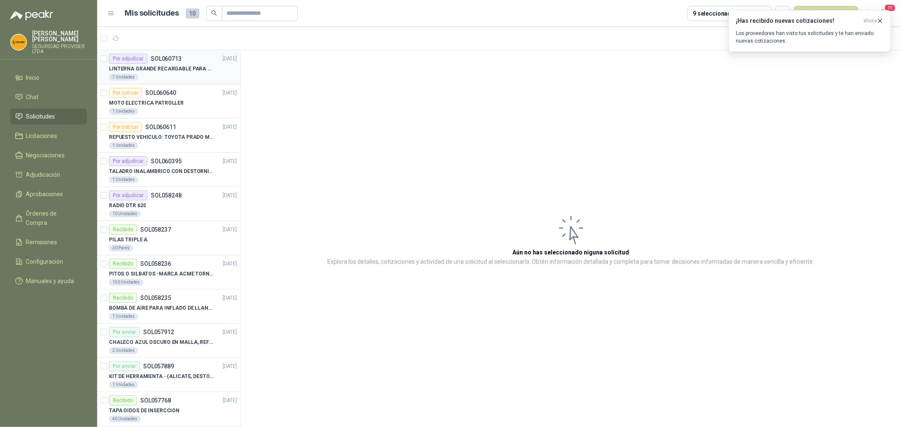
click at [151, 74] on div "7 Unidades" at bounding box center [173, 77] width 128 height 7
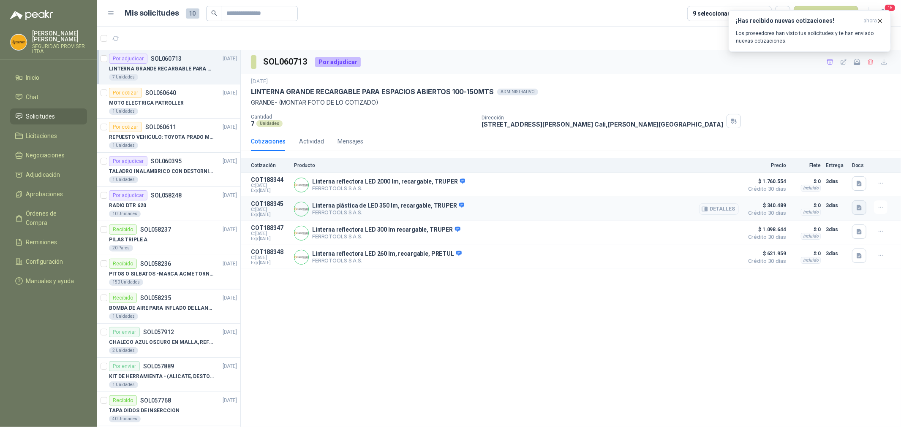
click at [864, 209] on button "button" at bounding box center [859, 208] width 14 height 14
click at [813, 190] on button "Ficha Técnica - 19847.pdf" at bounding box center [824, 189] width 73 height 9
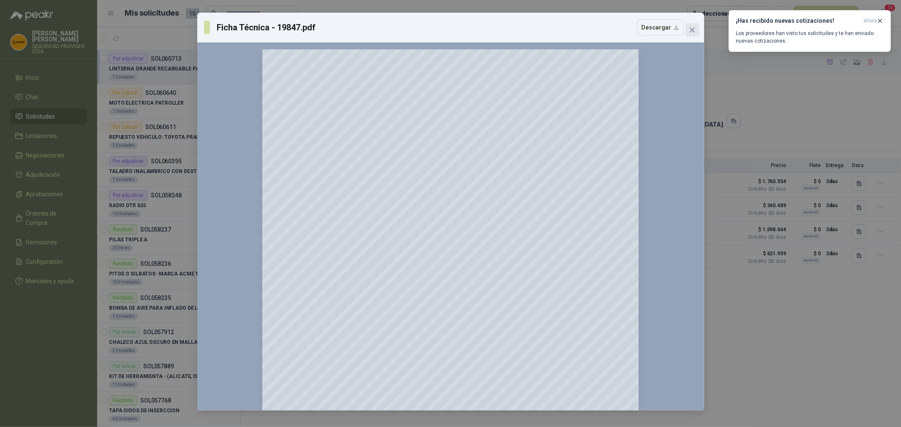
click at [693, 33] on icon "close" at bounding box center [692, 30] width 7 height 7
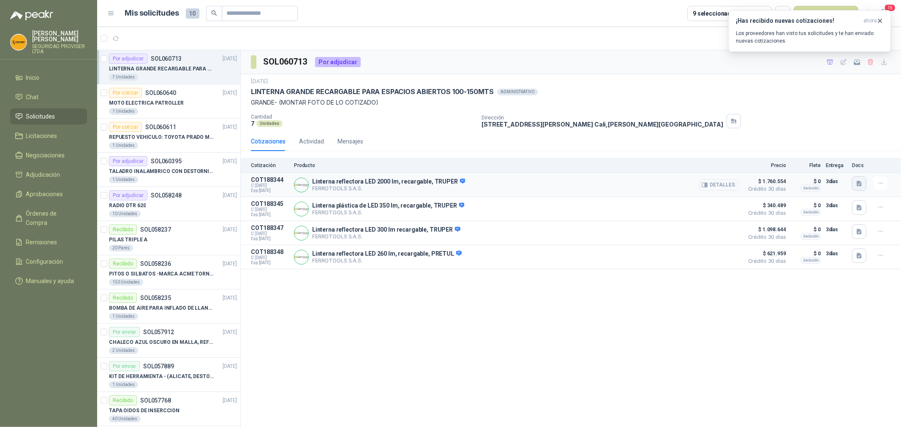
click at [858, 186] on icon "button" at bounding box center [858, 183] width 5 height 5
click at [820, 163] on button "Ficha Técnica - 102418.pdf" at bounding box center [823, 165] width 76 height 9
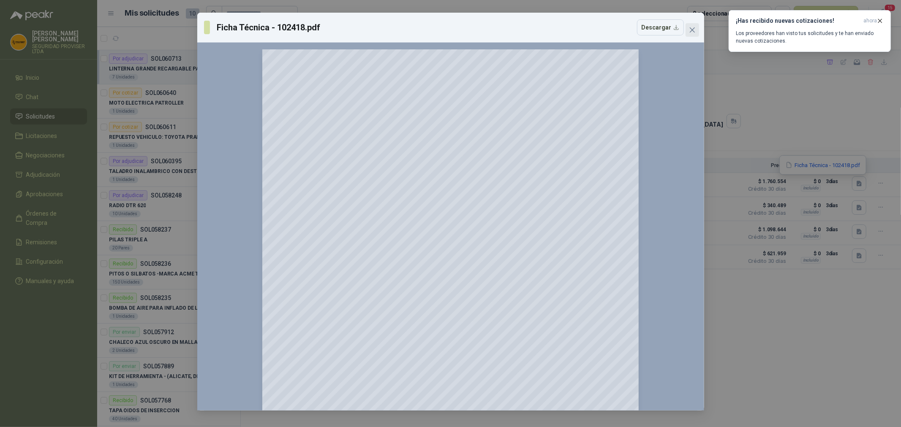
click at [692, 30] on icon "close" at bounding box center [691, 29] width 5 height 5
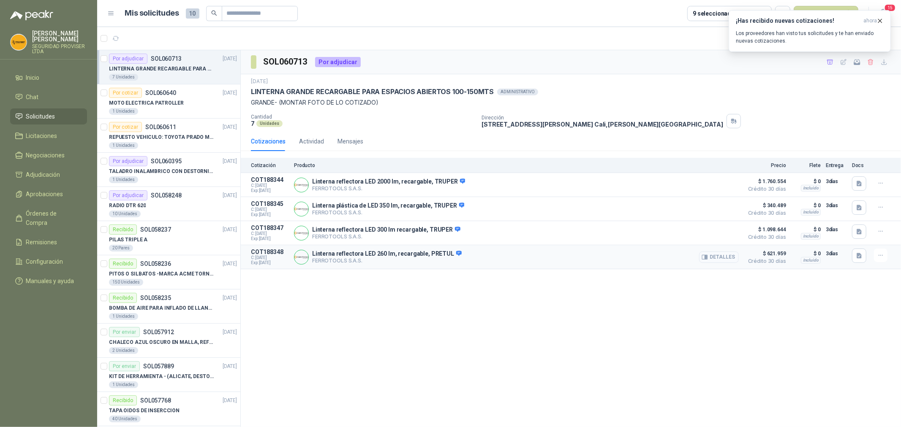
click at [728, 257] on button "Detalles" at bounding box center [719, 257] width 40 height 11
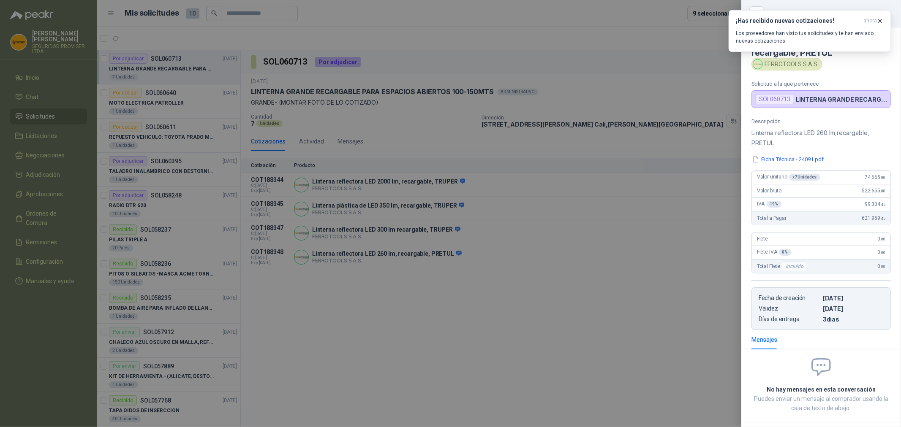
scroll to position [39, 0]
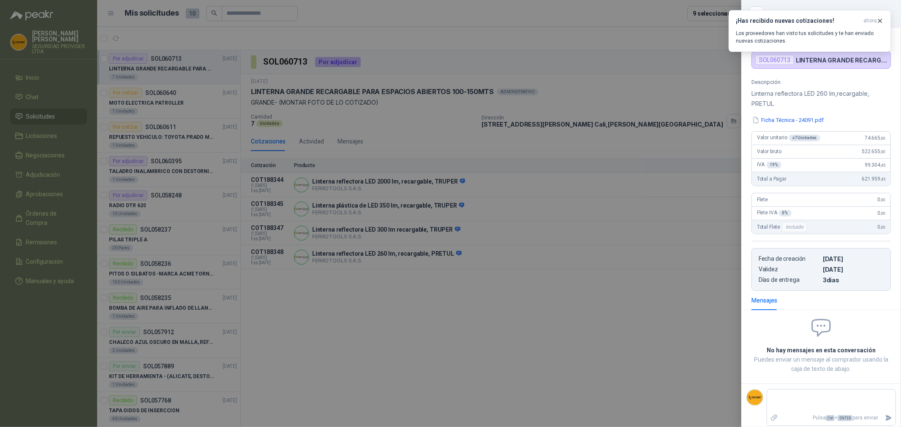
click at [664, 308] on div at bounding box center [450, 213] width 901 height 427
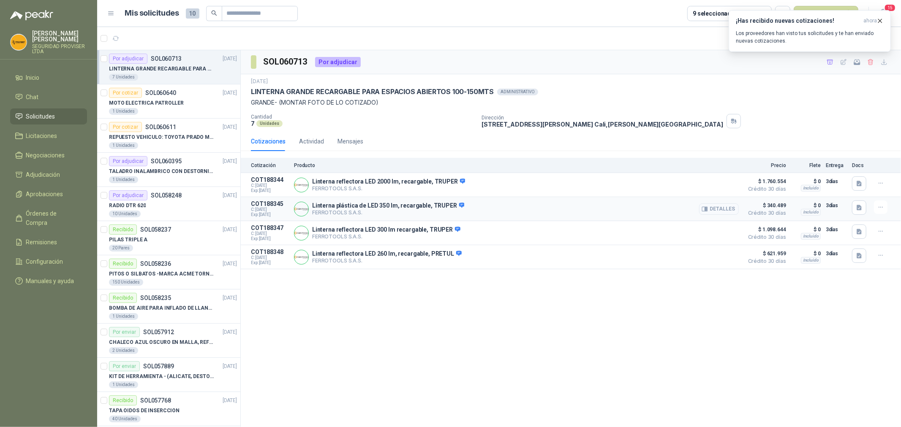
click at [726, 209] on button "Detalles" at bounding box center [719, 209] width 40 height 11
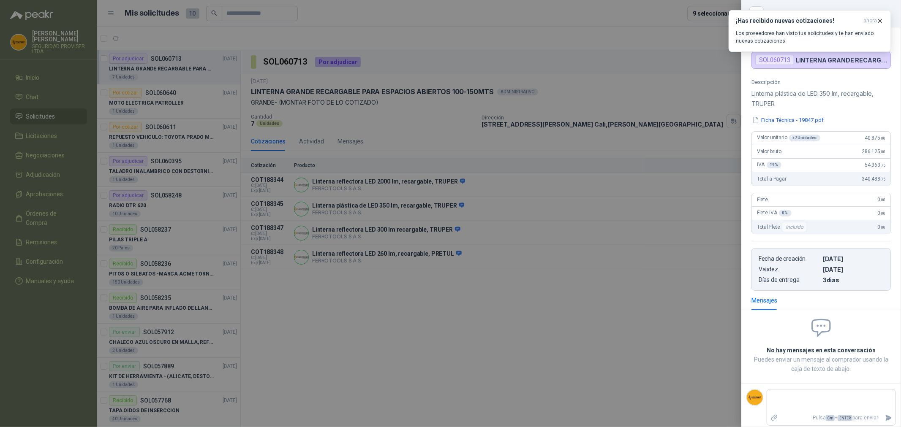
click at [699, 271] on div at bounding box center [450, 213] width 901 height 427
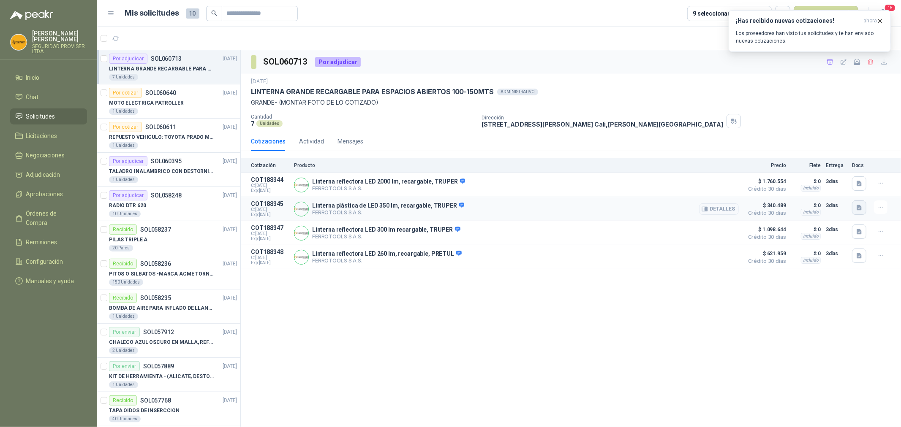
click at [857, 209] on icon "button" at bounding box center [858, 207] width 5 height 5
click at [825, 187] on button "Ficha Técnica - 19847.pdf" at bounding box center [824, 189] width 73 height 9
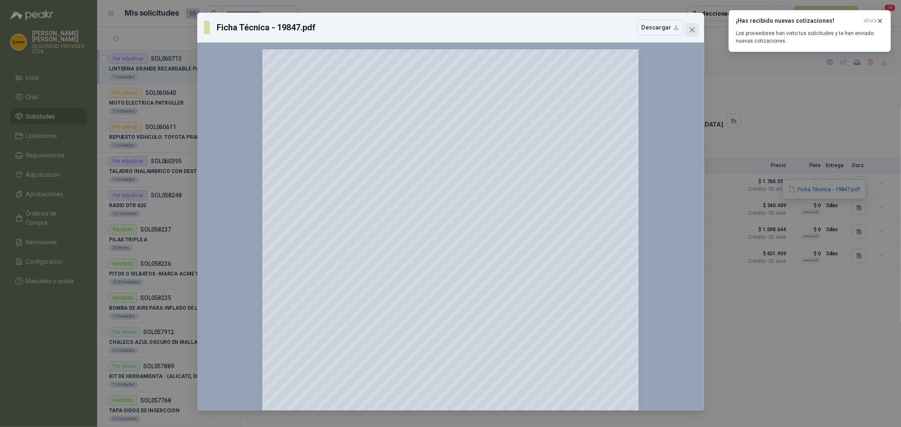
click at [695, 30] on span "Close" at bounding box center [692, 30] width 14 height 7
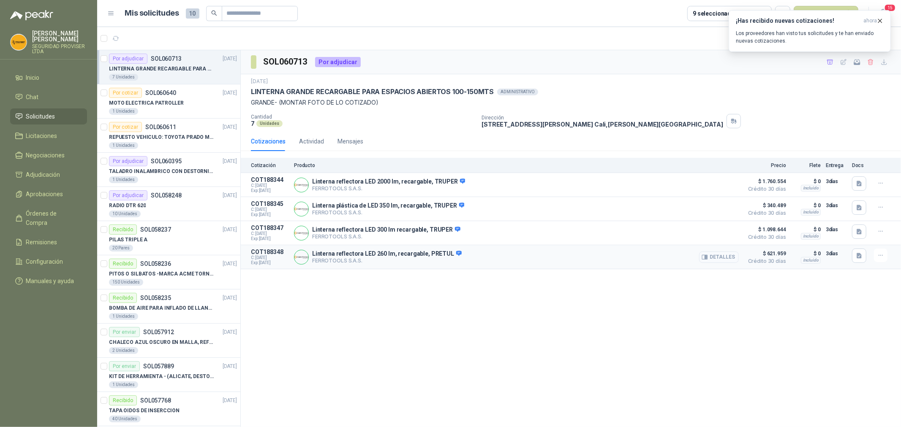
click at [725, 258] on button "Detalles" at bounding box center [719, 257] width 40 height 11
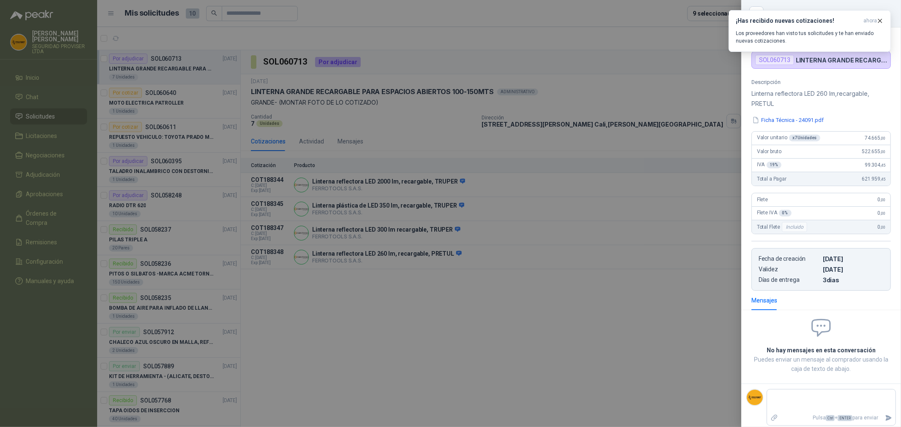
click at [700, 288] on div at bounding box center [450, 213] width 901 height 427
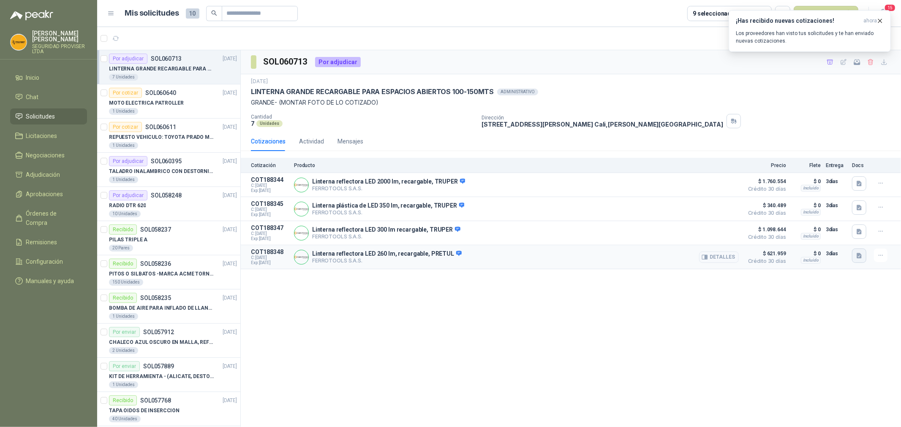
click at [852, 253] on button "button" at bounding box center [859, 256] width 14 height 14
click at [835, 234] on button "Ficha Técnica - 24091.pdf" at bounding box center [824, 238] width 73 height 9
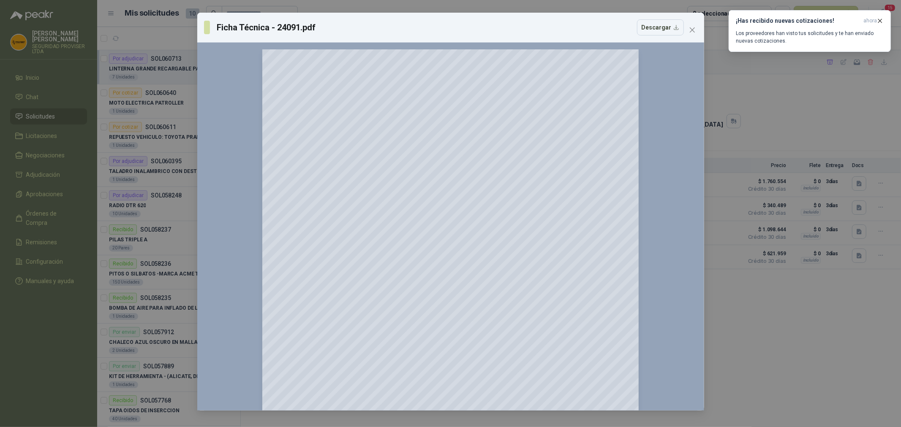
click at [794, 109] on div "Ficha Técnica - 24091.pdf Descargar 150 %" at bounding box center [450, 213] width 901 height 427
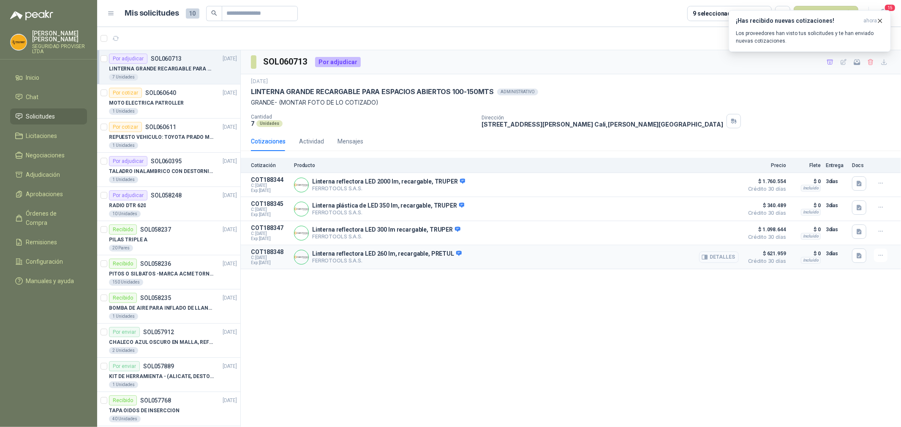
click at [720, 260] on button "Detalles" at bounding box center [719, 257] width 40 height 11
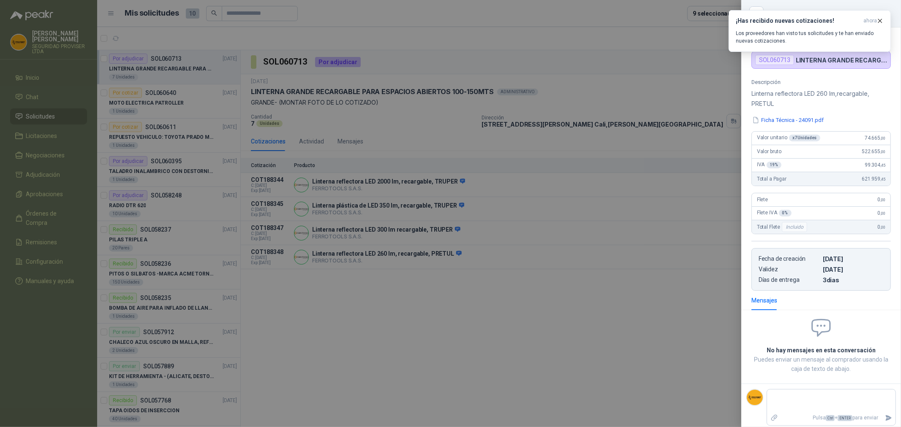
click at [708, 277] on div at bounding box center [450, 213] width 901 height 427
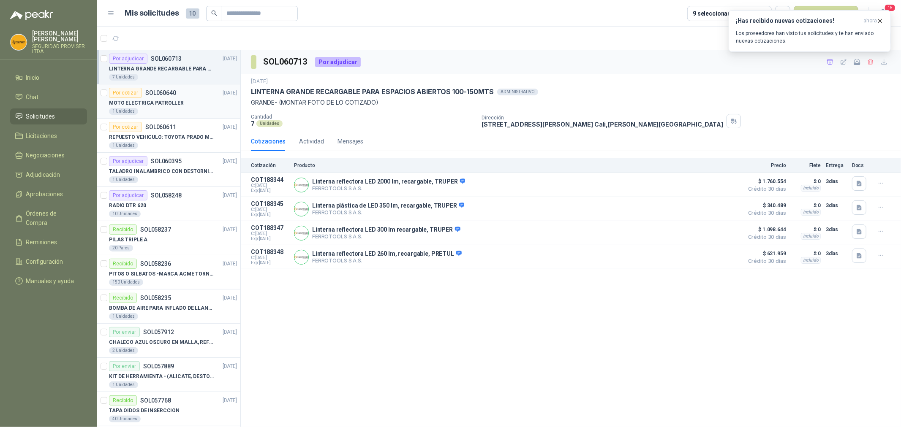
click at [147, 106] on p "MOTO ELECTRICA PATROLLER" at bounding box center [146, 103] width 75 height 8
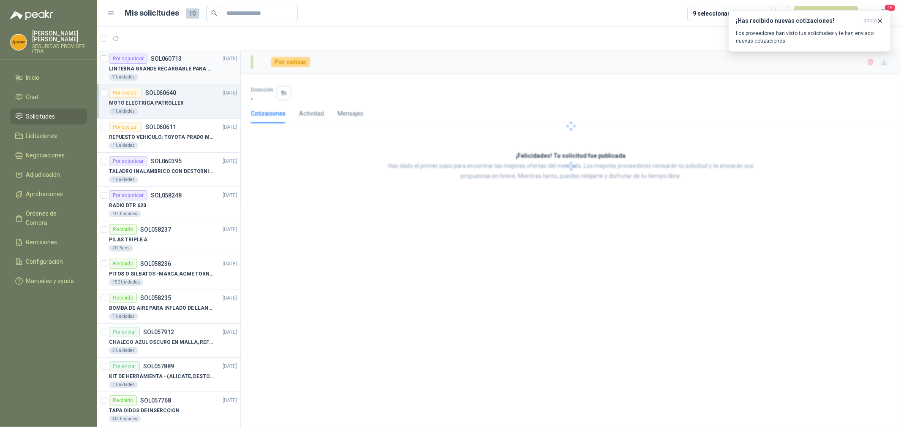
click at [188, 74] on div "7 Unidades" at bounding box center [173, 77] width 128 height 7
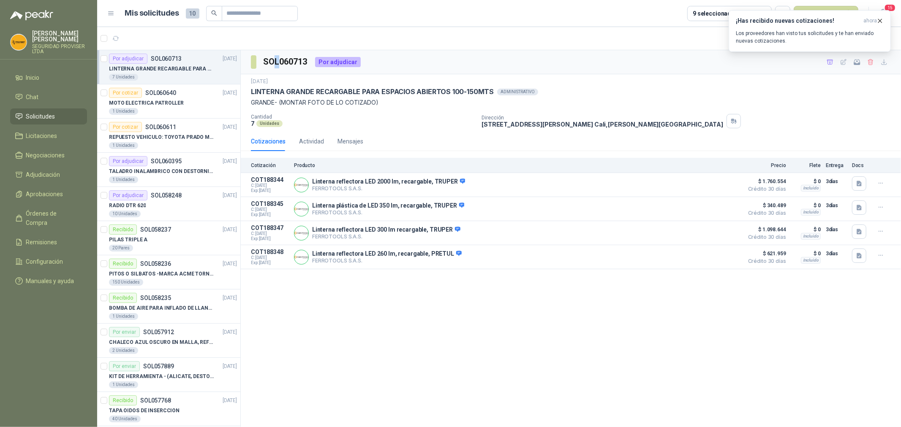
drag, startPoint x: 273, startPoint y: 60, endPoint x: 269, endPoint y: 60, distance: 4.2
click at [269, 60] on h3 "SOL060713" at bounding box center [285, 61] width 45 height 13
click at [264, 61] on h3 "SOL060713" at bounding box center [285, 61] width 45 height 13
drag, startPoint x: 264, startPoint y: 61, endPoint x: 302, endPoint y: 62, distance: 38.0
click at [302, 62] on h3 "SOL060713" at bounding box center [285, 61] width 45 height 13
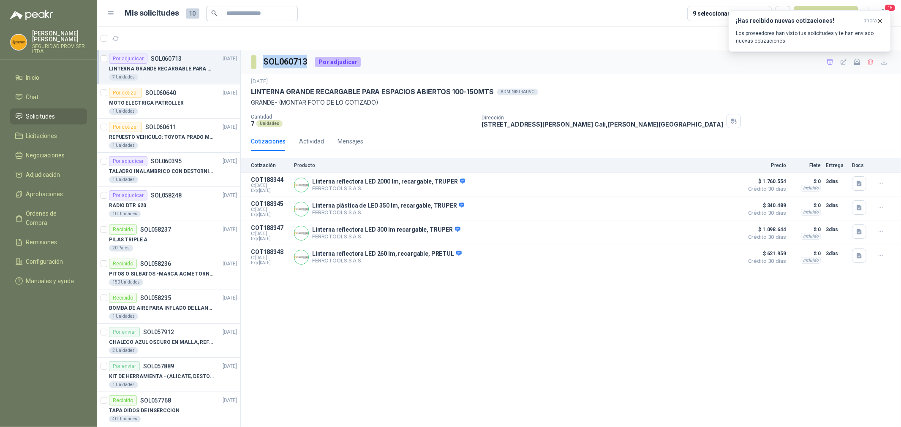
copy h3 "SOL060713"
click at [43, 99] on li "Chat" at bounding box center [48, 96] width 67 height 9
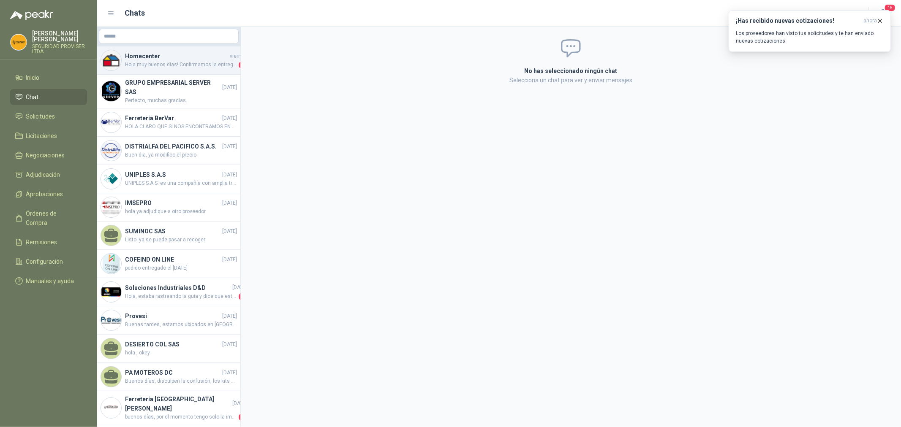
click at [160, 62] on span "Hola muy buenos días! Confirmamos la entrega del pedido para el [DATE]. Lamenta…" at bounding box center [181, 65] width 112 height 8
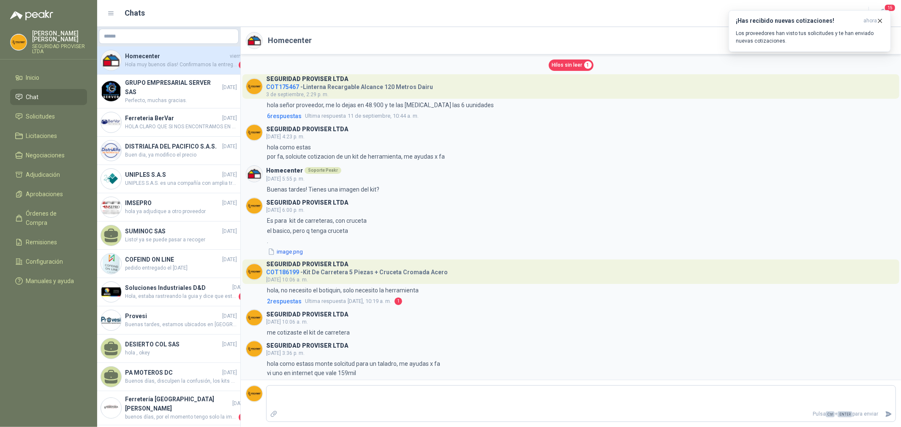
scroll to position [55, 0]
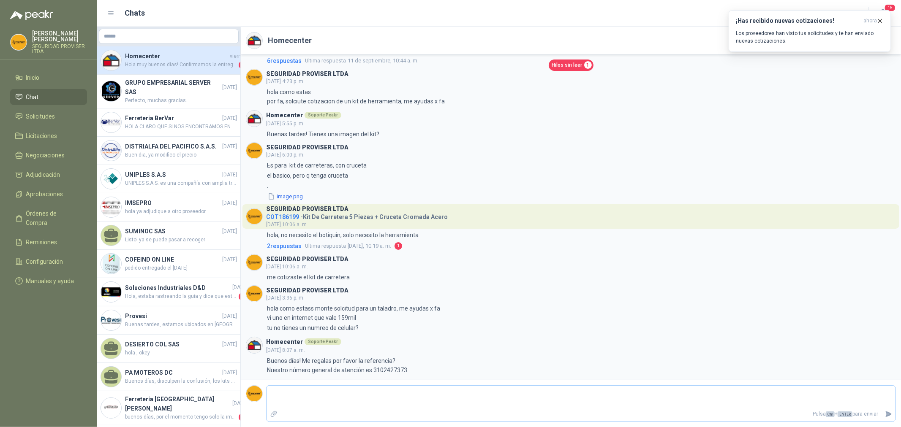
click at [382, 399] on textarea at bounding box center [580, 397] width 629 height 19
type textarea "*"
type textarea "**"
type textarea "***"
type textarea "****"
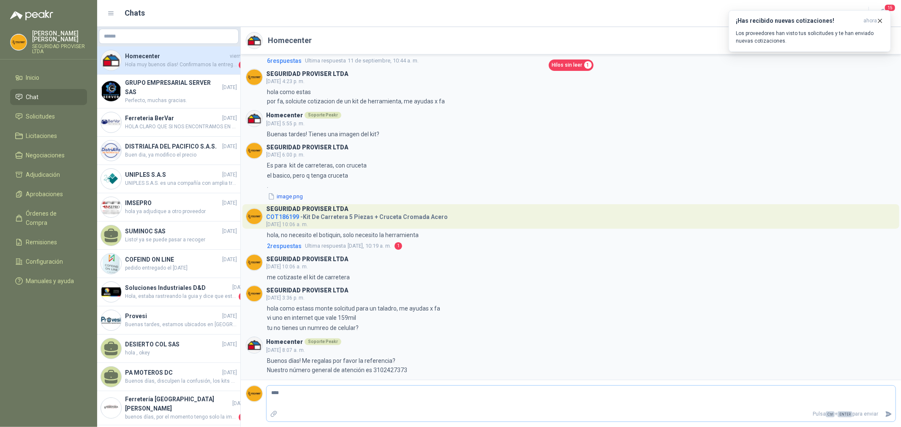
type textarea "*****"
type textarea "*******"
type textarea "********"
type textarea "*********"
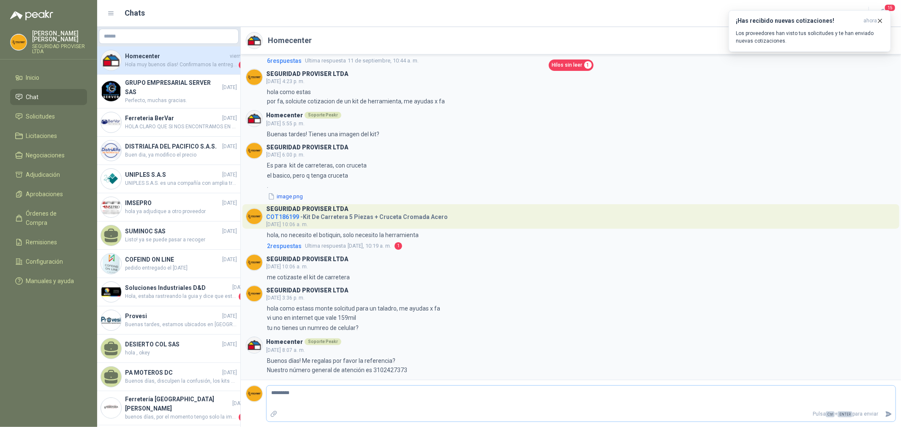
type textarea "**********"
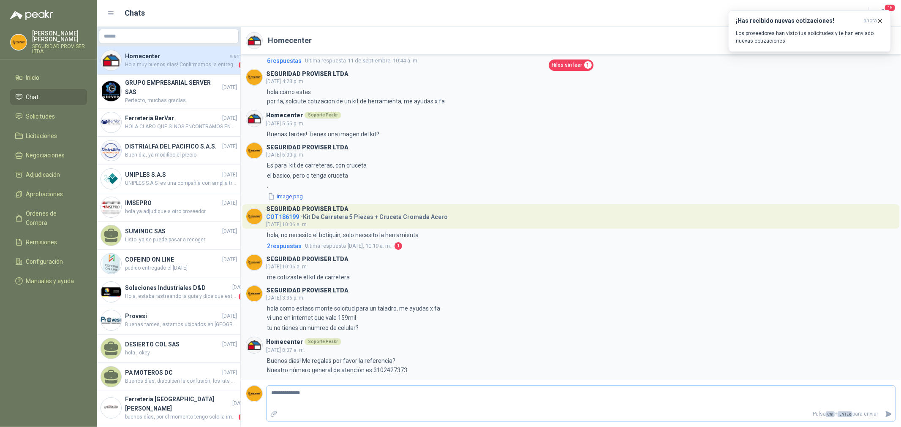
type textarea "**********"
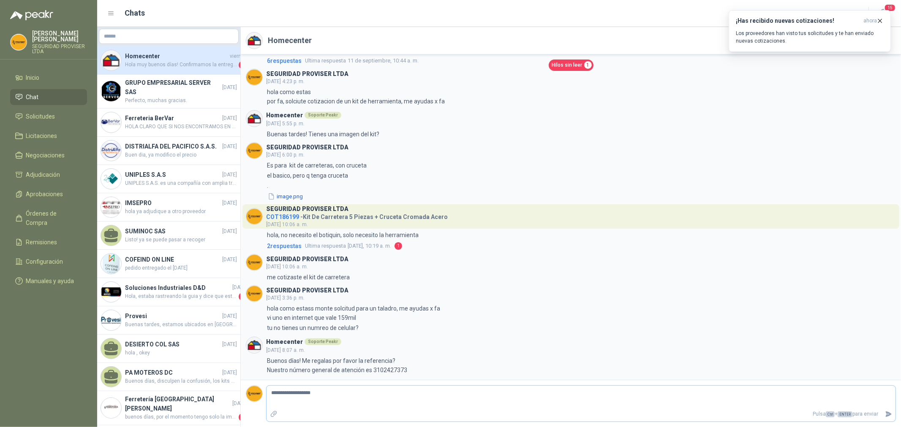
type textarea "**********"
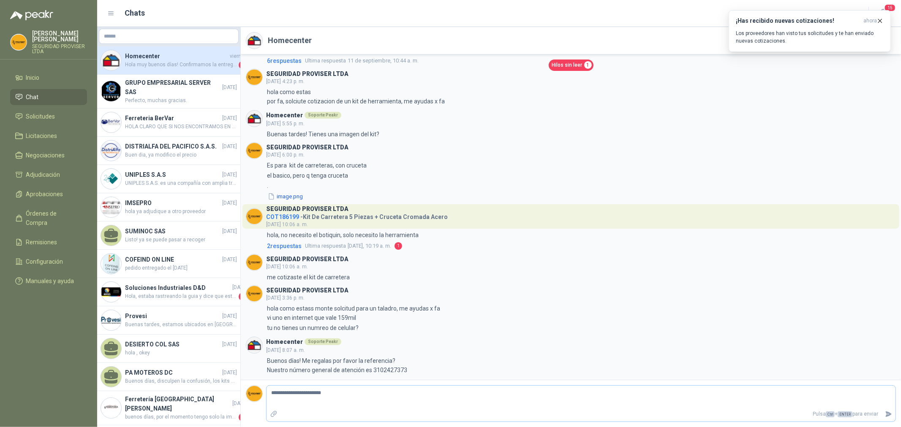
type textarea "**********"
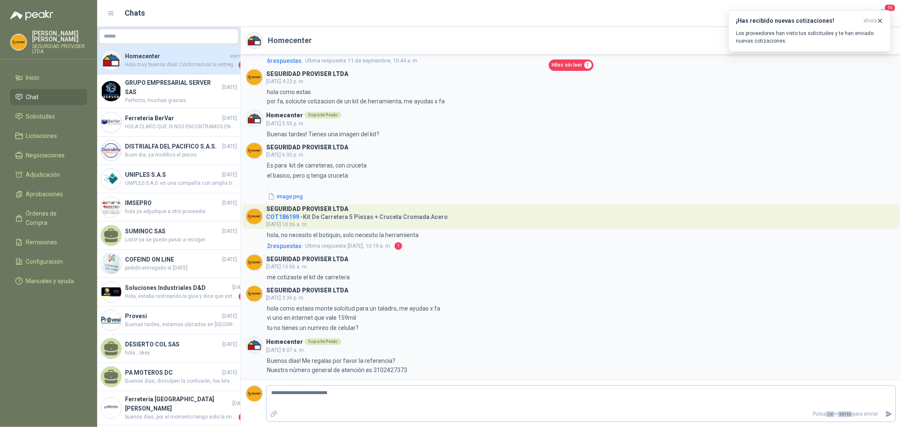
type textarea "**********"
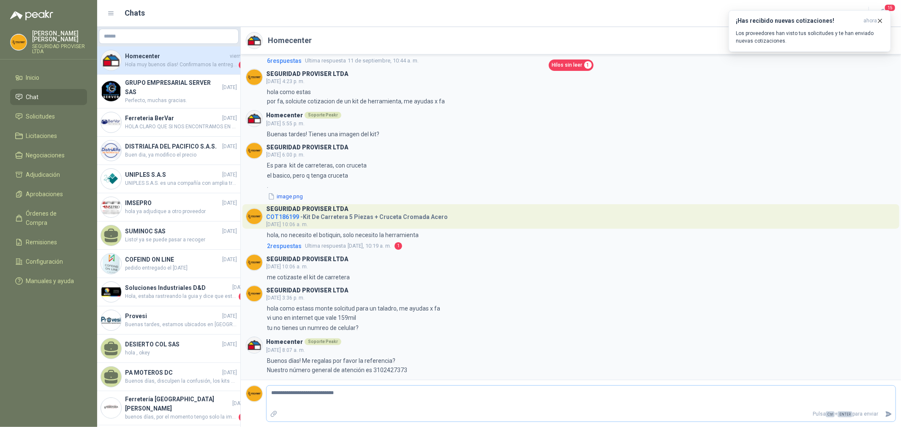
type textarea "**********"
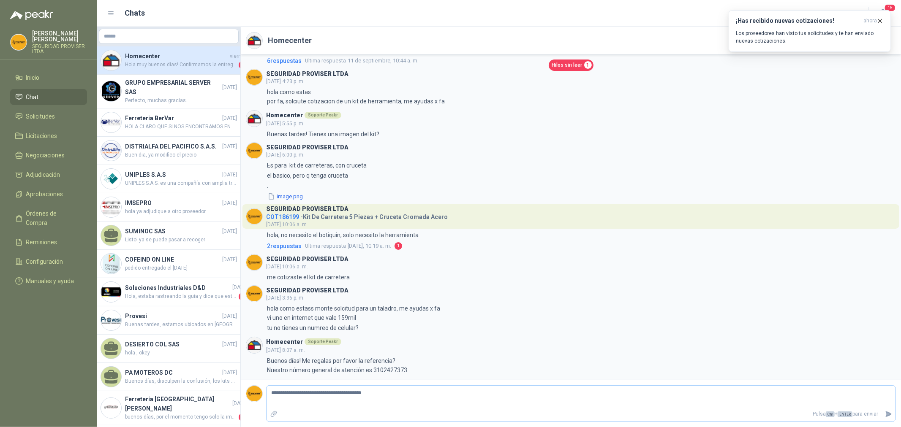
type textarea "**********"
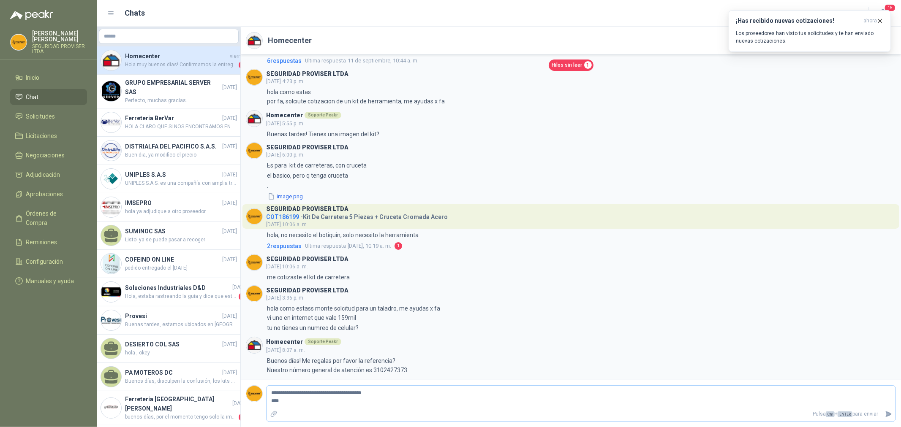
type textarea "**********"
click at [888, 412] on icon "Enviar" at bounding box center [889, 414] width 6 height 5
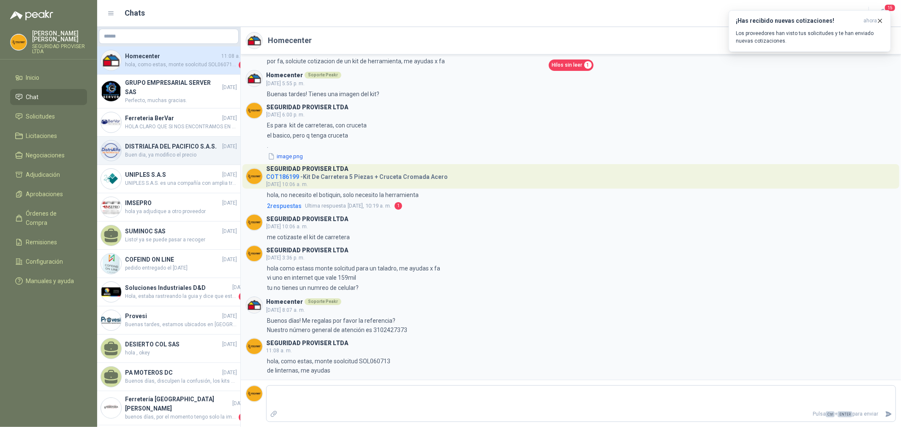
click at [153, 151] on h4 "DISTRIALFA DEL PACIFICO S.A.S." at bounding box center [172, 146] width 95 height 9
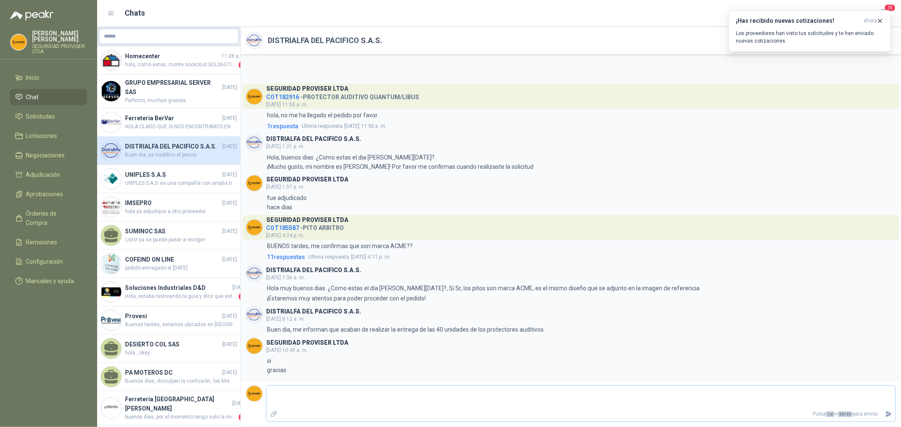
click at [334, 396] on textarea at bounding box center [580, 397] width 629 height 19
click at [886, 411] on icon "Enviar" at bounding box center [888, 414] width 7 height 7
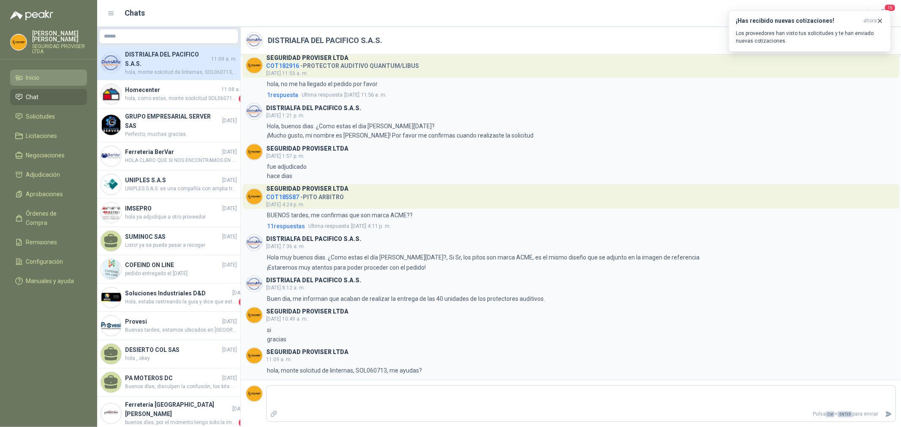
click at [45, 80] on li "Inicio" at bounding box center [48, 77] width 67 height 9
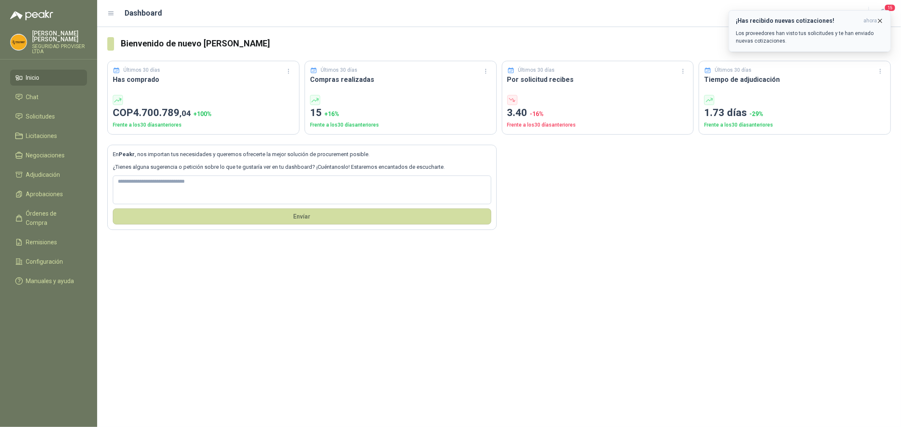
click at [879, 20] on icon "button" at bounding box center [879, 20] width 7 height 7
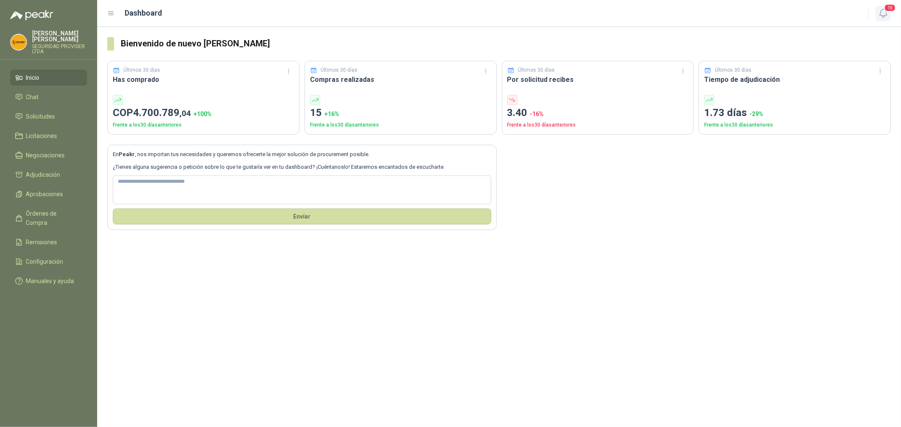
click at [886, 13] on icon "button" at bounding box center [882, 13] width 7 height 8
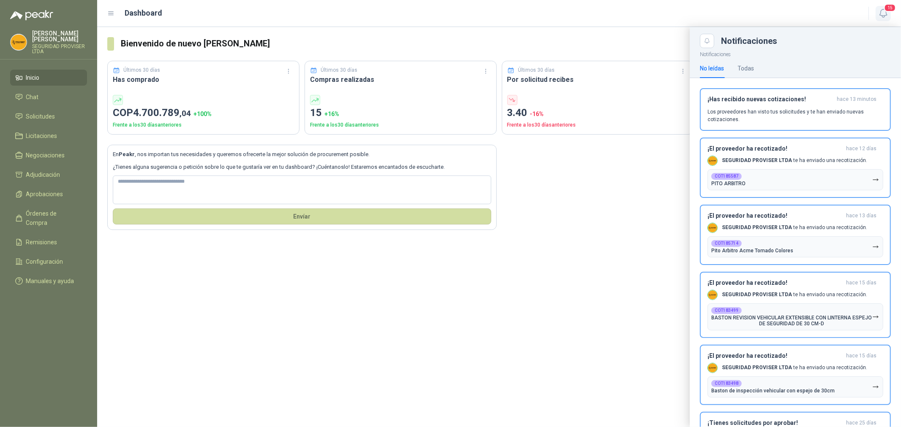
click at [886, 13] on icon "button" at bounding box center [882, 13] width 7 height 8
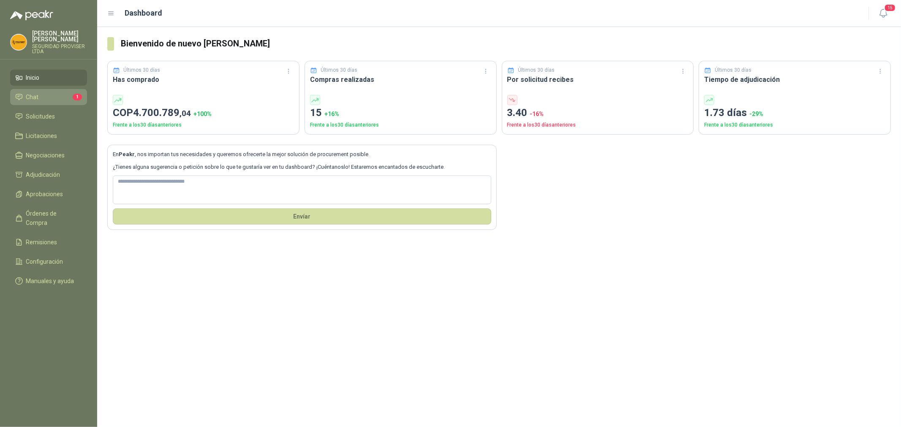
click at [42, 96] on li "Chat 1" at bounding box center [48, 96] width 67 height 9
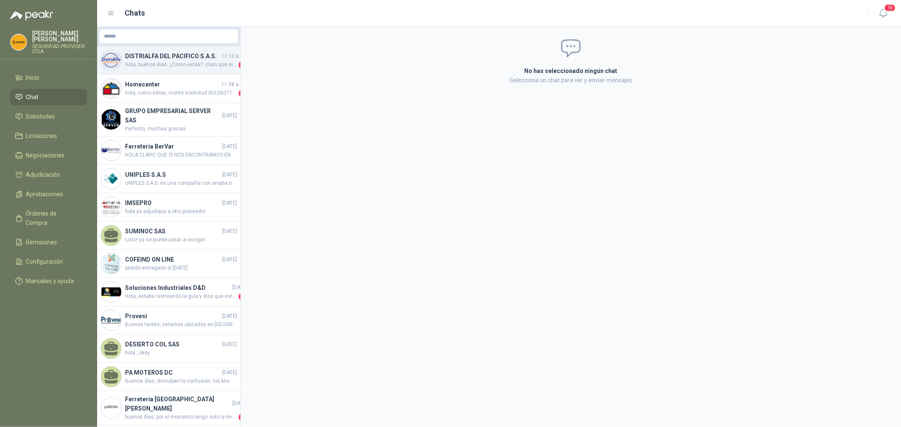
click at [186, 69] on div "DISTRIALFA [PERSON_NAME] S.A.S. 11:10 a. m. Hola, buenos dias. ¿Como estas?, cl…" at bounding box center [168, 60] width 143 height 28
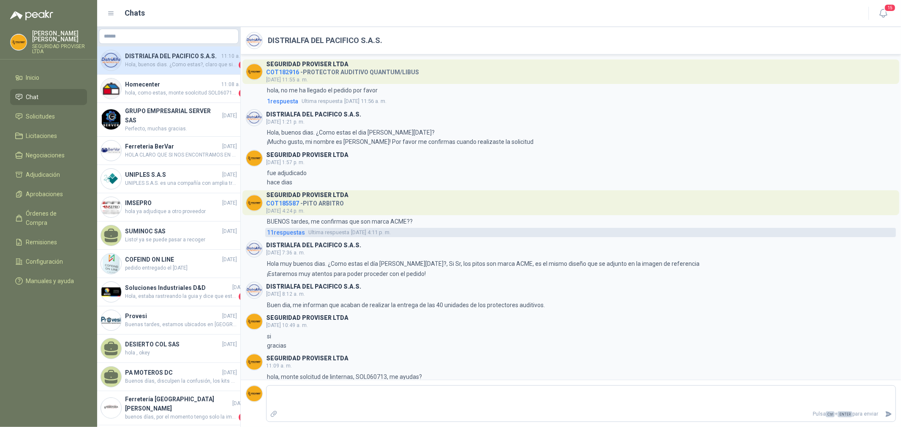
scroll to position [37, 0]
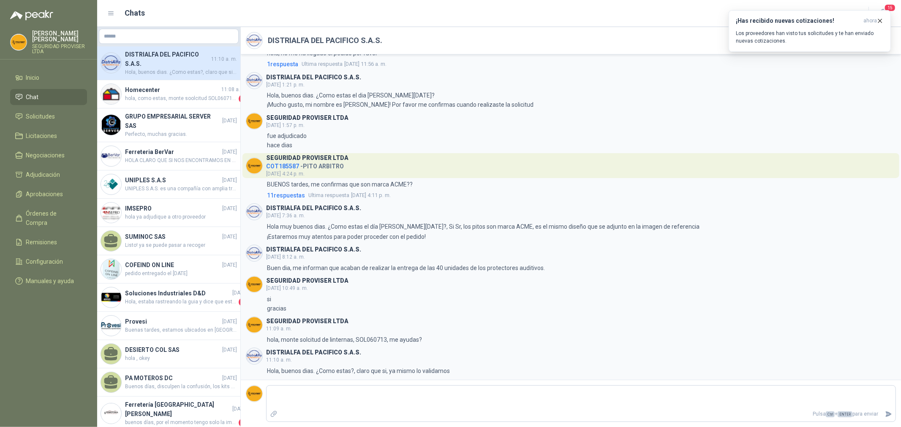
click at [51, 99] on li "Chat" at bounding box center [48, 96] width 67 height 9
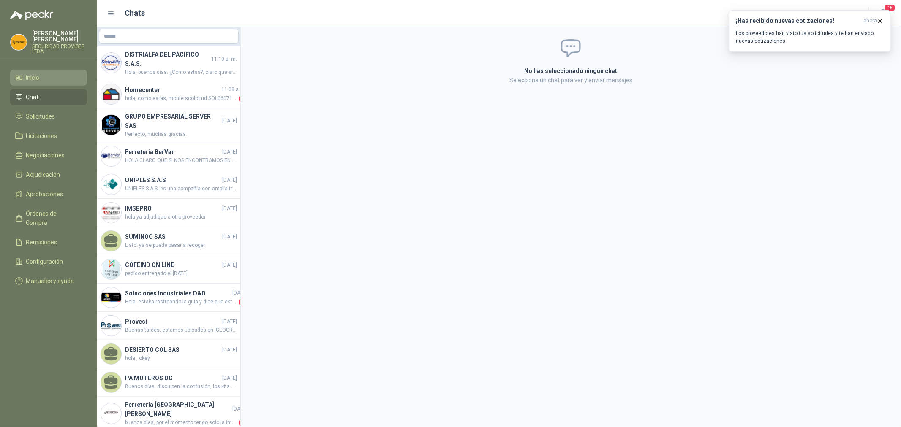
click at [42, 78] on li "Inicio" at bounding box center [48, 77] width 67 height 9
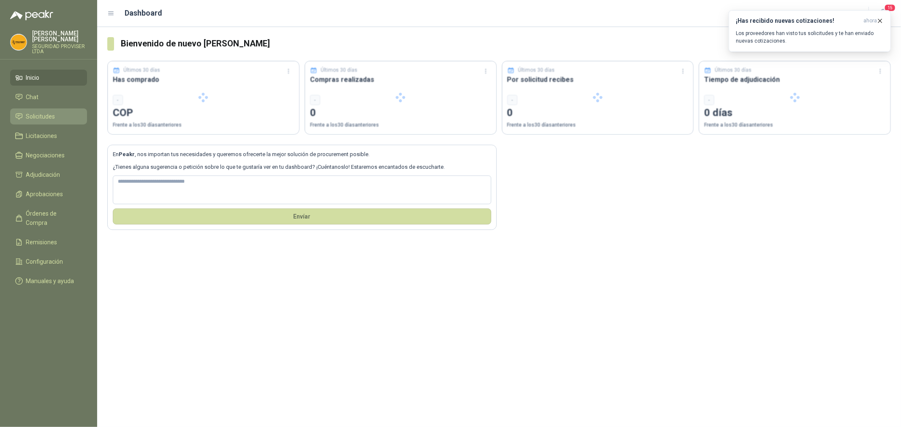
click at [54, 121] on link "Solicitudes" at bounding box center [48, 117] width 77 height 16
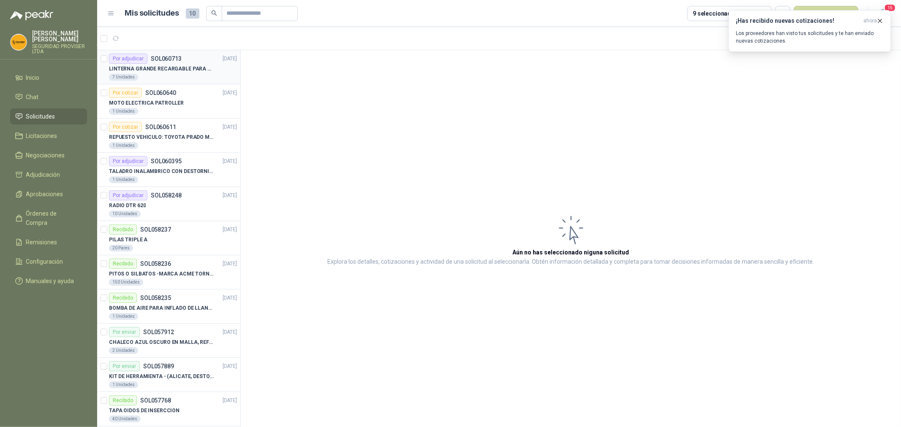
click at [189, 74] on div "7 Unidades" at bounding box center [173, 77] width 128 height 7
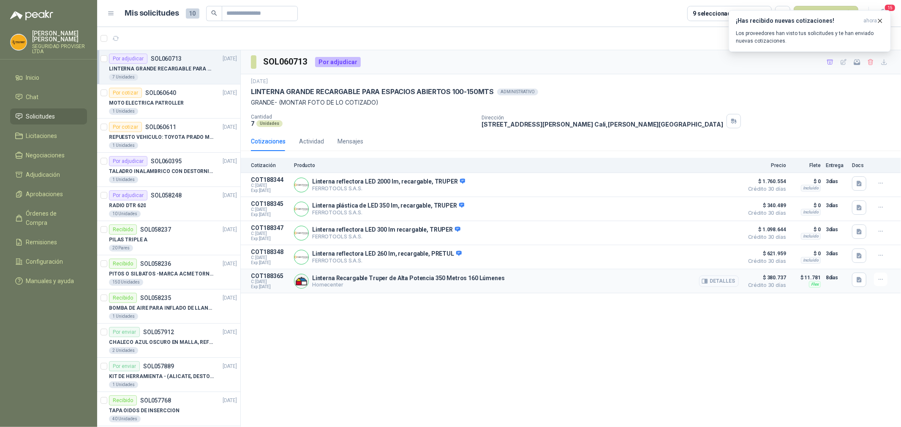
click at [729, 283] on button "Detalles" at bounding box center [719, 281] width 40 height 11
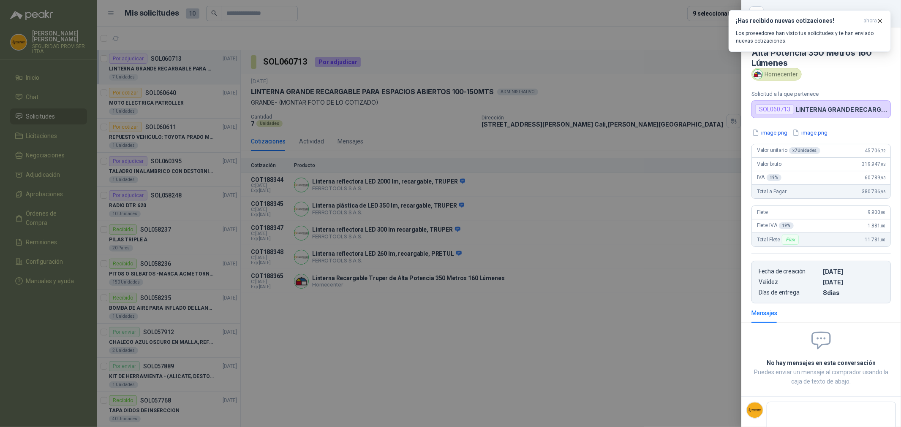
click at [688, 337] on div at bounding box center [450, 213] width 901 height 427
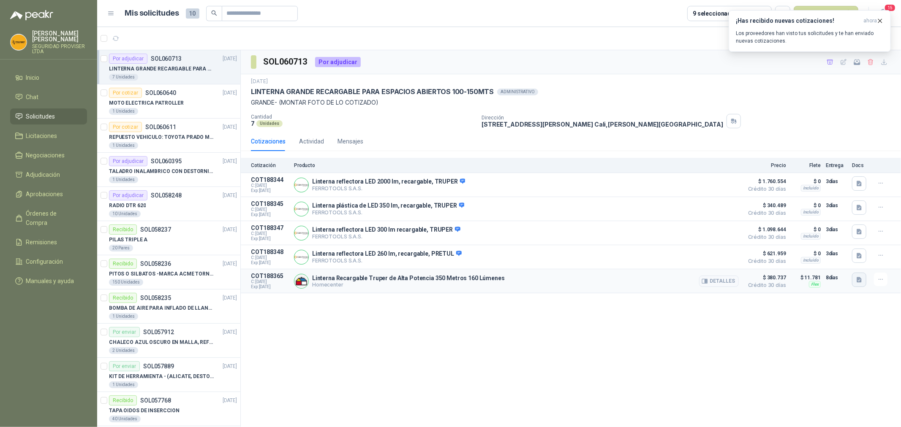
click at [858, 280] on icon "button" at bounding box center [858, 279] width 5 height 5
click at [842, 256] on button "image.png" at bounding box center [842, 254] width 37 height 9
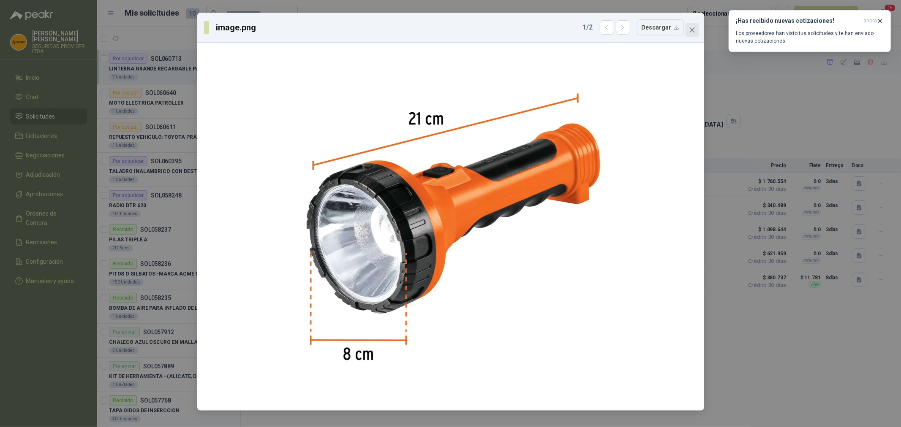
click at [690, 32] on icon "close" at bounding box center [691, 29] width 5 height 5
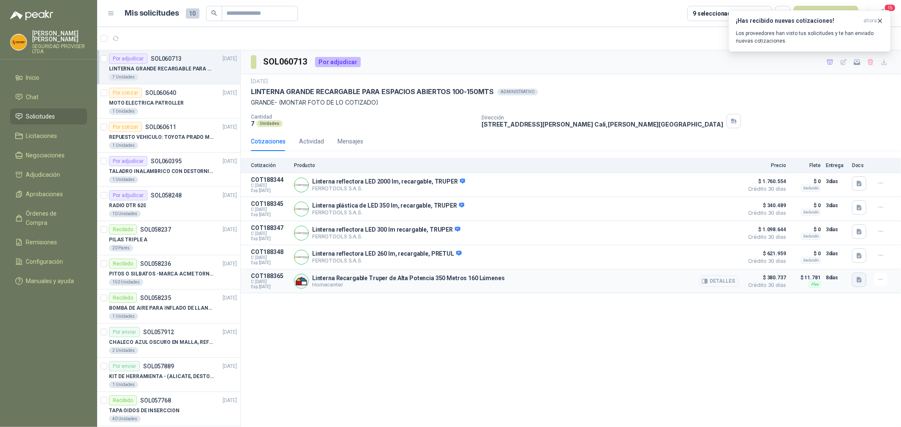
click at [856, 282] on icon "button" at bounding box center [859, 280] width 7 height 7
click at [842, 264] on button "image.png" at bounding box center [842, 262] width 37 height 9
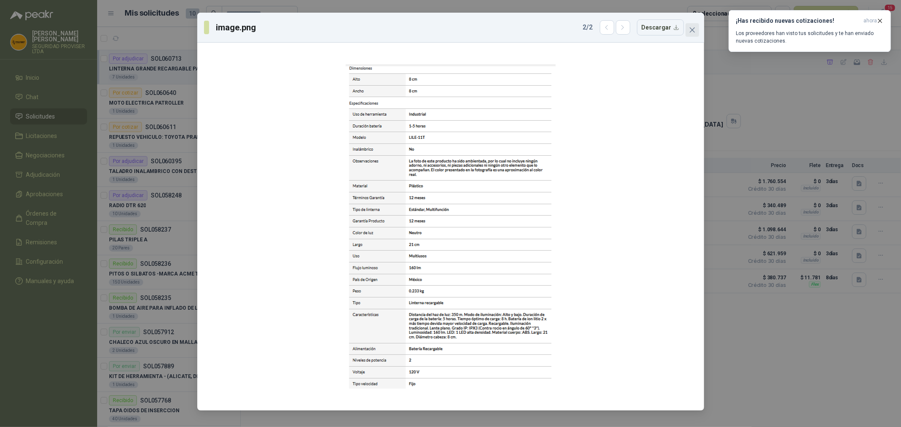
click at [691, 24] on button "Close" at bounding box center [692, 30] width 14 height 14
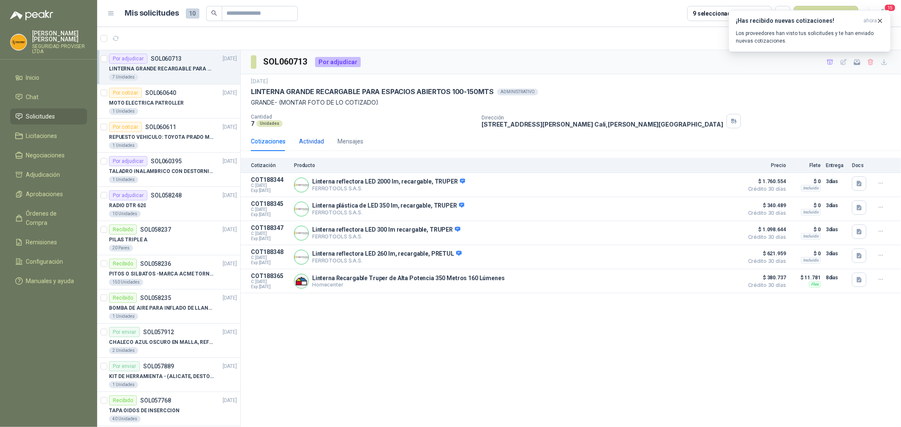
click at [314, 142] on div "Actividad" at bounding box center [311, 141] width 25 height 9
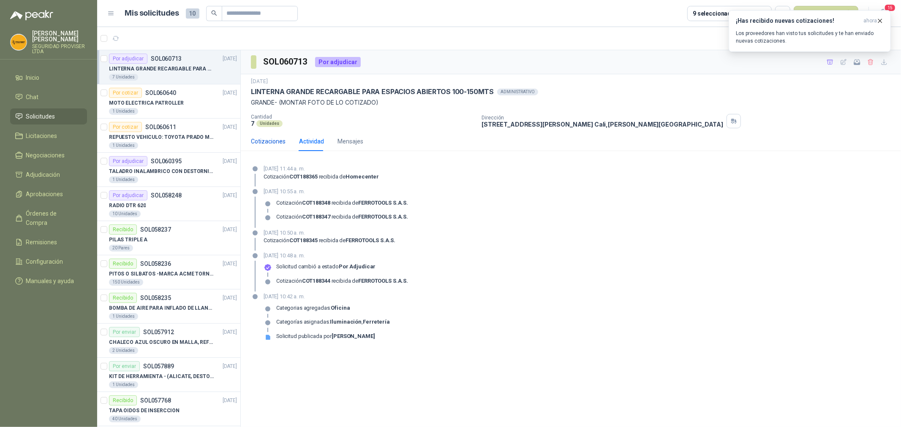
click at [265, 139] on div "Cotizaciones" at bounding box center [268, 141] width 35 height 9
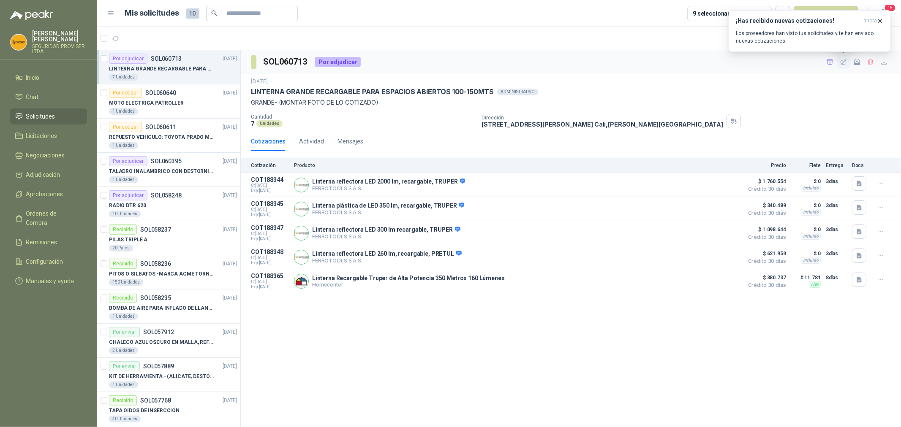
click at [843, 61] on icon "button" at bounding box center [843, 61] width 5 height 5
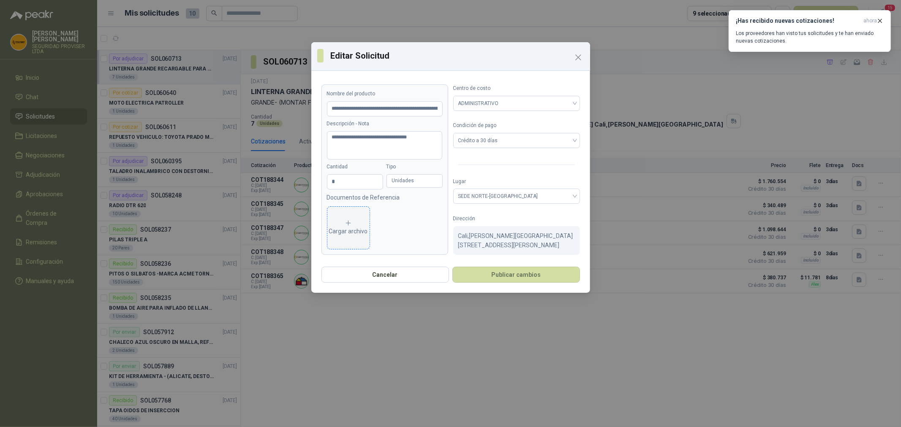
click at [350, 230] on div "Cargar archivo" at bounding box center [348, 228] width 39 height 17
click at [522, 277] on button "Publicar cambios" at bounding box center [516, 275] width 128 height 16
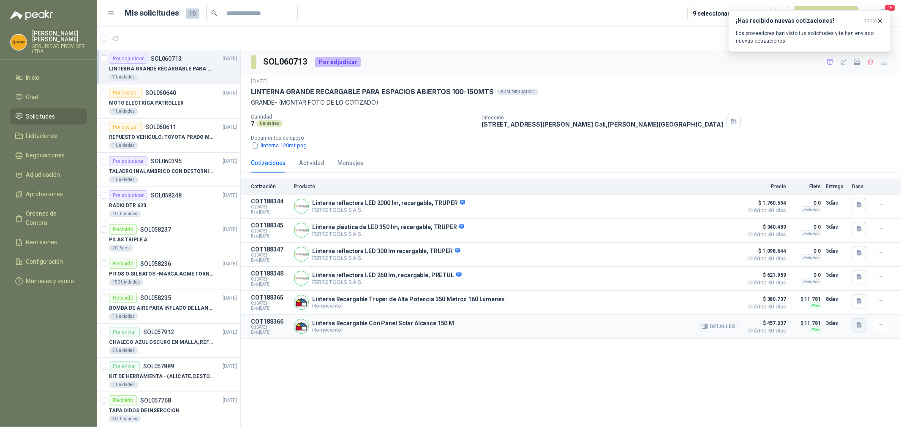
click at [856, 326] on icon "button" at bounding box center [859, 325] width 7 height 7
click at [845, 302] on button "image.png" at bounding box center [842, 300] width 37 height 9
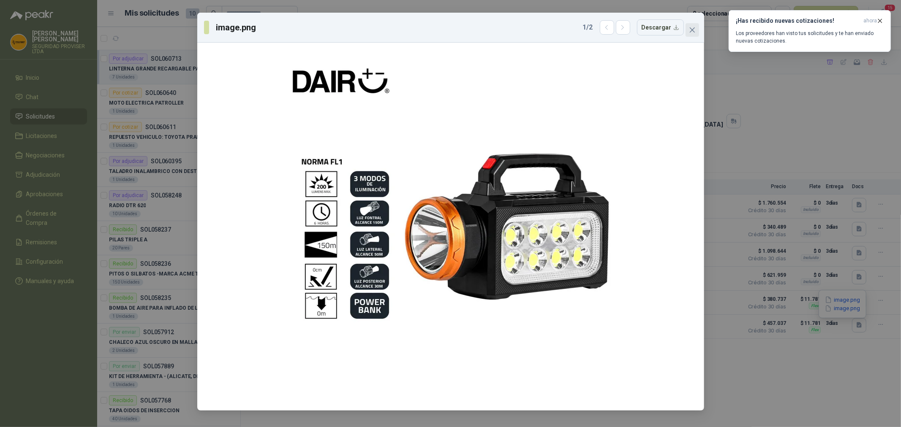
click at [695, 31] on icon "close" at bounding box center [692, 30] width 7 height 7
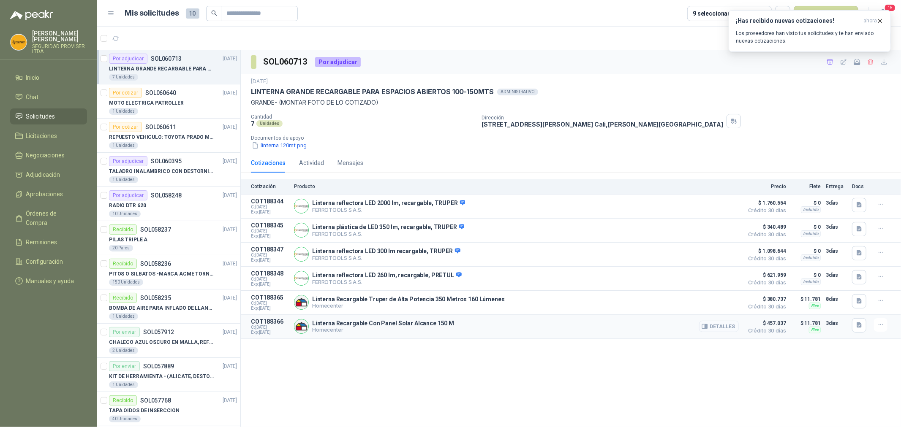
click at [733, 327] on button "Detalles" at bounding box center [719, 326] width 40 height 11
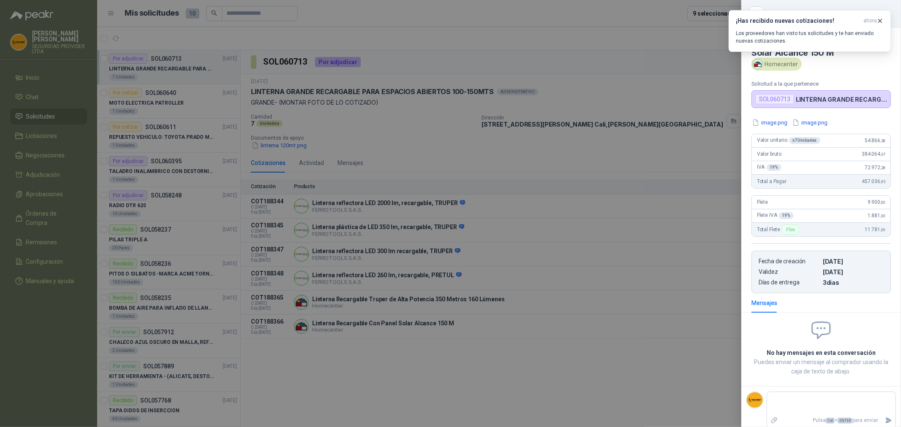
click at [649, 151] on div at bounding box center [450, 213] width 901 height 427
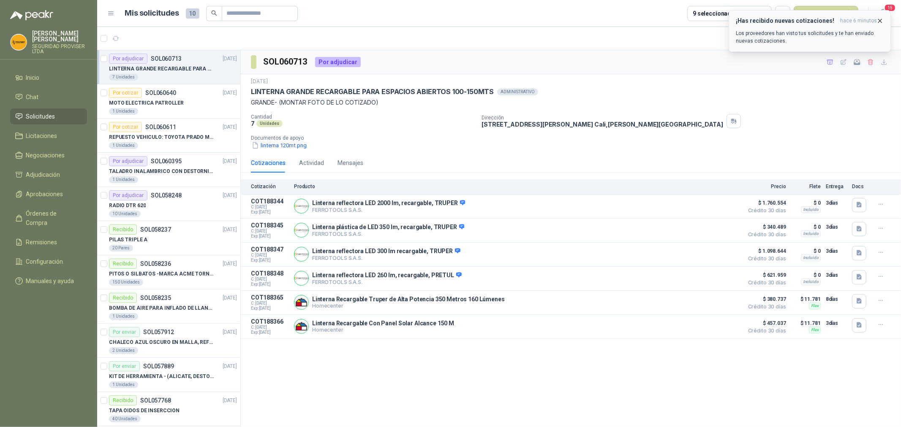
click at [881, 22] on icon "button" at bounding box center [879, 20] width 7 height 7
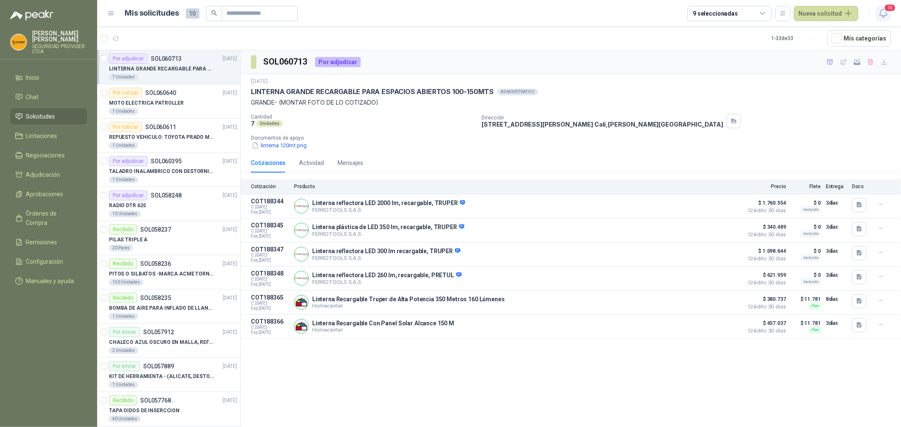
click at [883, 13] on icon "button" at bounding box center [883, 13] width 11 height 11
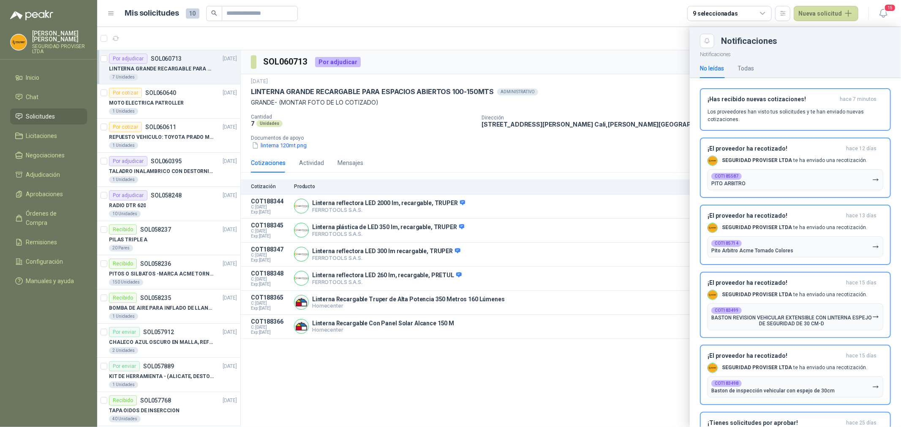
click at [630, 38] on div at bounding box center [499, 227] width 804 height 400
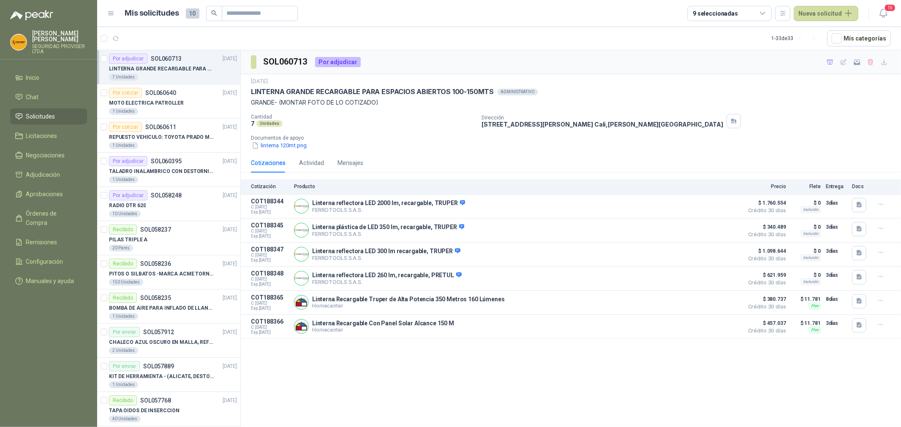
click at [444, 37] on article "1 - 33 de 33 Mís categorías" at bounding box center [499, 38] width 804 height 23
